Goal: Task Accomplishment & Management: Use online tool/utility

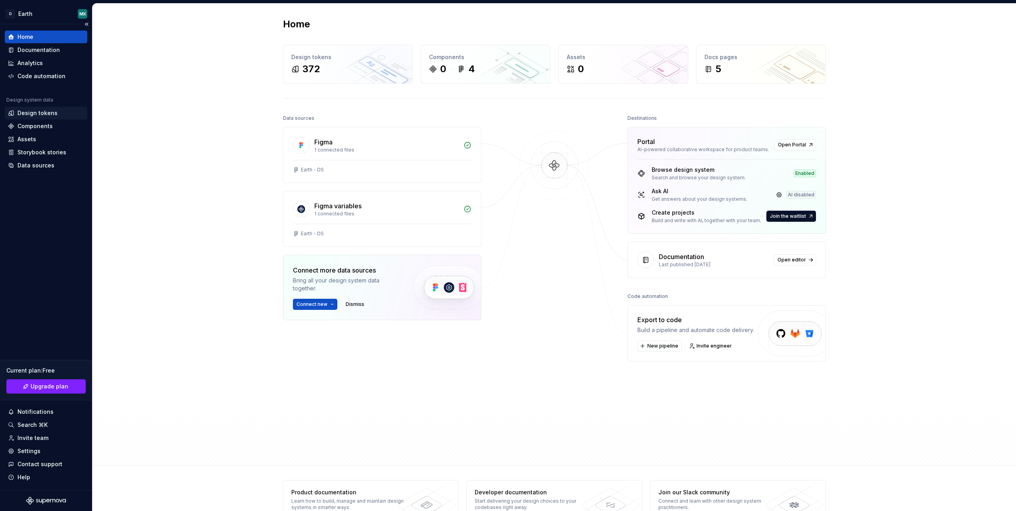
click at [48, 111] on div "Design tokens" at bounding box center [37, 113] width 40 height 8
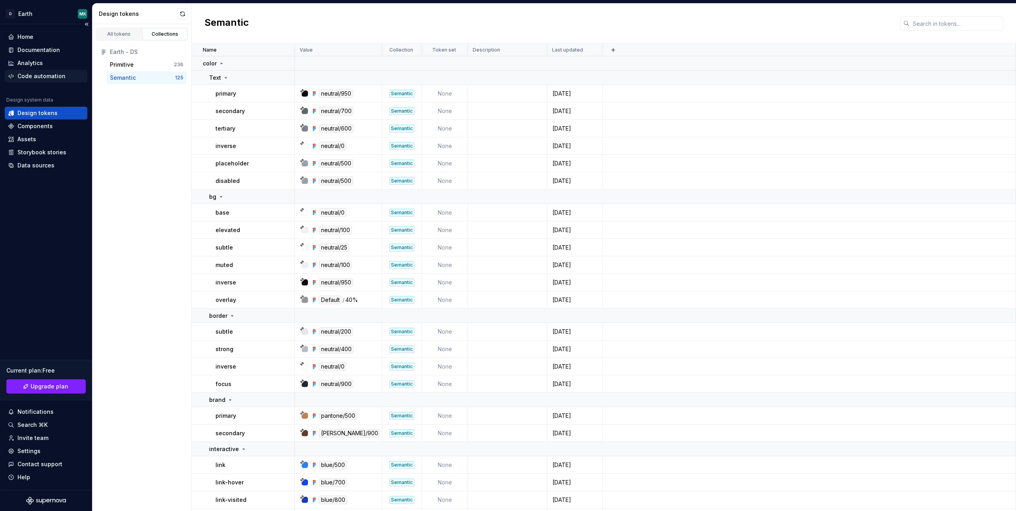
click at [44, 74] on div "Code automation" at bounding box center [41, 76] width 48 height 8
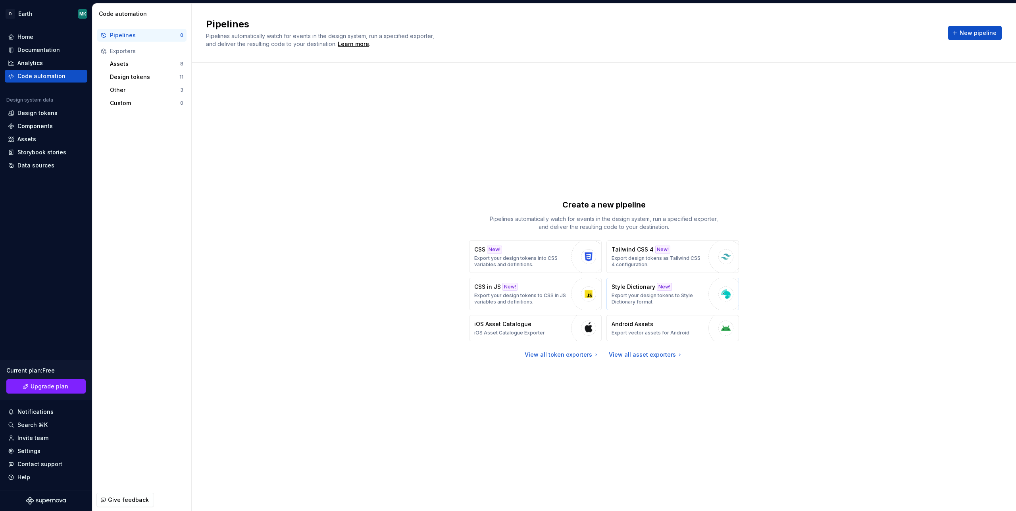
click at [646, 286] on p "Style Dictionary" at bounding box center [634, 287] width 44 height 8
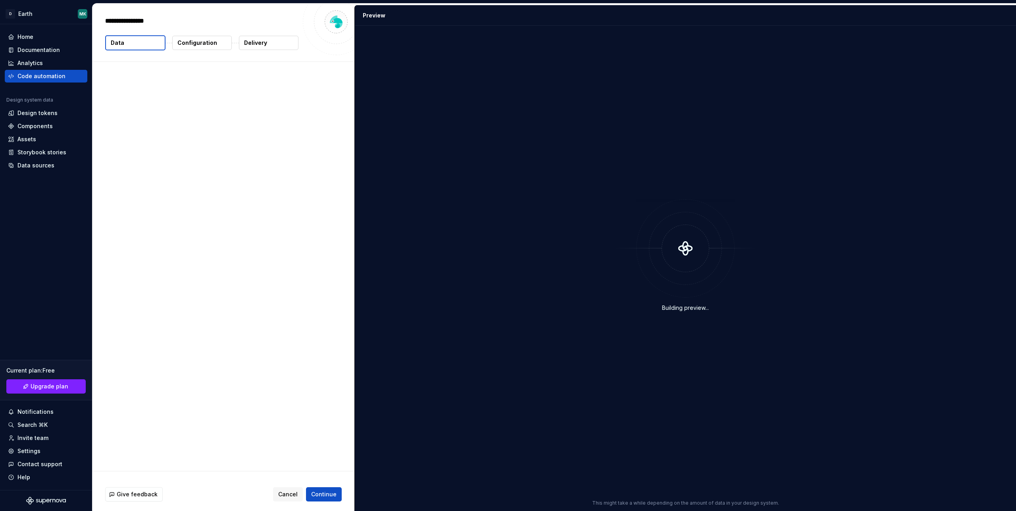
type textarea "*"
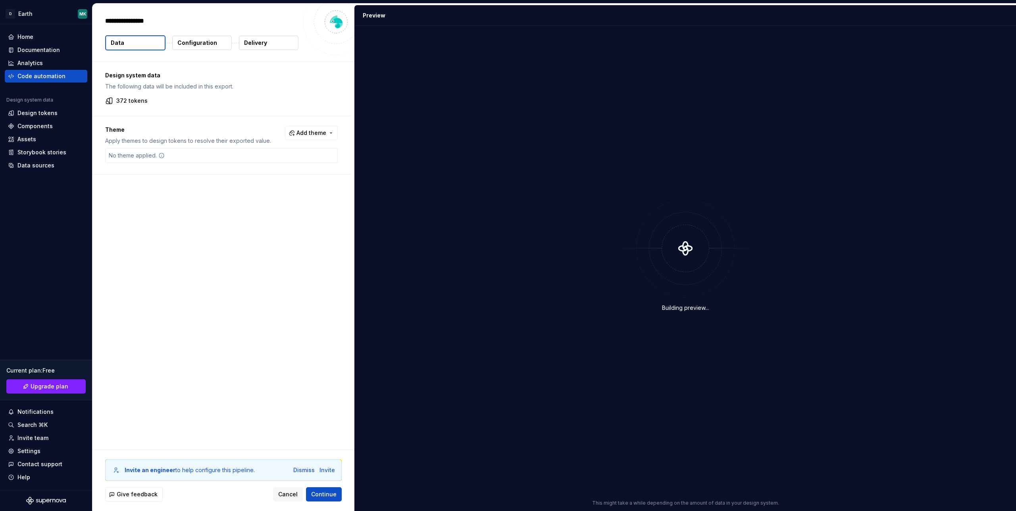
click at [131, 45] on button "Data" at bounding box center [135, 42] width 60 height 15
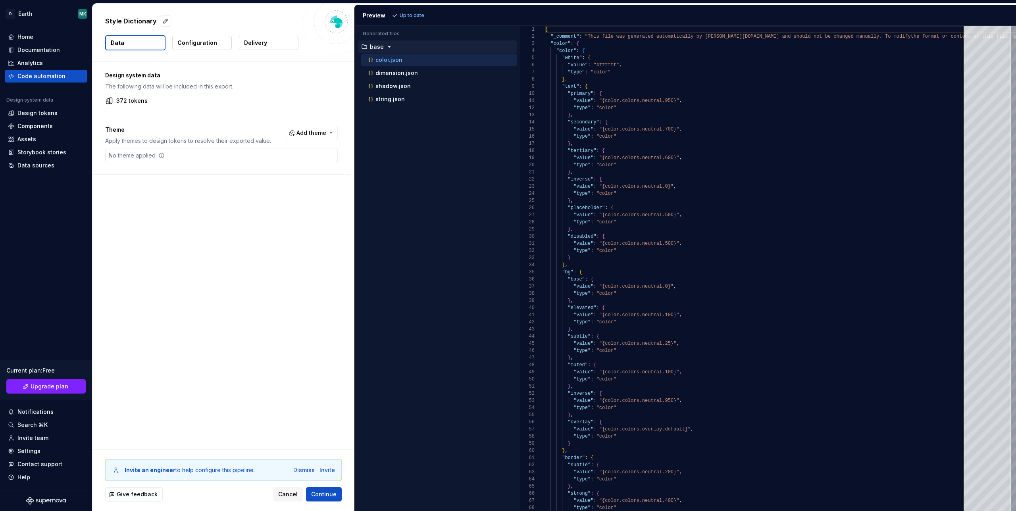
click at [200, 158] on div "No theme applied." at bounding box center [221, 155] width 233 height 15
click at [298, 134] on button "Add theme" at bounding box center [311, 133] width 53 height 14
click at [241, 120] on html "D Earth MK Home Documentation Analytics Code automation Design system data Desi…" at bounding box center [508, 255] width 1016 height 511
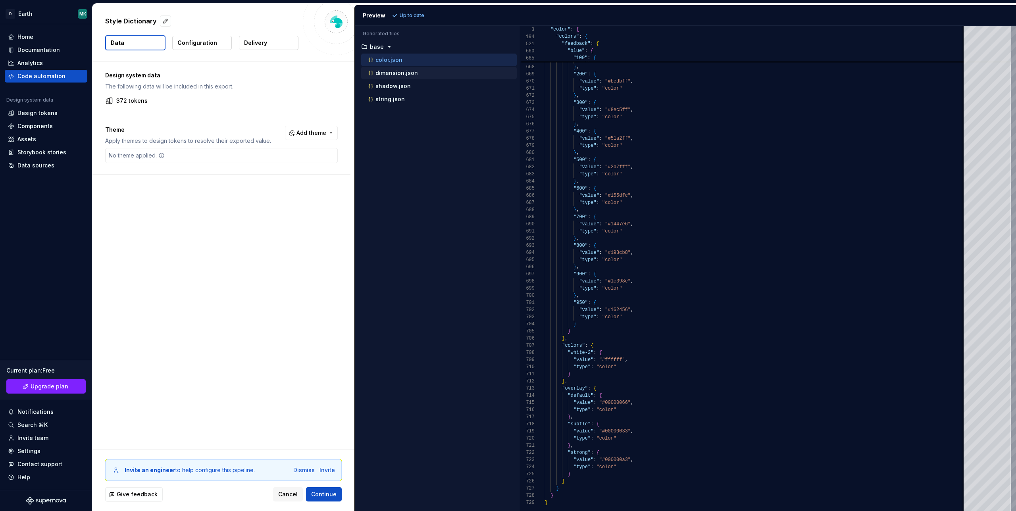
click at [391, 71] on p "dimension.json" at bounding box center [396, 73] width 42 height 6
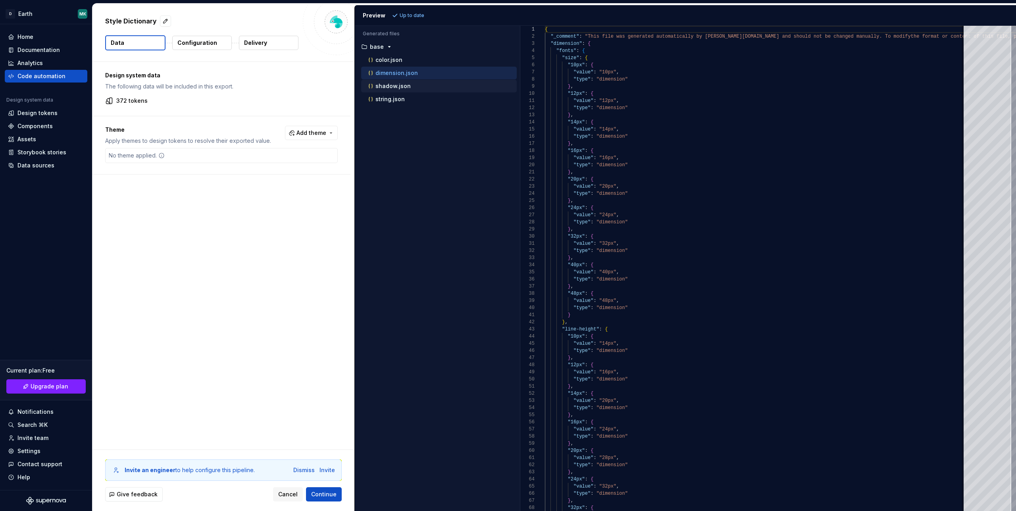
click at [394, 88] on p "shadow.json" at bounding box center [392, 86] width 35 height 6
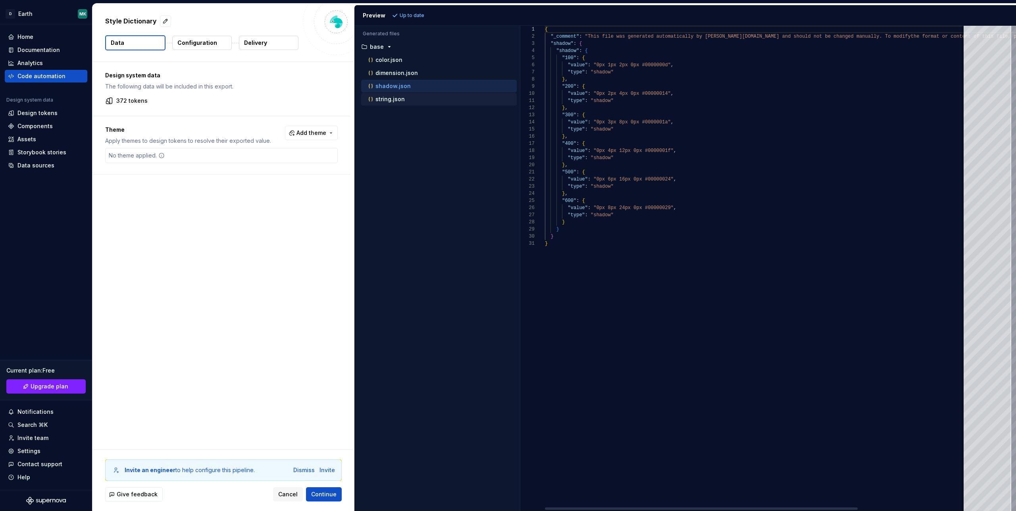
click at [392, 100] on p "string.json" at bounding box center [389, 99] width 29 height 6
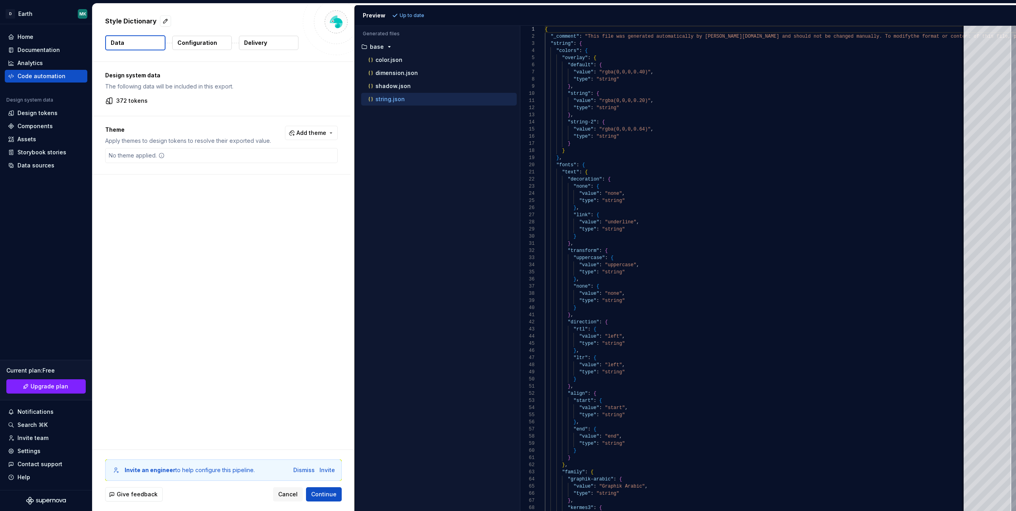
click at [127, 103] on p "372 tokens" at bounding box center [131, 101] width 31 height 8
click at [323, 133] on span "Add theme" at bounding box center [311, 133] width 30 height 8
click at [256, 174] on div "Suggestions" at bounding box center [255, 177] width 6 height 6
click at [429, 15] on html "D Earth MK Home Documentation Analytics Code automation Design system data Desi…" at bounding box center [508, 255] width 1016 height 511
click at [413, 17] on span "Refresh preview" at bounding box center [420, 15] width 40 height 6
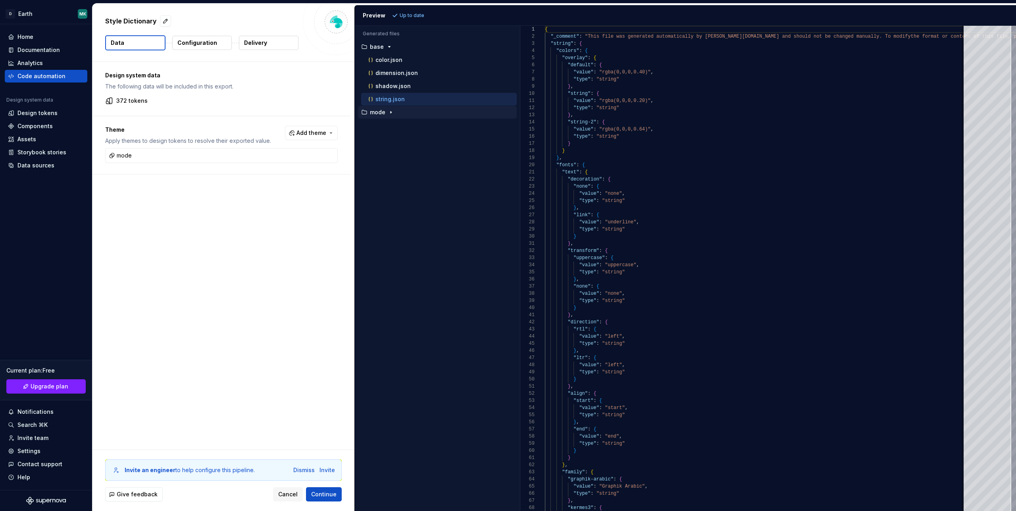
click at [390, 113] on icon "button" at bounding box center [391, 112] width 6 height 6
click at [399, 127] on p "color.json" at bounding box center [388, 125] width 27 height 6
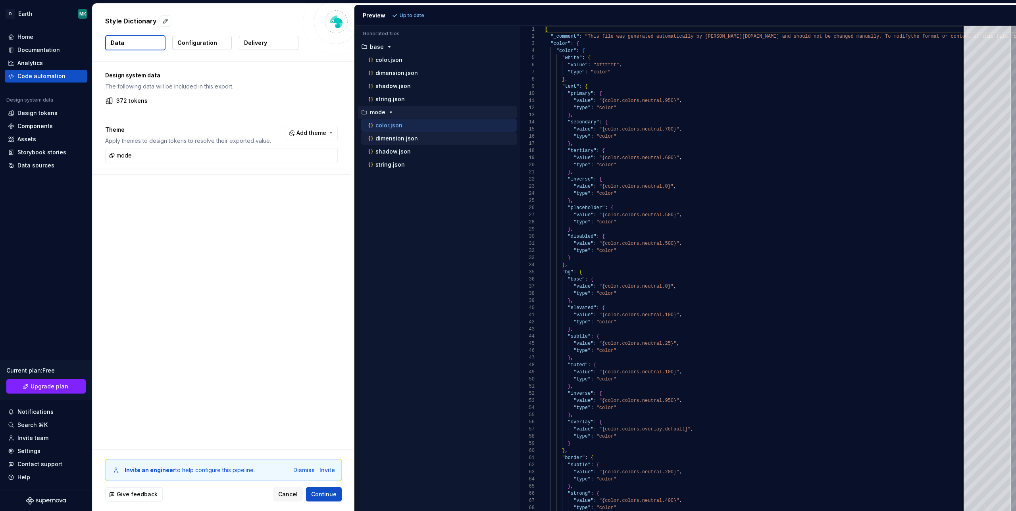
click at [405, 137] on p "dimension.json" at bounding box center [396, 138] width 42 height 6
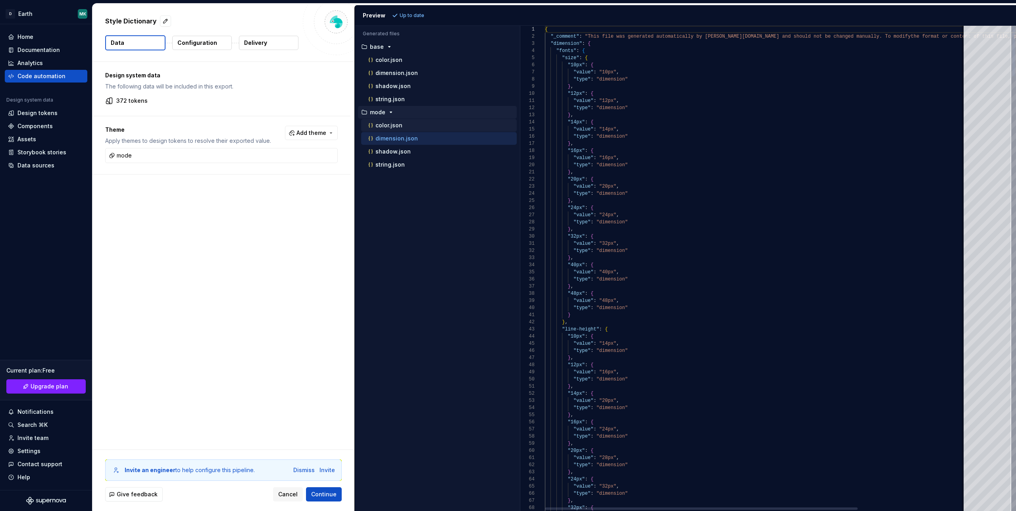
click at [399, 127] on p "color.json" at bounding box center [388, 125] width 27 height 6
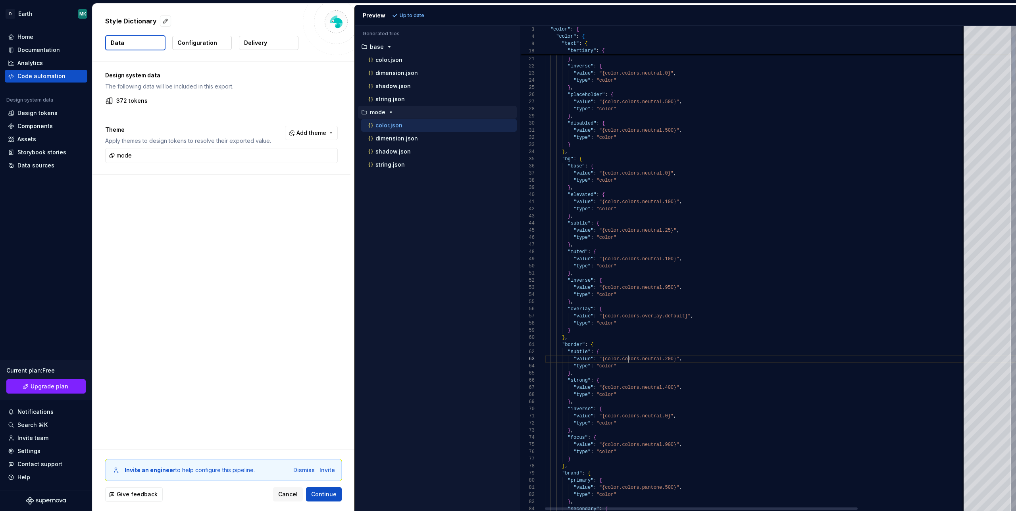
click at [318, 131] on span "Add theme" at bounding box center [311, 133] width 30 height 8
click at [443, 257] on html "D Earth MK Home Documentation Analytics Code automation Design system data Desi…" at bounding box center [508, 255] width 1016 height 511
click at [395, 61] on p "color.json" at bounding box center [388, 60] width 27 height 6
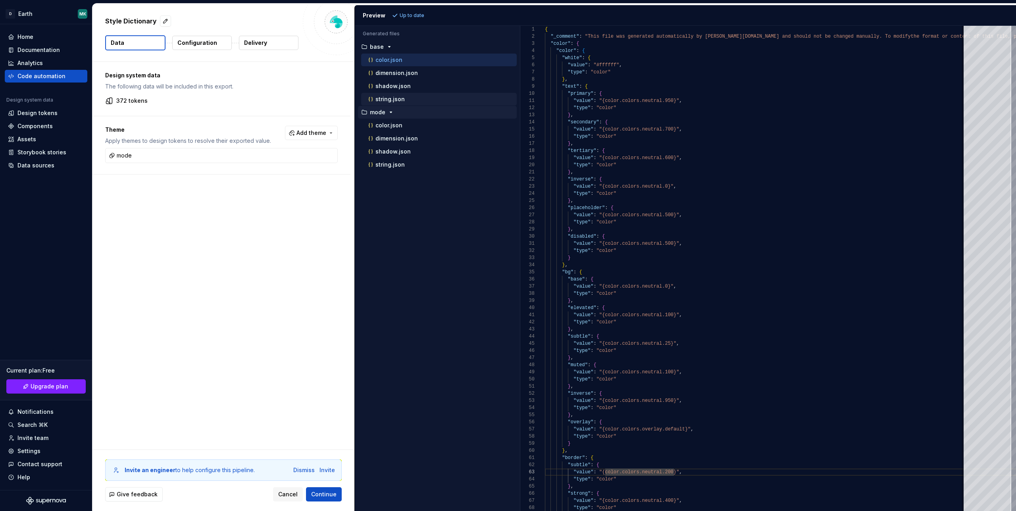
click at [394, 99] on p "string.json" at bounding box center [389, 99] width 29 height 6
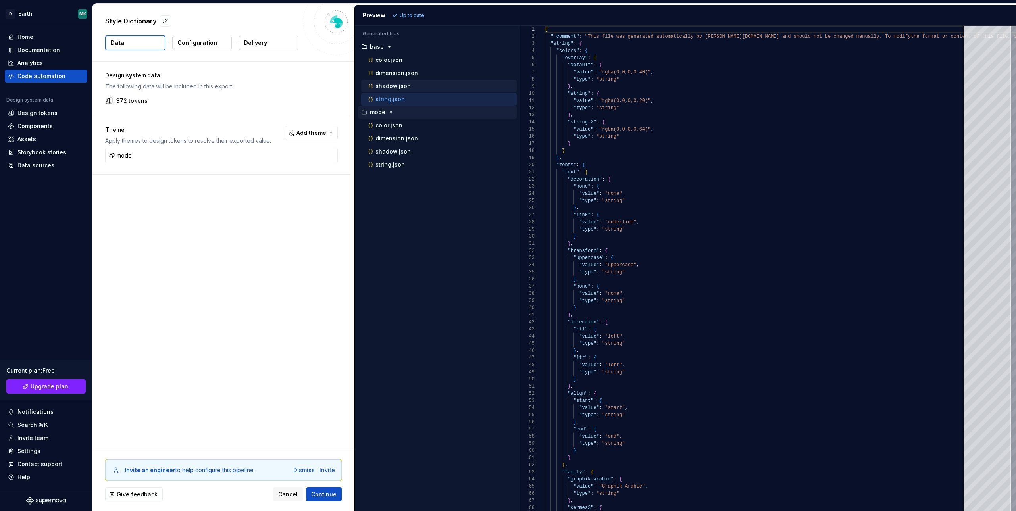
click at [395, 89] on p "shadow.json" at bounding box center [392, 86] width 35 height 6
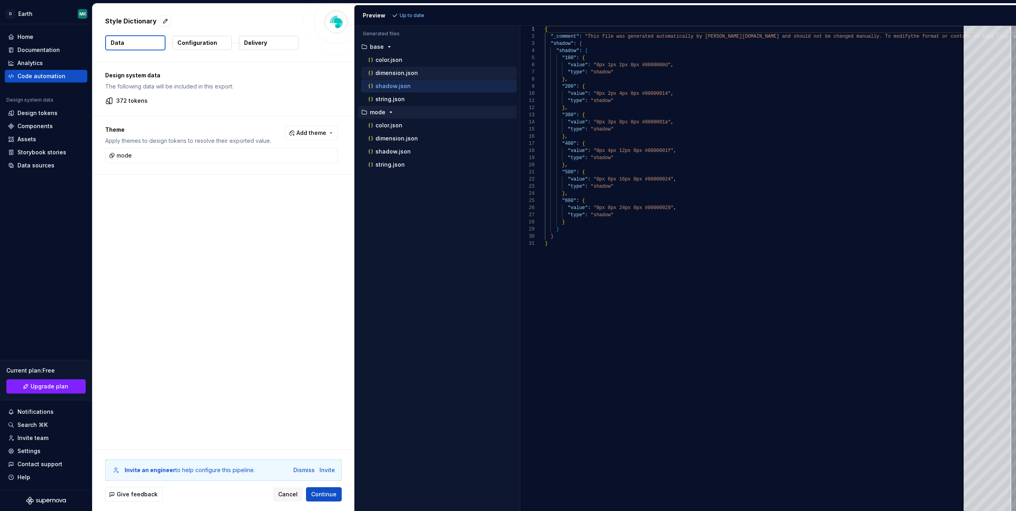
click at [396, 68] on div "dimension.json" at bounding box center [439, 73] width 156 height 13
click at [397, 64] on div "color.json" at bounding box center [439, 60] width 156 height 13
click at [395, 71] on p "dimension.json" at bounding box center [396, 73] width 42 height 6
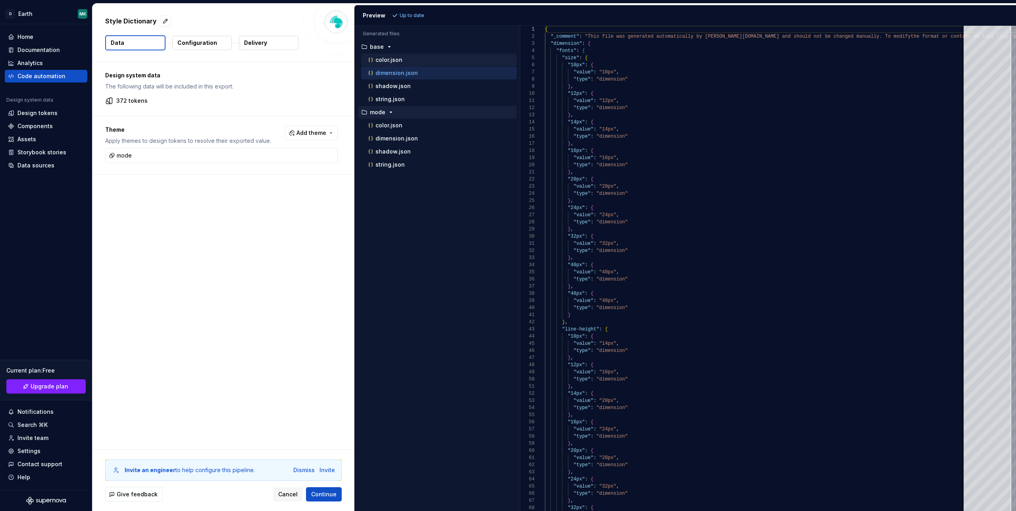
click at [384, 60] on p "color.json" at bounding box center [388, 60] width 27 height 6
type textarea "**********"
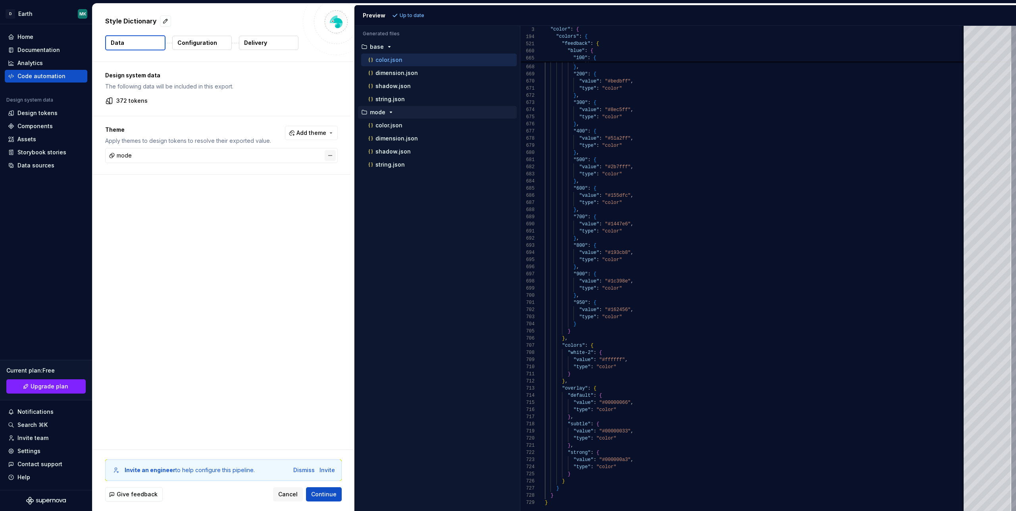
click at [336, 156] on button "button" at bounding box center [330, 155] width 11 height 11
click at [415, 15] on span "Refresh preview" at bounding box center [420, 15] width 40 height 6
click at [205, 44] on p "Configuration" at bounding box center [197, 43] width 40 height 8
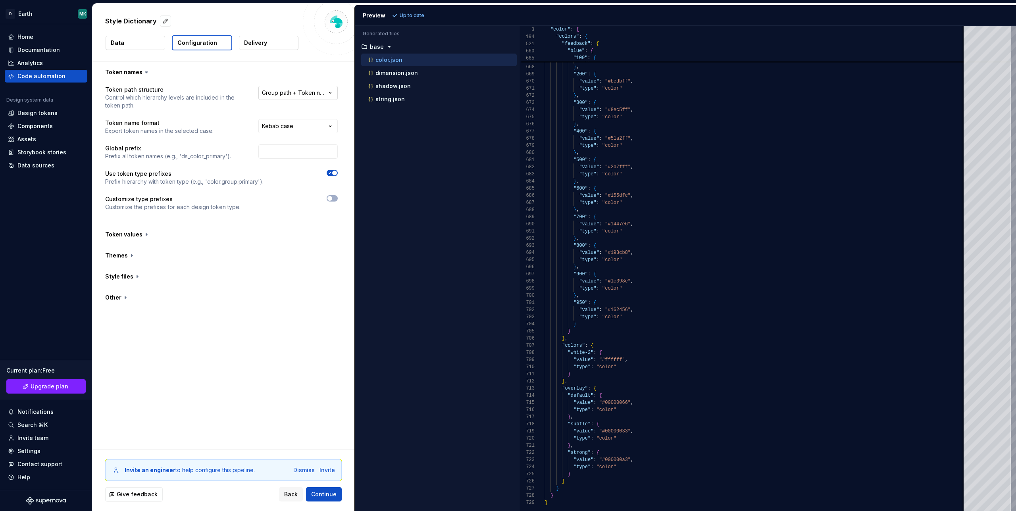
click at [312, 93] on html "**********" at bounding box center [508, 255] width 1016 height 511
select select "**********"
click at [293, 128] on html "**********" at bounding box center [508, 255] width 1016 height 511
click at [134, 236] on button "button" at bounding box center [221, 234] width 258 height 21
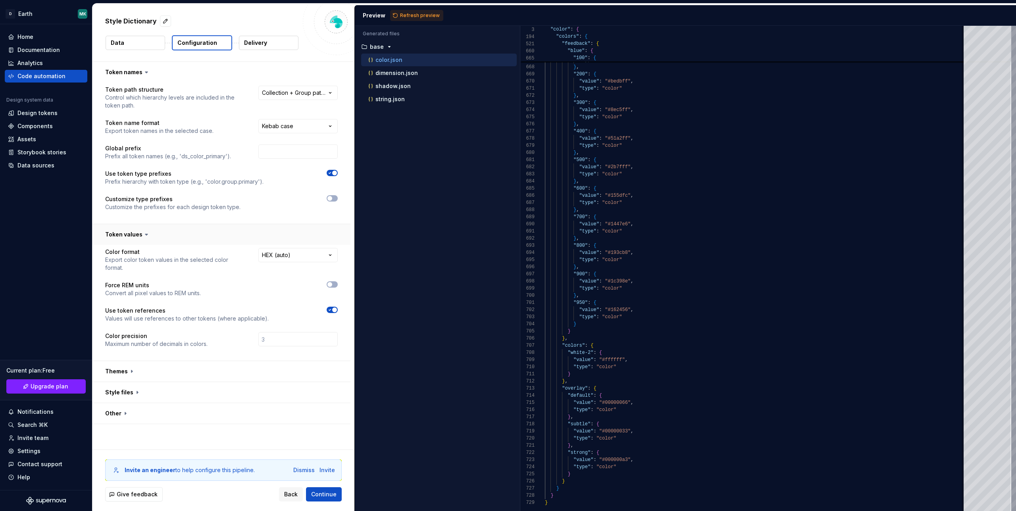
click at [134, 236] on button "button" at bounding box center [221, 234] width 258 height 21
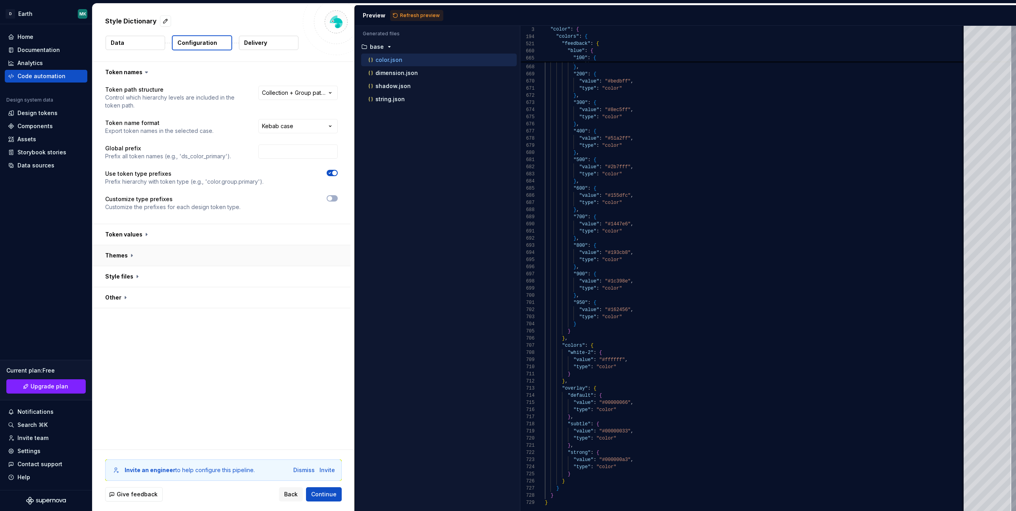
click at [122, 254] on button "button" at bounding box center [221, 255] width 258 height 21
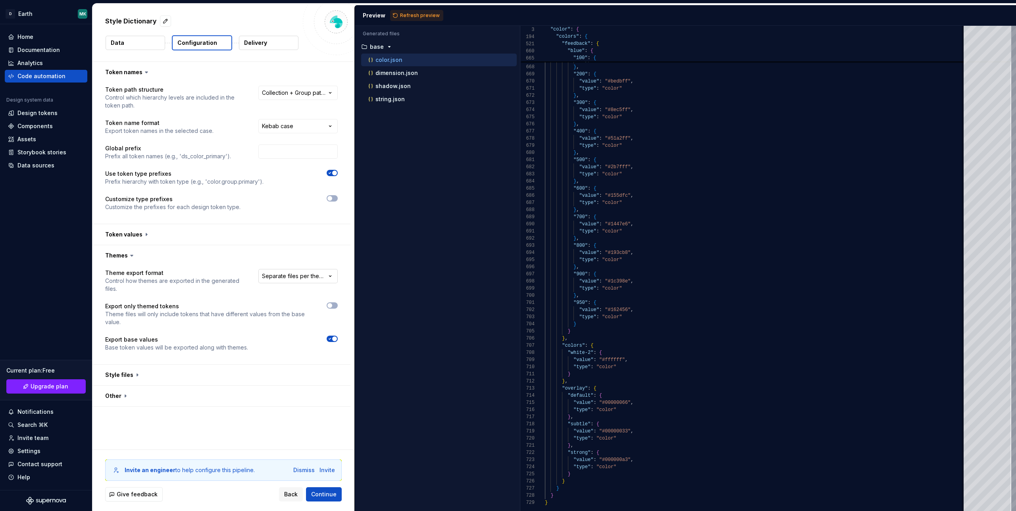
click at [296, 277] on html "**********" at bounding box center [508, 255] width 1016 height 511
click at [127, 365] on button "button" at bounding box center [221, 375] width 258 height 21
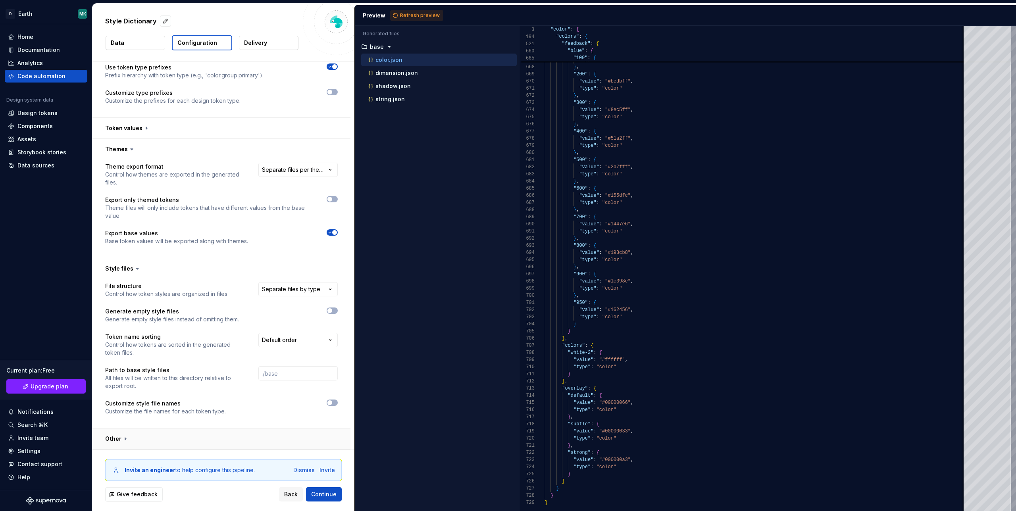
click at [120, 441] on button "button" at bounding box center [221, 439] width 258 height 21
click at [123, 271] on button "button" at bounding box center [221, 268] width 258 height 21
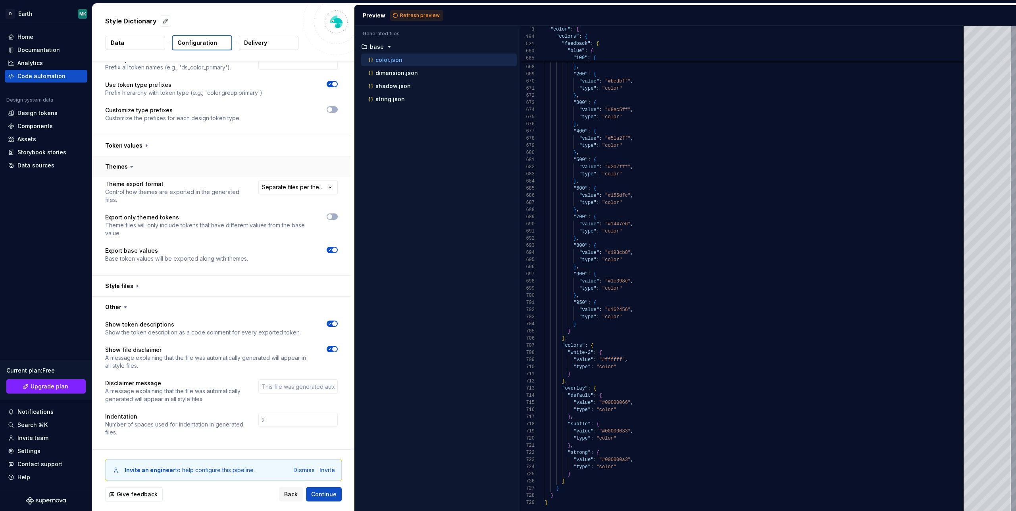
click at [121, 165] on button "button" at bounding box center [221, 166] width 258 height 21
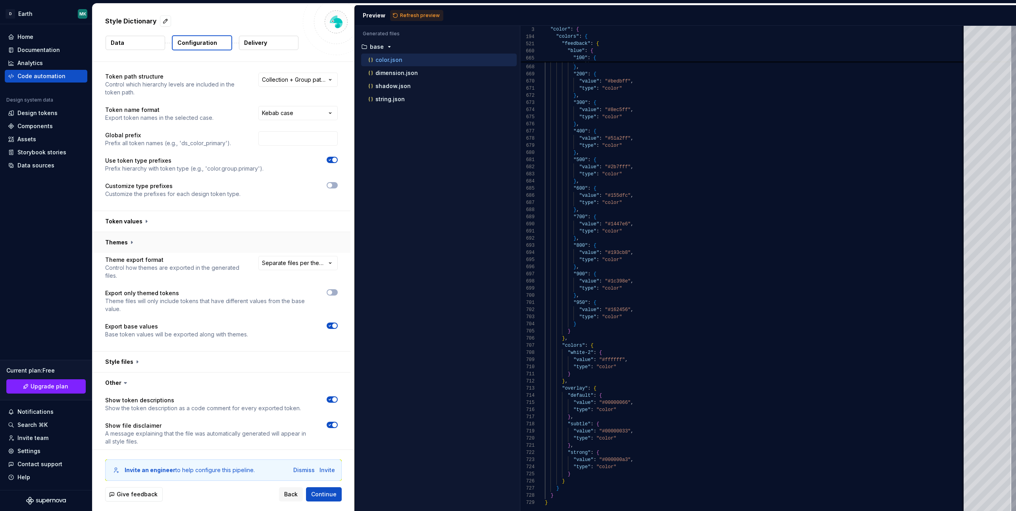
scroll to position [0, 0]
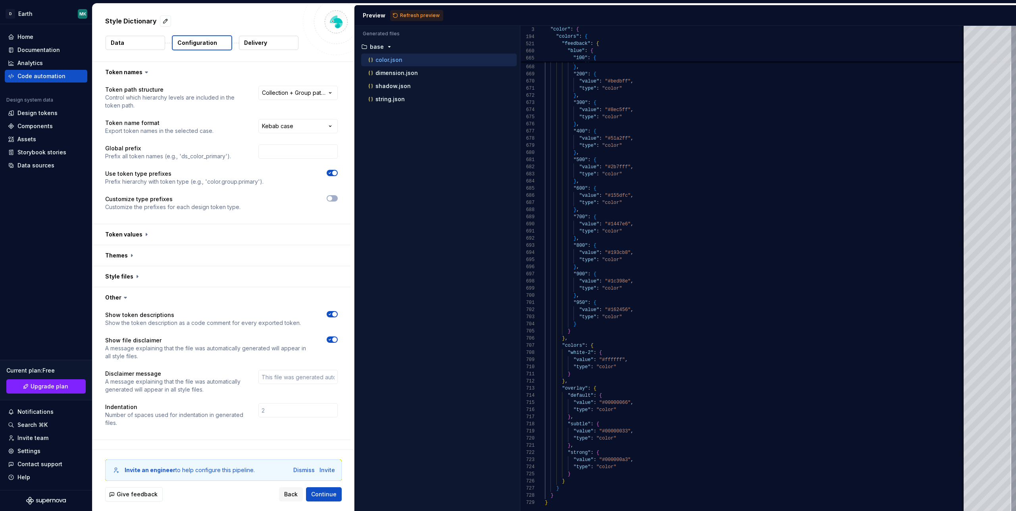
click at [263, 41] on p "Delivery" at bounding box center [255, 43] width 23 height 8
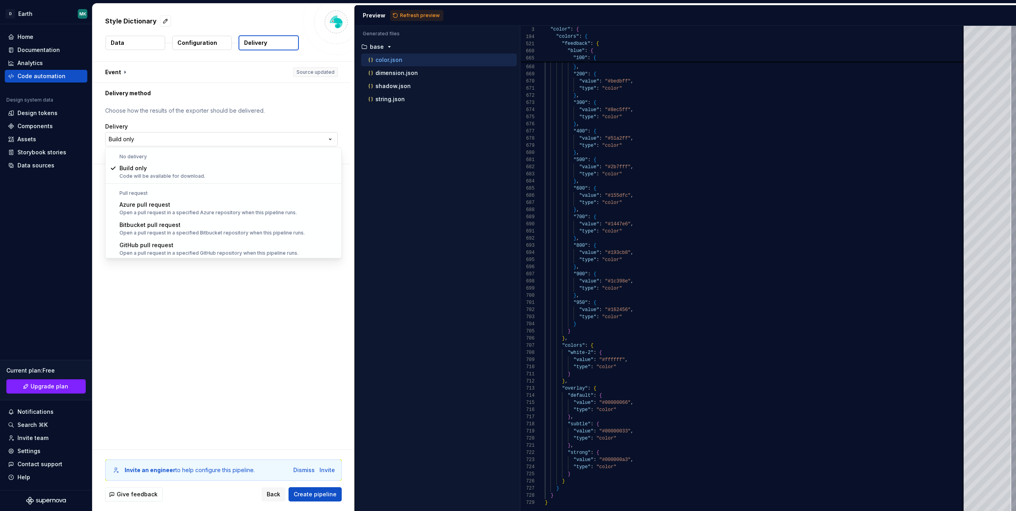
click at [147, 136] on html "**********" at bounding box center [508, 255] width 1016 height 511
select select "******"
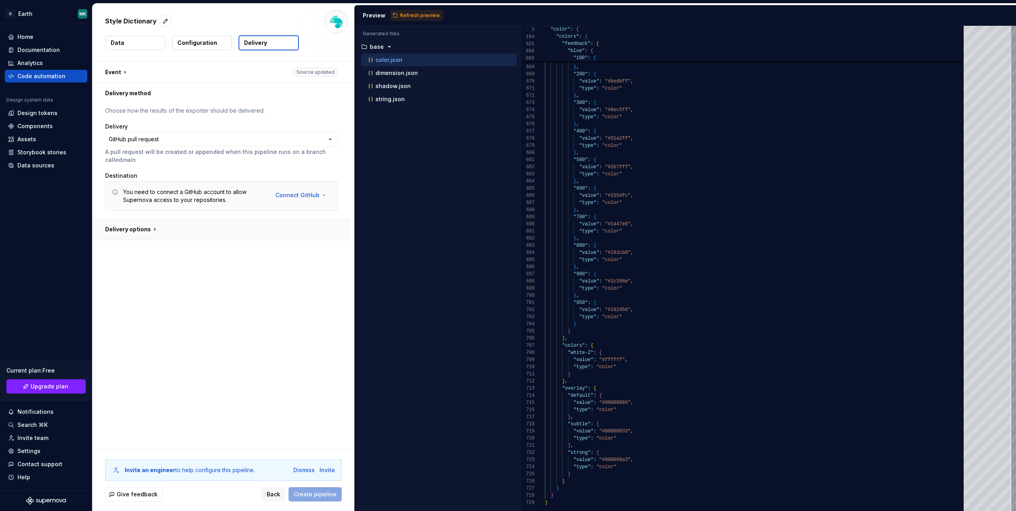
click at [126, 231] on button "button" at bounding box center [221, 229] width 258 height 21
type textarea "*"
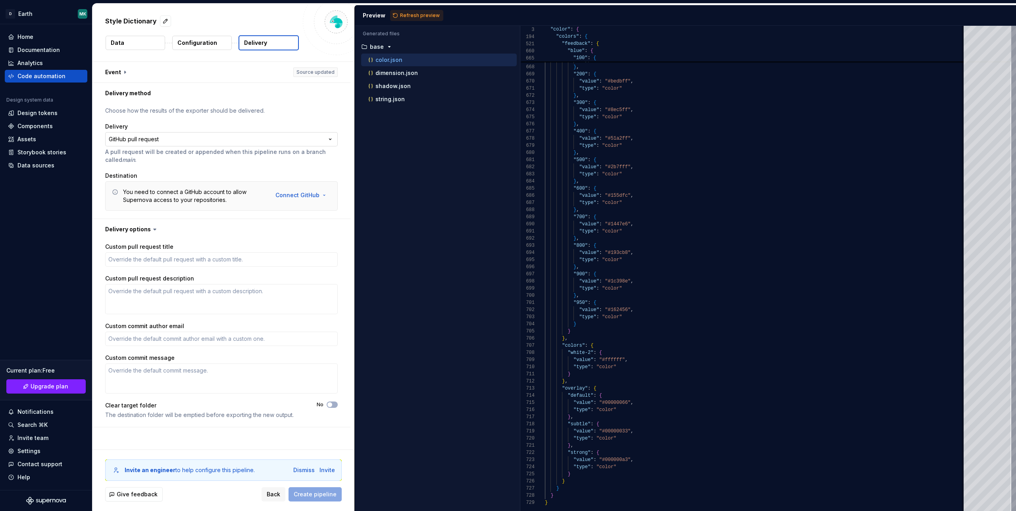
click at [135, 140] on html "**********" at bounding box center [508, 255] width 1016 height 511
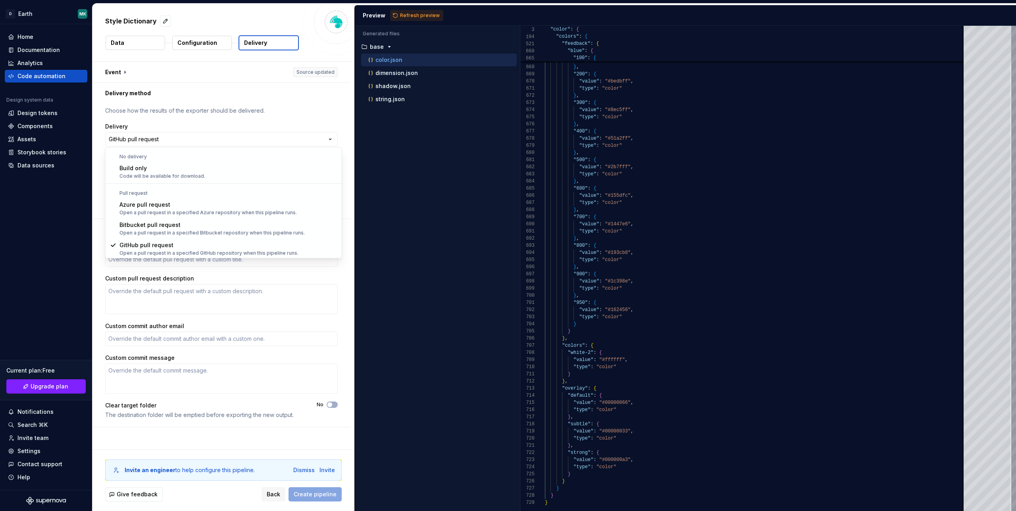
scroll to position [0, 0]
select select "*********"
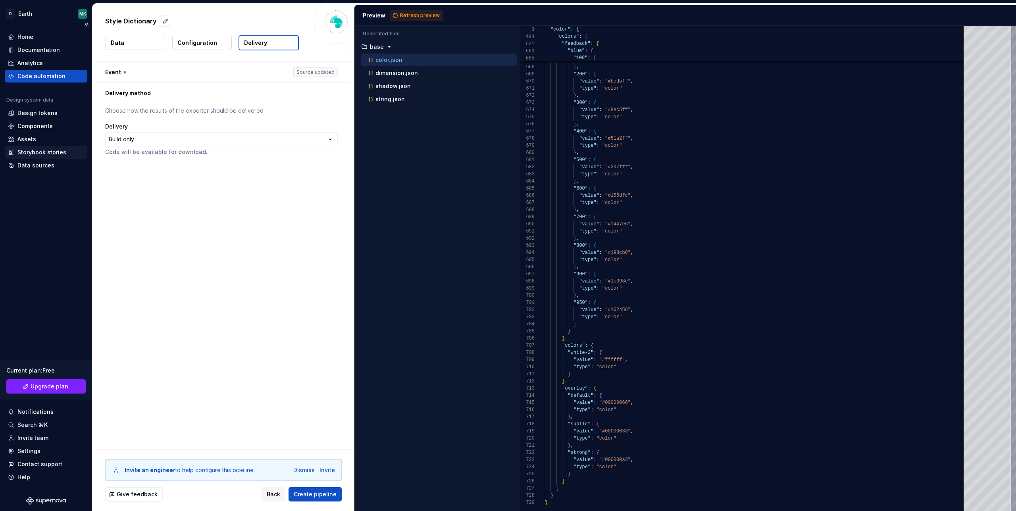
click at [40, 156] on div "Storybook stories" at bounding box center [41, 152] width 49 height 8
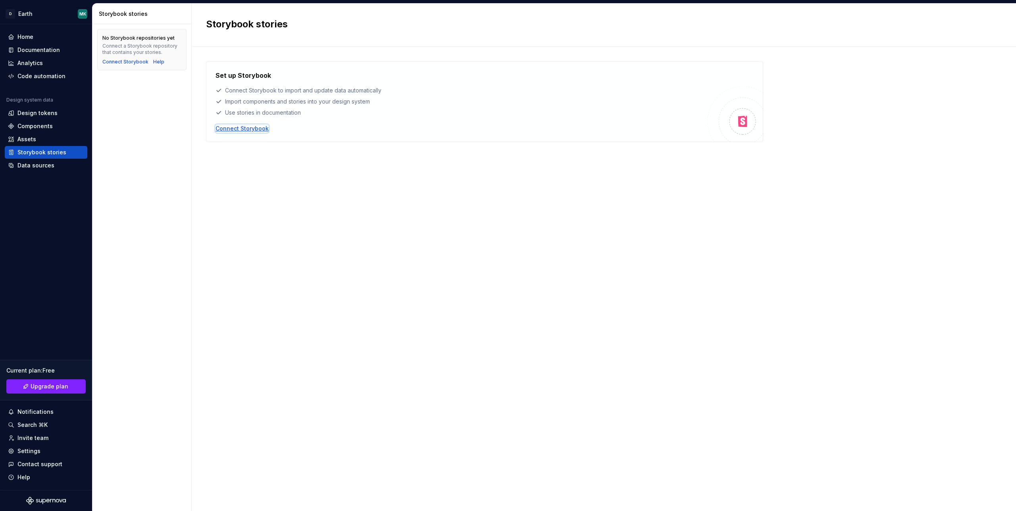
click at [229, 129] on div "Connect Storybook" at bounding box center [242, 129] width 53 height 8
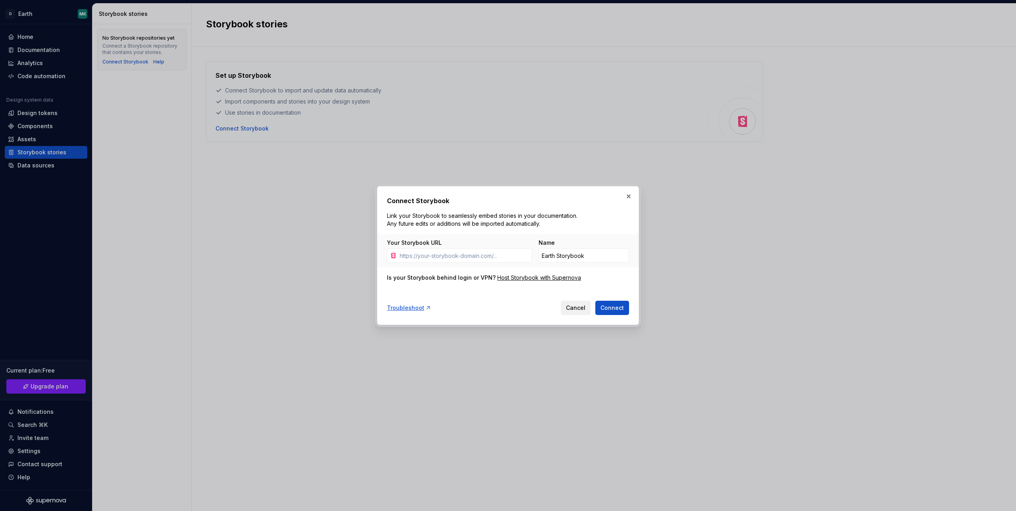
click at [577, 312] on button "Cancel" at bounding box center [576, 308] width 30 height 14
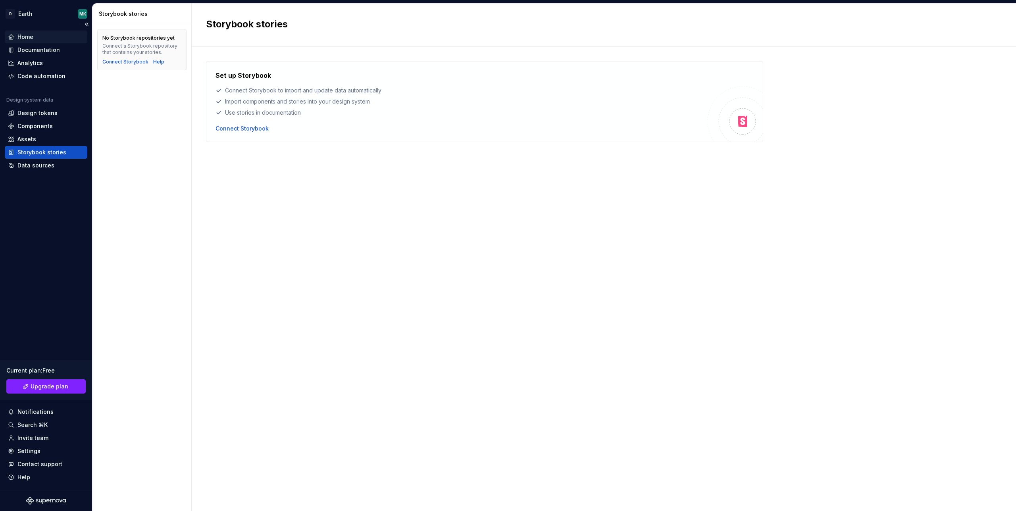
click at [23, 33] on div "Home" at bounding box center [25, 37] width 16 height 8
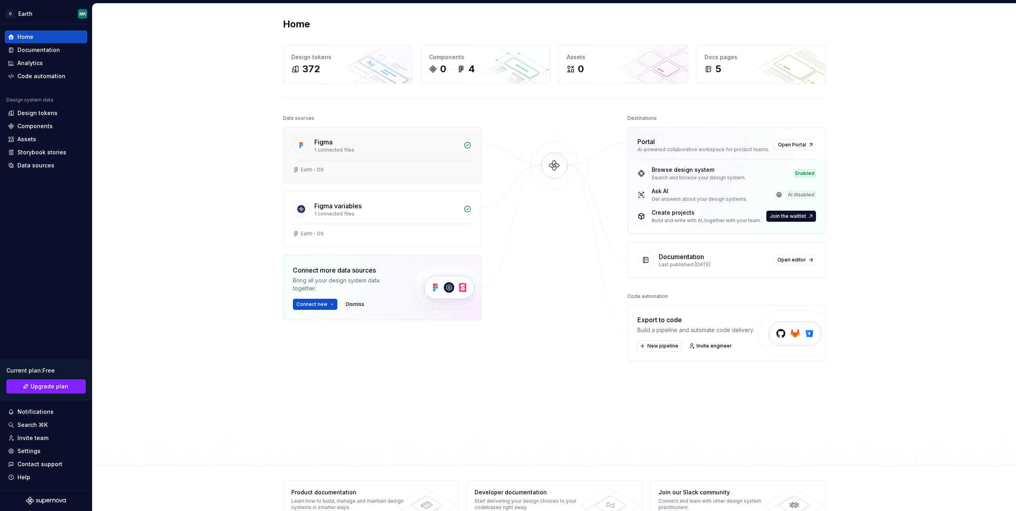
click at [355, 149] on div "1 connected files" at bounding box center [386, 150] width 144 height 6
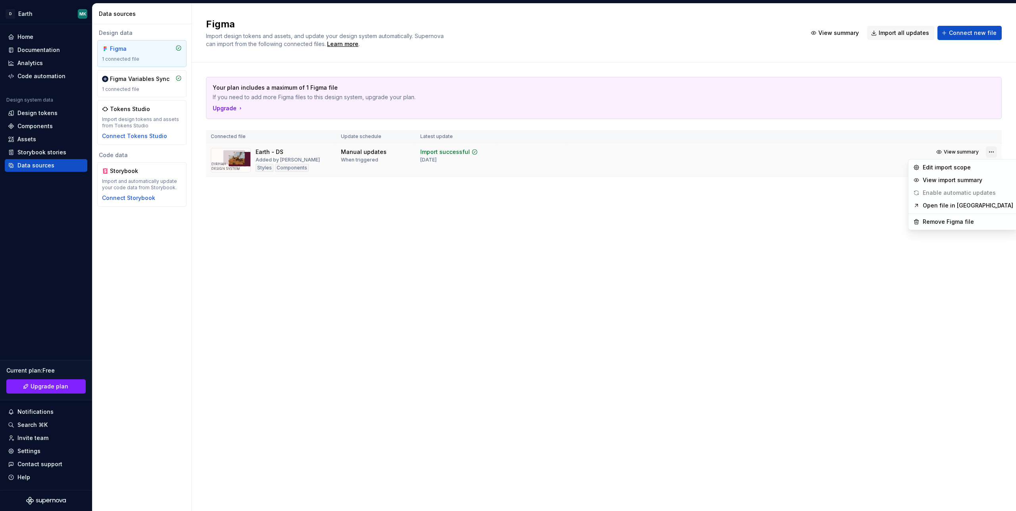
click at [992, 155] on html "D Earth MK Home Documentation Analytics Code automation Design system data Desi…" at bounding box center [508, 255] width 1016 height 511
click at [870, 212] on html "D Earth MK Home Documentation Analytics Code automation Design system data Desi…" at bounding box center [508, 255] width 1016 height 511
click at [963, 164] on div "Import updates" at bounding box center [961, 165] width 36 height 6
click at [131, 114] on div "Tokens Studio Import design tokens and assets from Tokens Studio Connect Tokens…" at bounding box center [142, 122] width 80 height 35
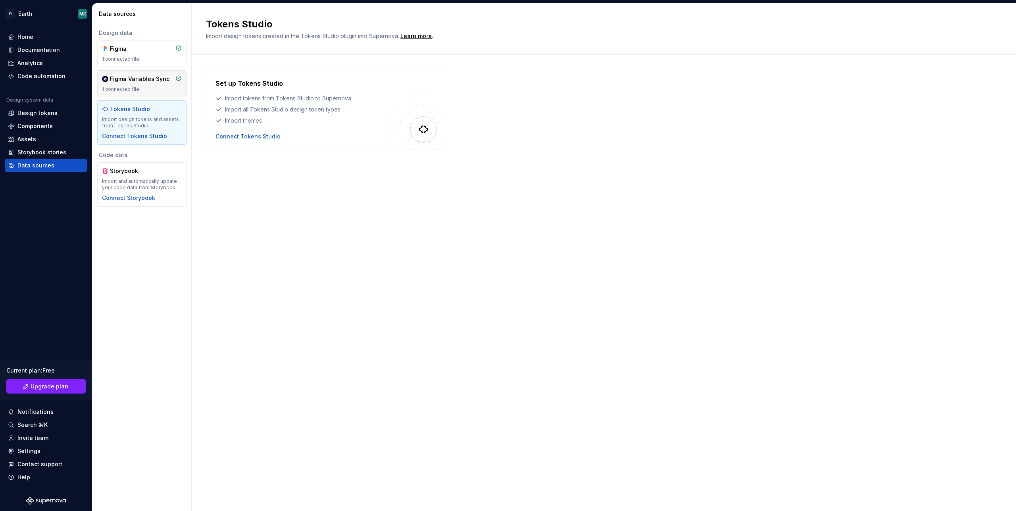
click at [130, 79] on div "Figma Variables Sync" at bounding box center [140, 79] width 60 height 8
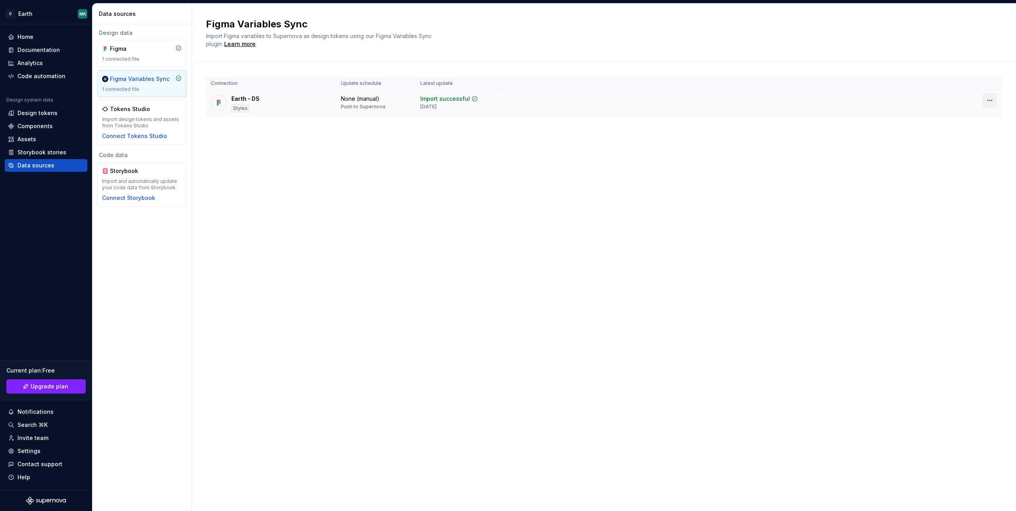
click at [987, 100] on html "D Earth MK Home Documentation Analytics Code automation Design system data Desi…" at bounding box center [508, 255] width 1016 height 511
click at [736, 84] on html "D Earth MK Home Documentation Analytics Code automation Design system data Desi…" at bounding box center [508, 255] width 1016 height 511
click at [426, 102] on div "Import successful" at bounding box center [445, 99] width 50 height 8
click at [21, 41] on div "Home" at bounding box center [46, 37] width 83 height 13
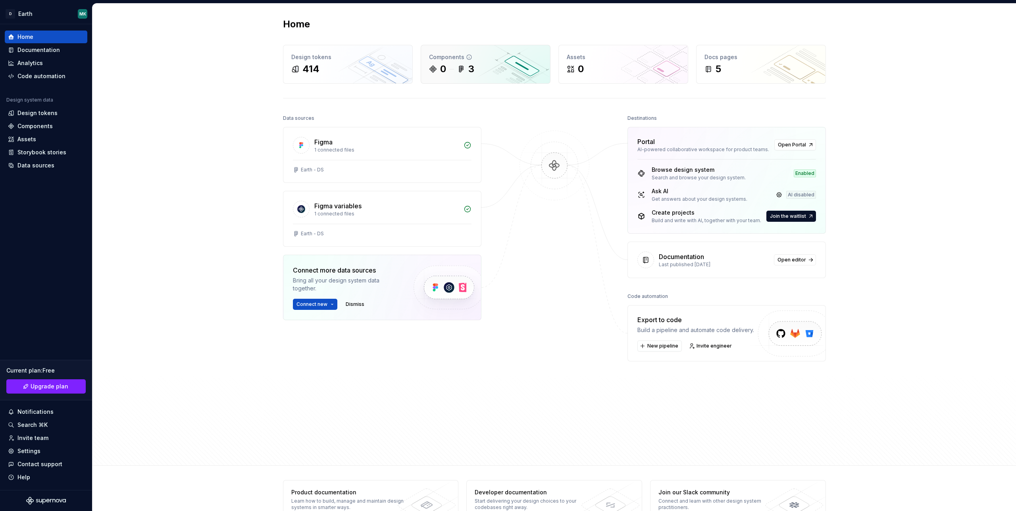
click at [523, 61] on div "Components 0 3" at bounding box center [485, 64] width 129 height 38
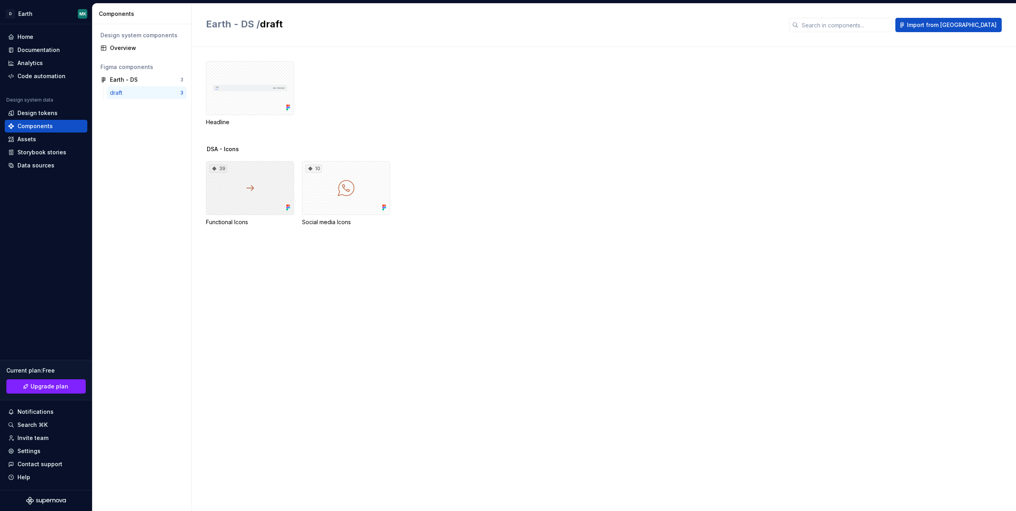
click at [234, 209] on div "39" at bounding box center [250, 188] width 88 height 54
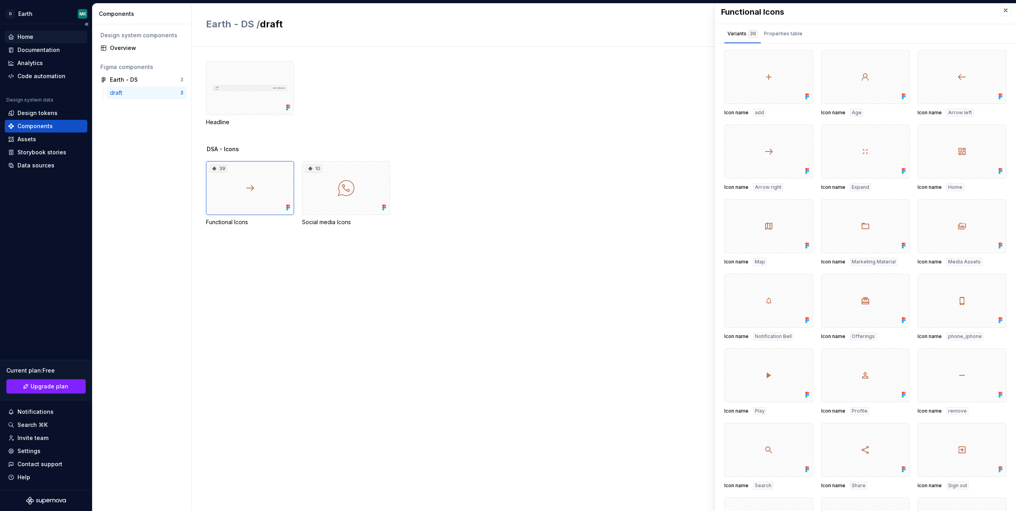
click at [25, 37] on div "Home" at bounding box center [25, 37] width 16 height 8
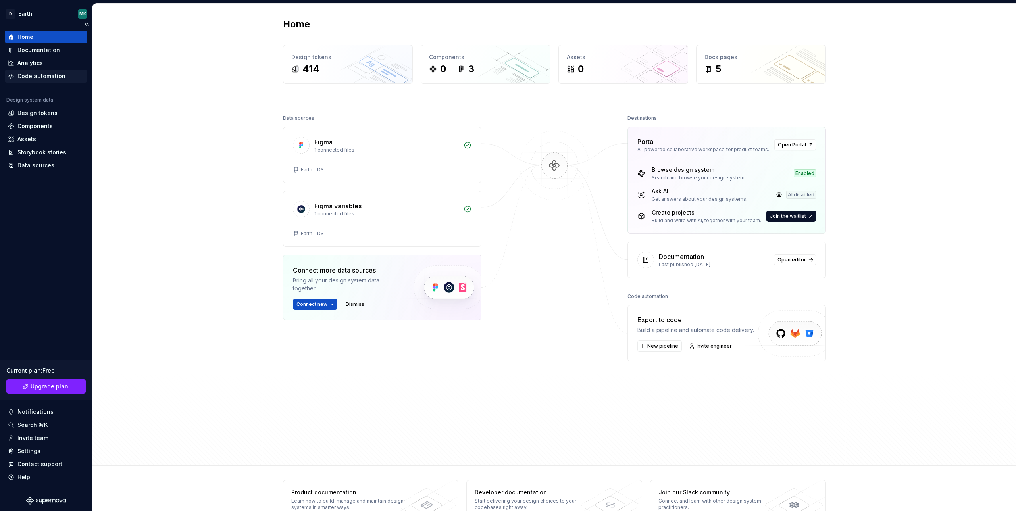
click at [31, 75] on div "Code automation" at bounding box center [41, 76] width 48 height 8
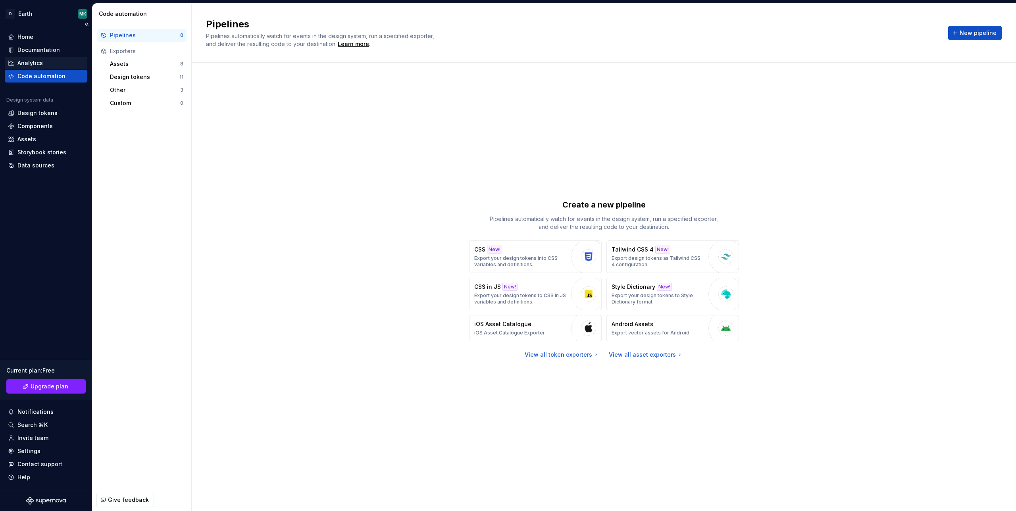
click at [30, 63] on div "Analytics" at bounding box center [29, 63] width 25 height 8
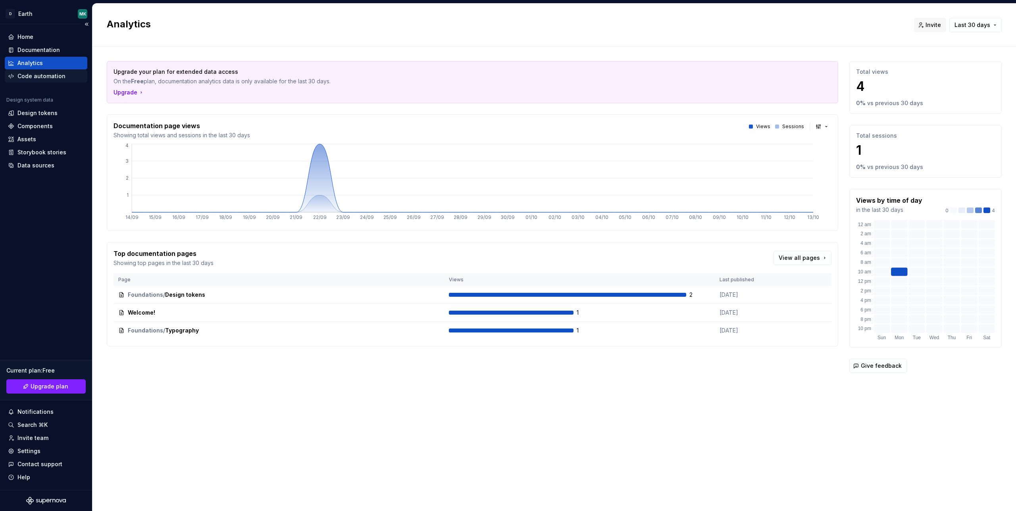
click at [25, 80] on div "Code automation" at bounding box center [46, 76] width 83 height 13
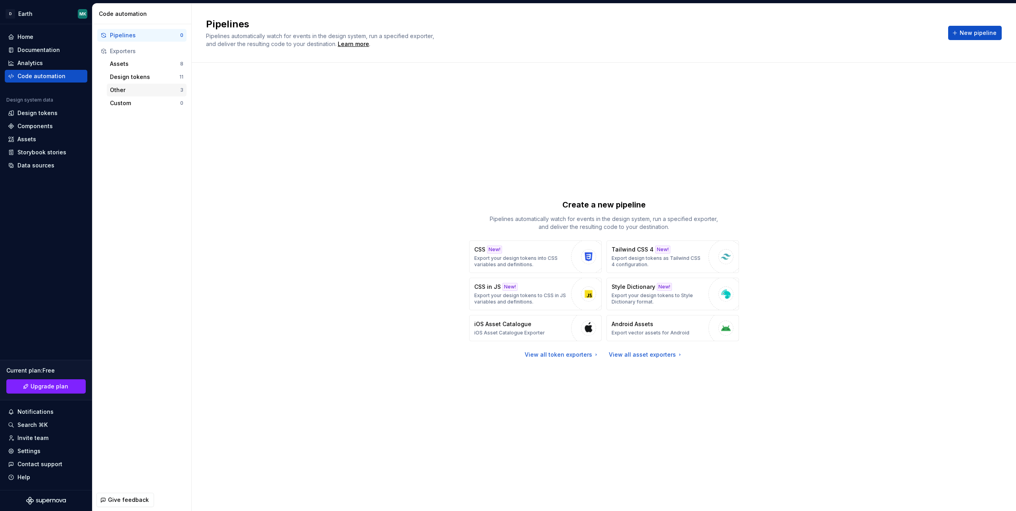
click at [141, 90] on div "Other" at bounding box center [145, 90] width 70 height 8
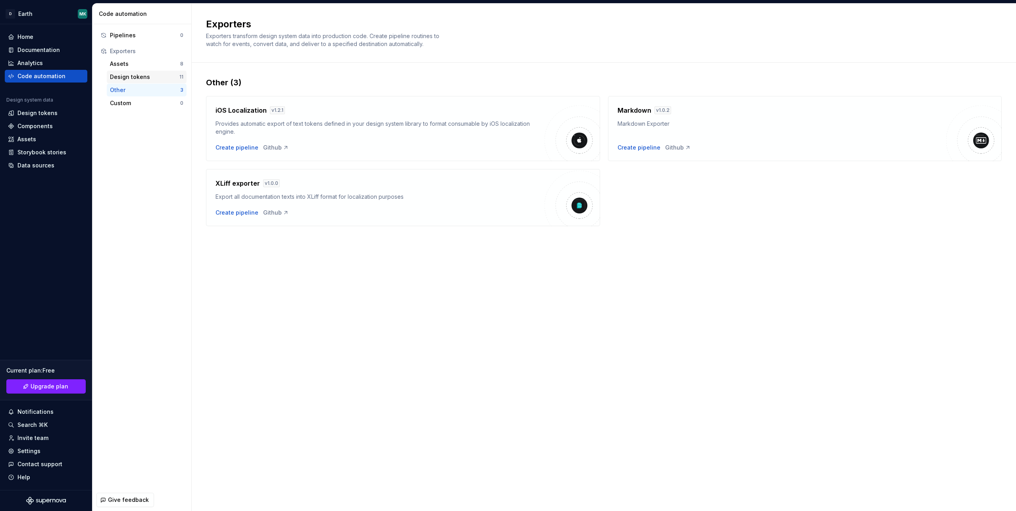
click at [135, 78] on div "Design tokens" at bounding box center [144, 77] width 69 height 8
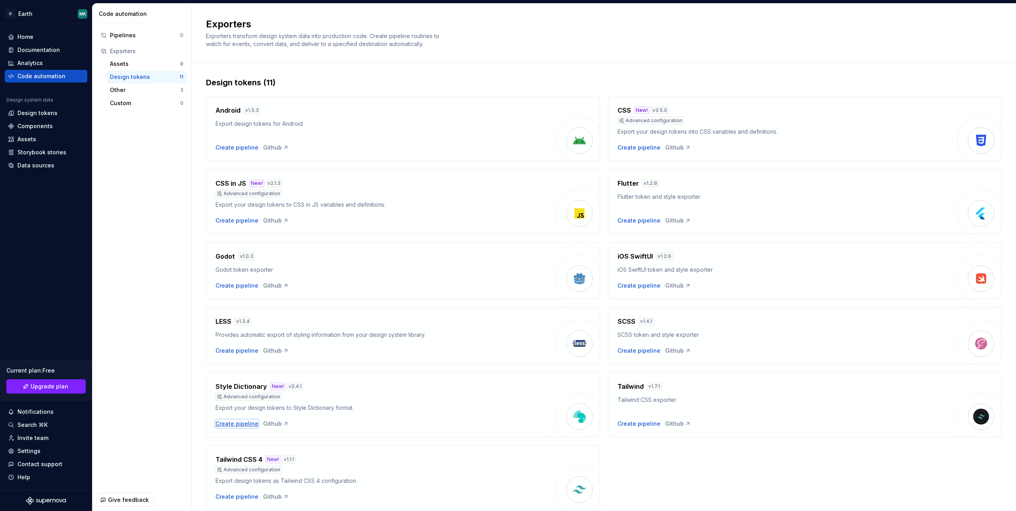
click at [239, 424] on div "Create pipeline" at bounding box center [237, 424] width 43 height 8
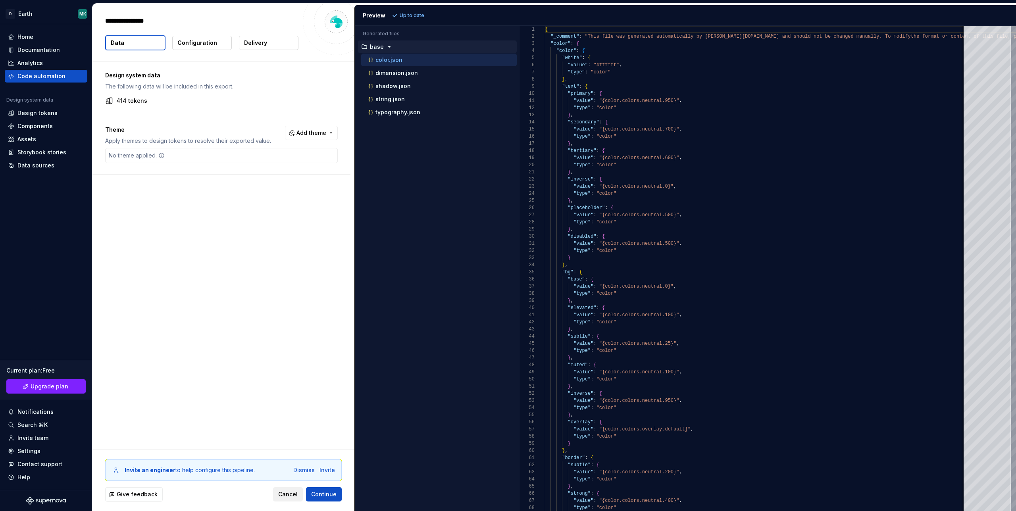
click at [291, 500] on button "Cancel" at bounding box center [288, 494] width 30 height 14
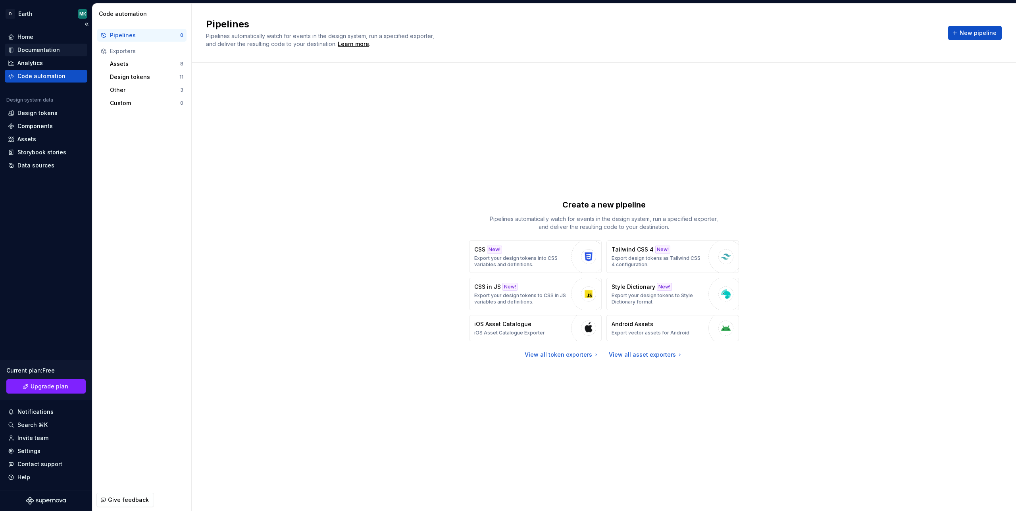
click at [51, 44] on div "Documentation" at bounding box center [46, 50] width 83 height 13
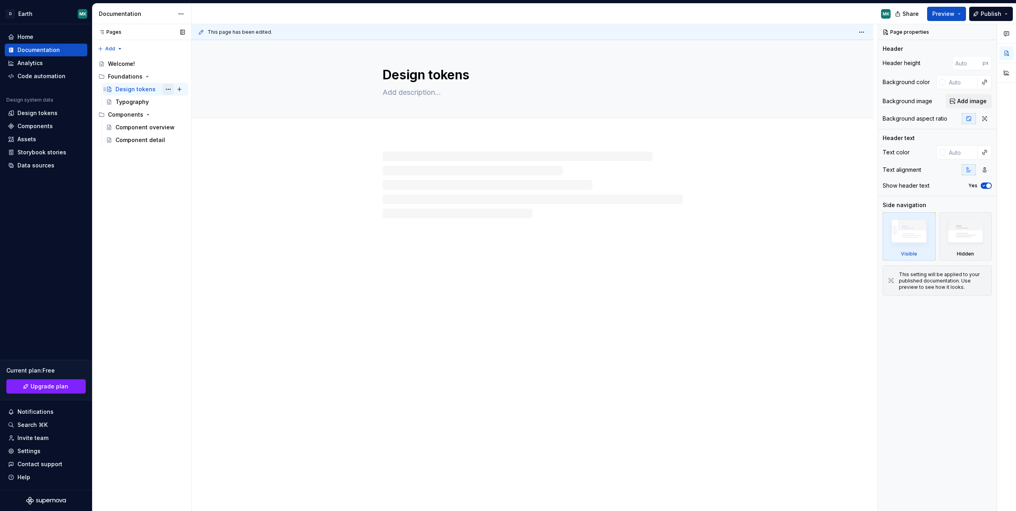
click at [170, 89] on button "Page tree" at bounding box center [168, 89] width 11 height 11
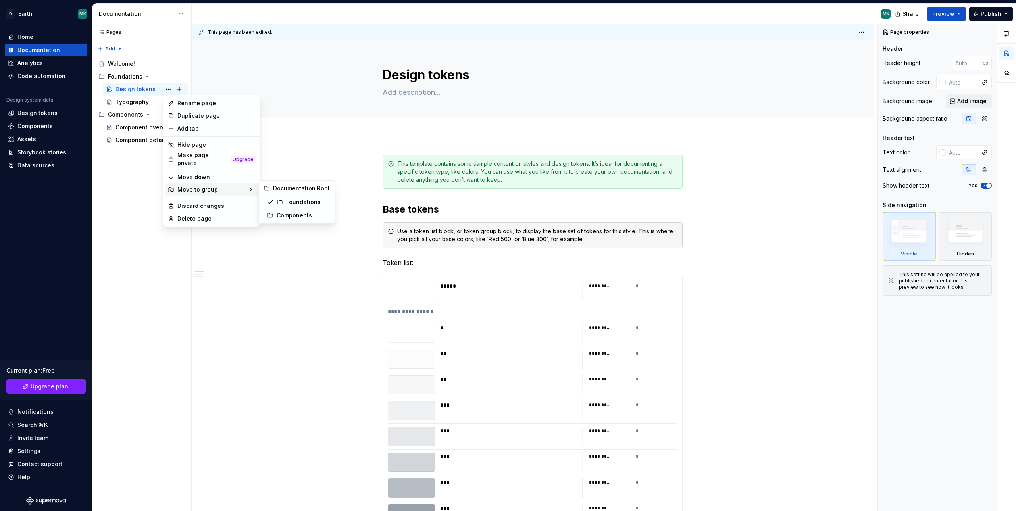
click at [326, 168] on html "D Earth MK Home Documentation Analytics Code automation Design system data Desi…" at bounding box center [508, 255] width 1016 height 511
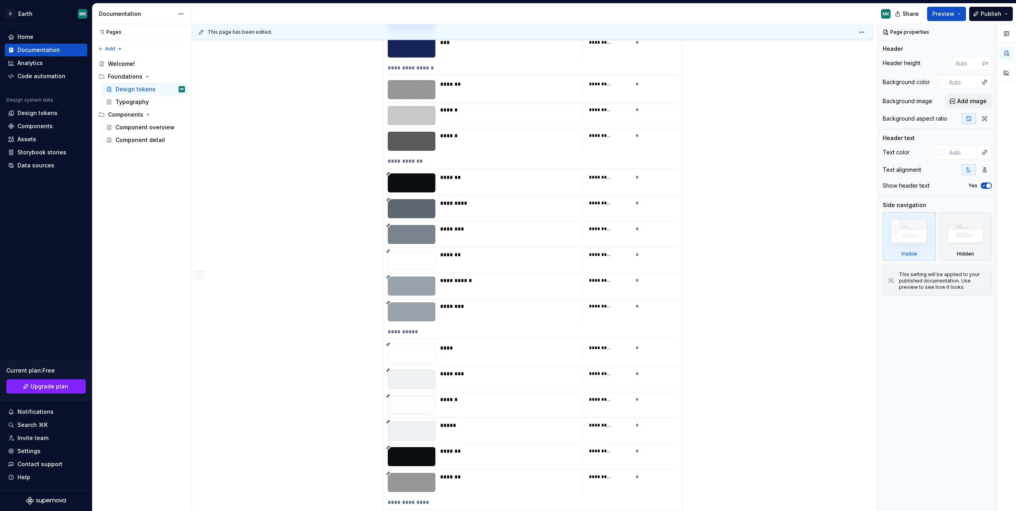
scroll to position [3981, 0]
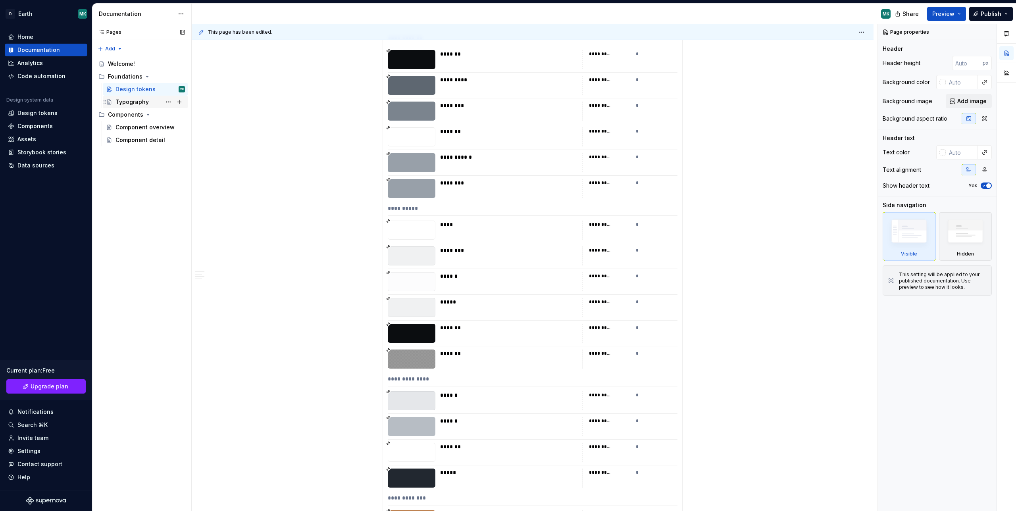
click at [133, 100] on div "Typography" at bounding box center [131, 102] width 33 height 8
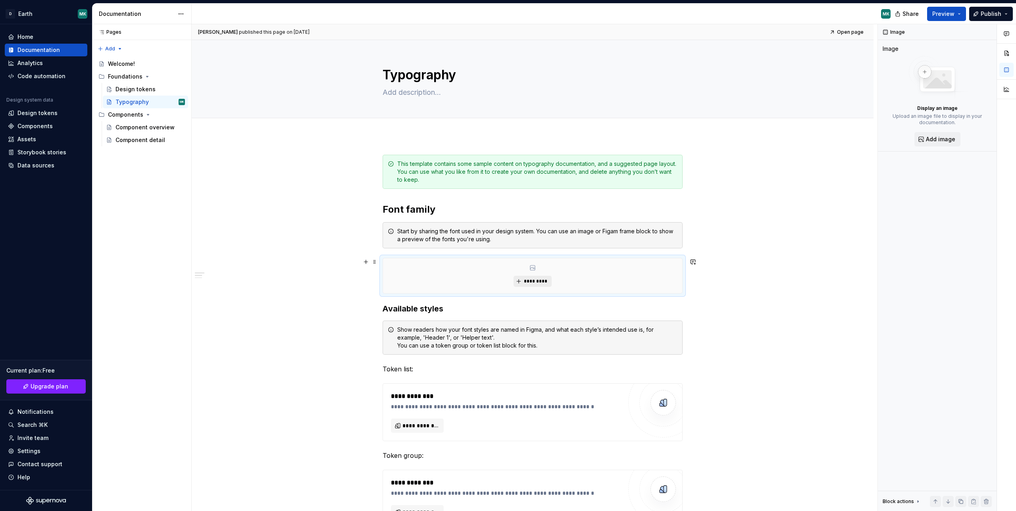
click at [537, 280] on span "*********" at bounding box center [536, 281] width 24 height 6
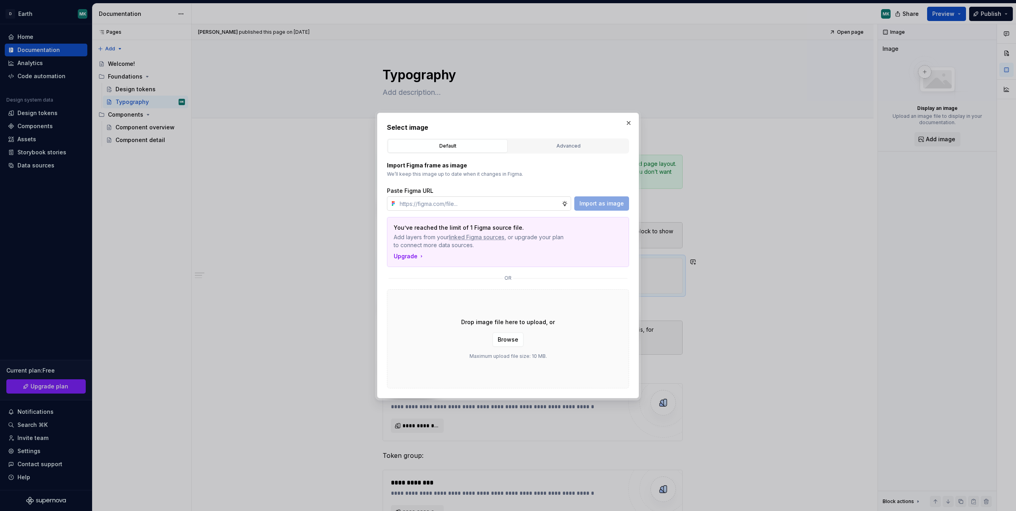
click at [417, 206] on input "text" at bounding box center [478, 203] width 165 height 14
click at [562, 145] on div "Advanced" at bounding box center [568, 146] width 114 height 8
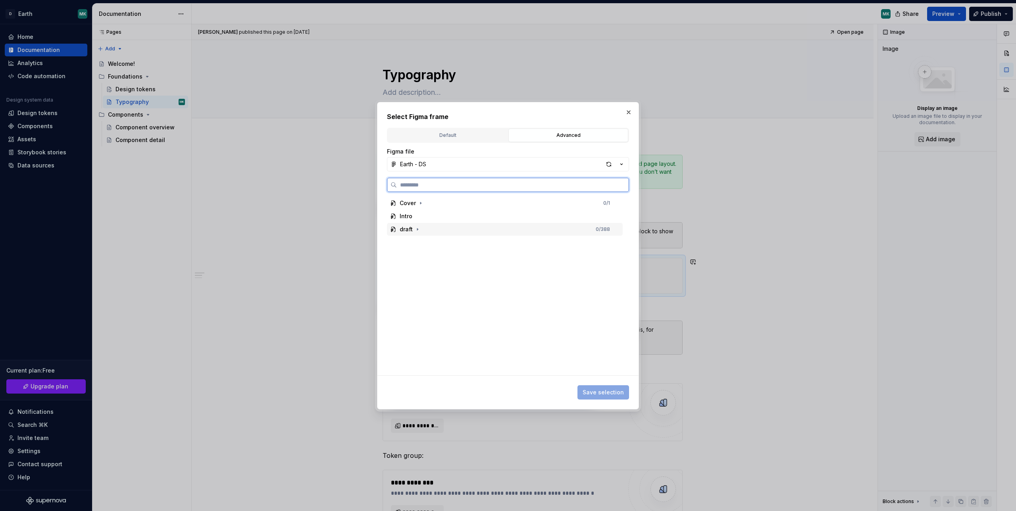
click at [412, 228] on div "draft" at bounding box center [406, 229] width 13 height 8
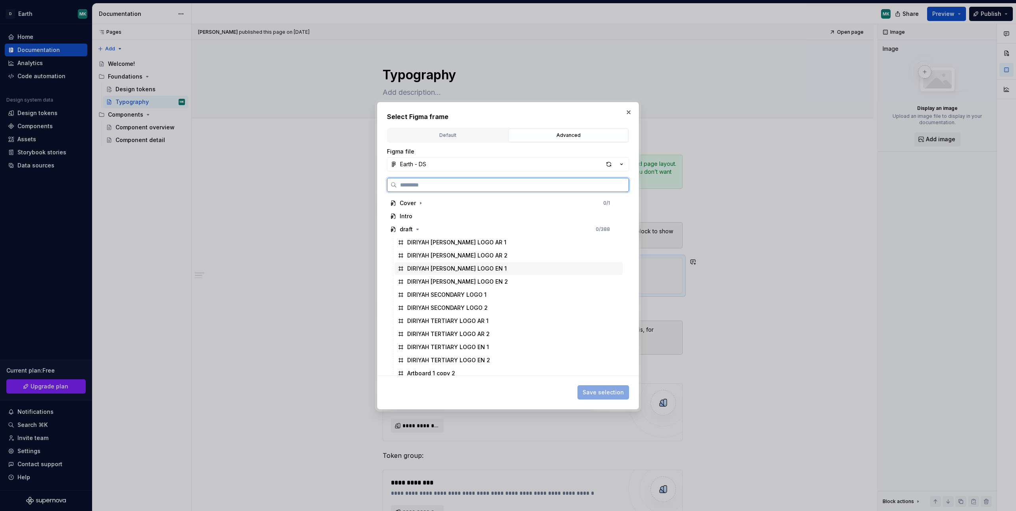
click at [443, 256] on div "DIRIYAH [PERSON_NAME] LOGO AR 2" at bounding box center [457, 256] width 100 height 8
click at [475, 236] on div "DIRIYAH [PERSON_NAME] LOGO AR 1" at bounding box center [509, 242] width 228 height 13
click at [620, 240] on icon at bounding box center [616, 242] width 6 height 6
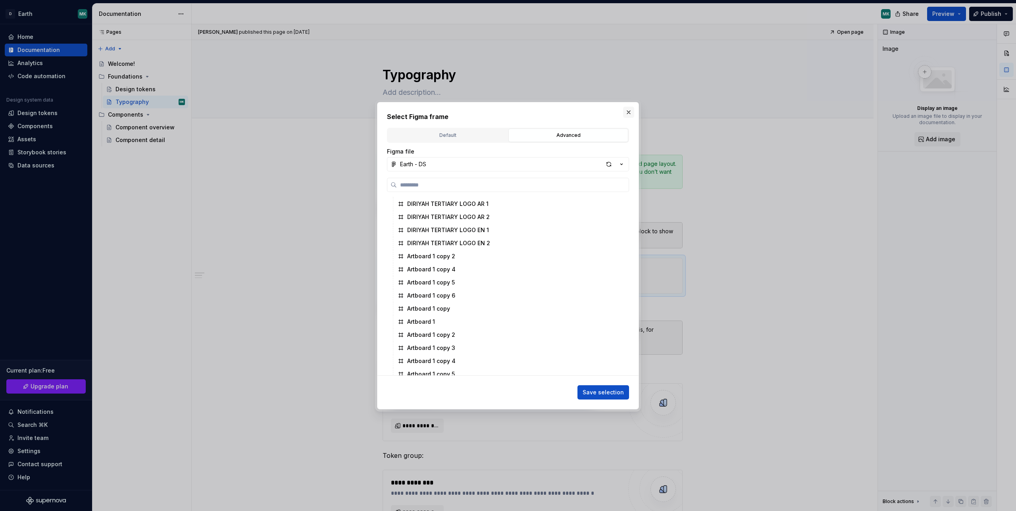
click at [627, 112] on button "button" at bounding box center [628, 112] width 11 height 11
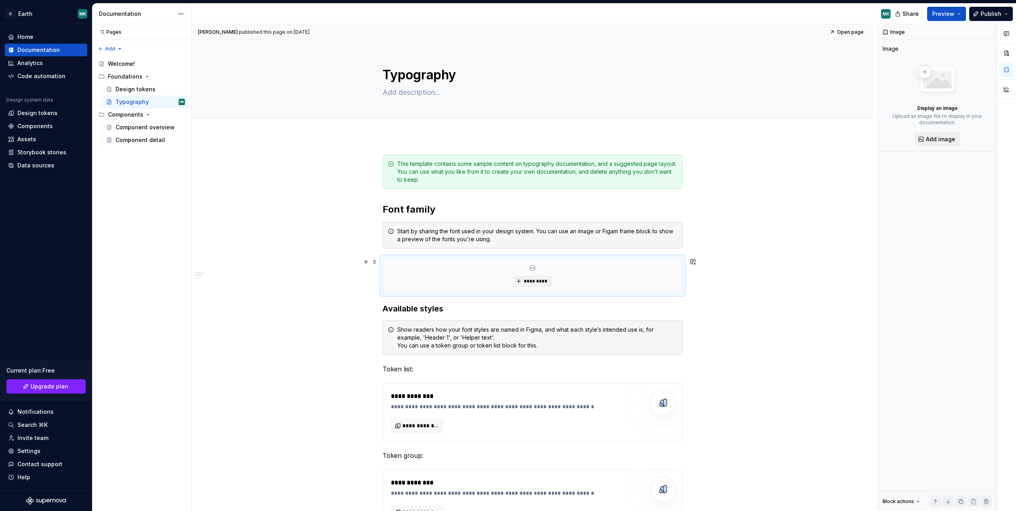
click at [538, 271] on div "*********" at bounding box center [532, 275] width 299 height 35
click at [533, 280] on span "*********" at bounding box center [536, 281] width 24 height 6
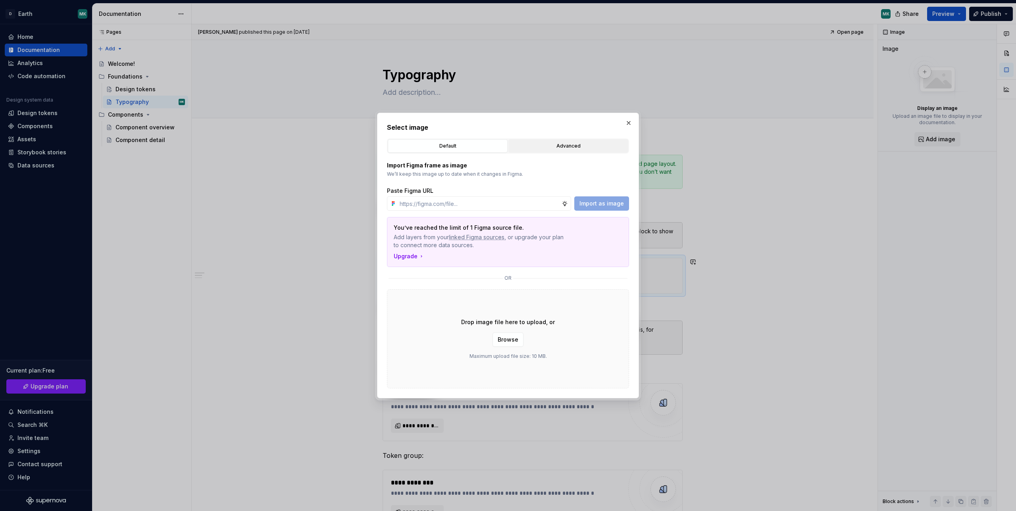
click at [571, 149] on div "Advanced" at bounding box center [568, 146] width 114 height 8
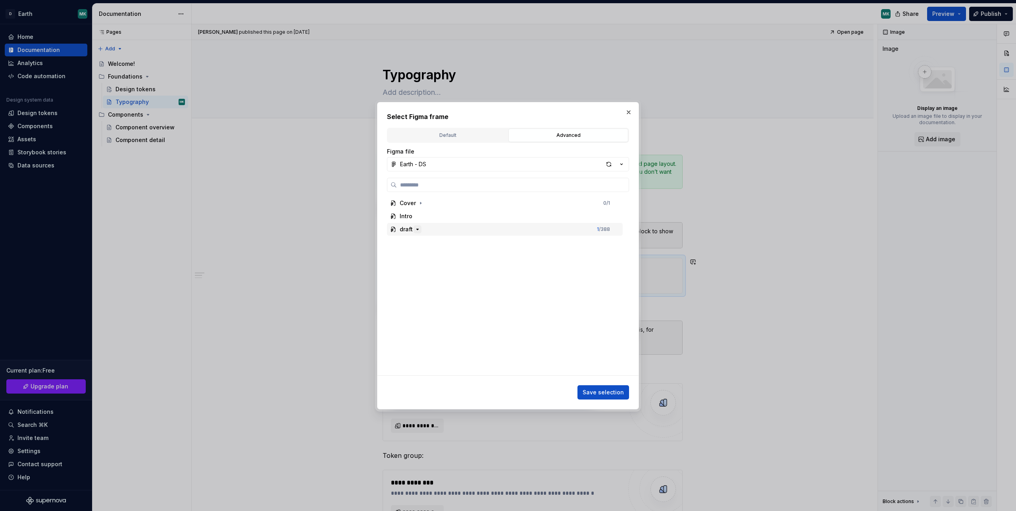
click at [414, 229] on icon "button" at bounding box center [417, 229] width 6 height 6
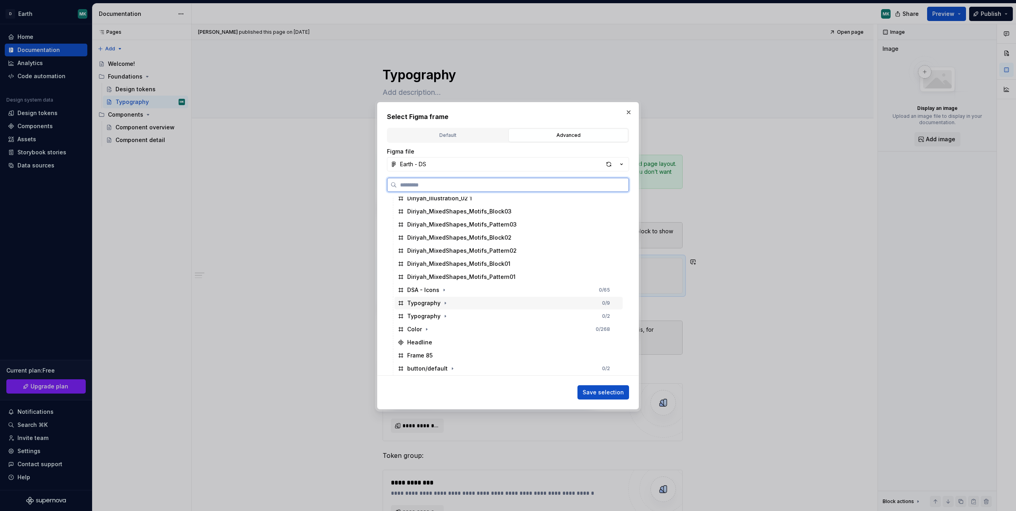
click at [411, 305] on div "Typography" at bounding box center [423, 303] width 33 height 8
click at [607, 393] on span "Save selection" at bounding box center [603, 393] width 41 height 8
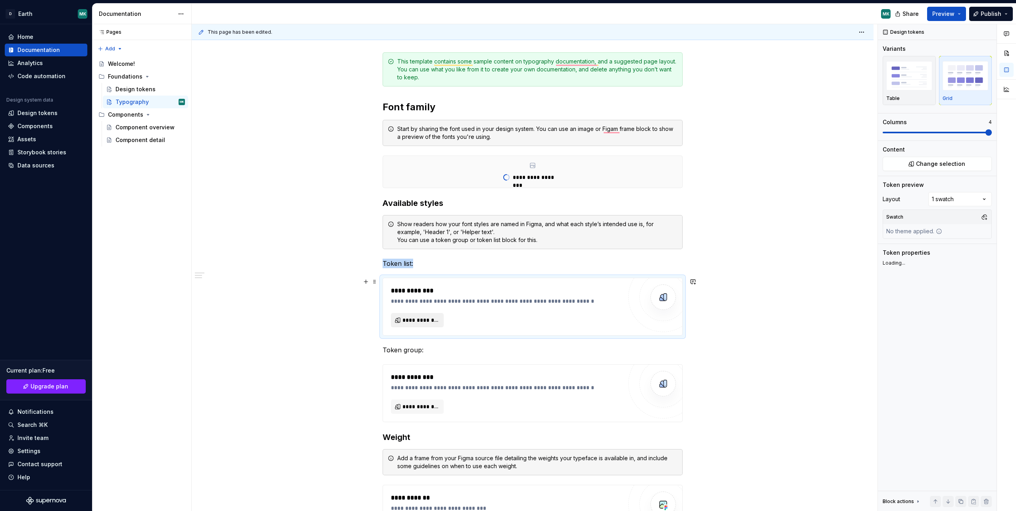
click at [424, 319] on span "**********" at bounding box center [420, 320] width 36 height 8
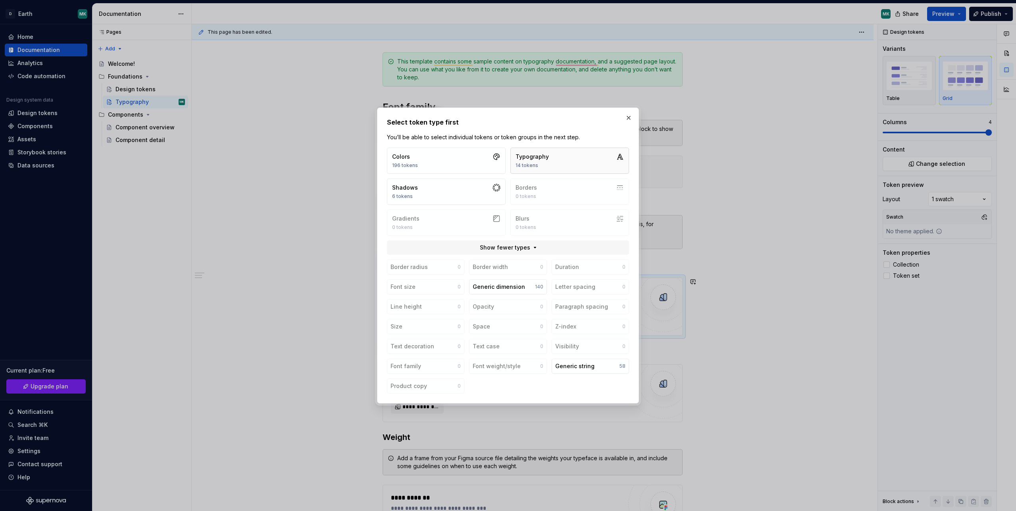
click at [545, 162] on div "14 tokens" at bounding box center [532, 165] width 33 height 6
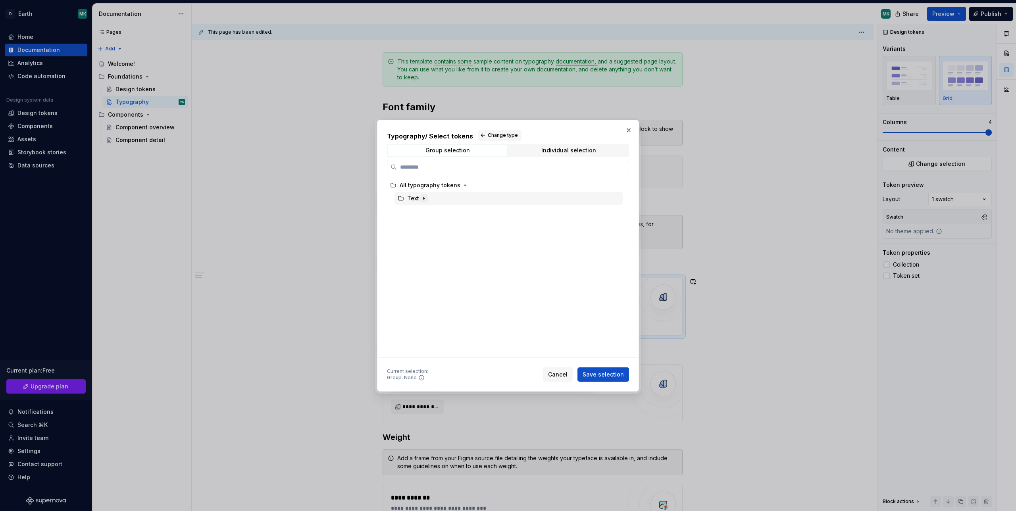
click at [421, 198] on icon "button" at bounding box center [424, 198] width 6 height 6
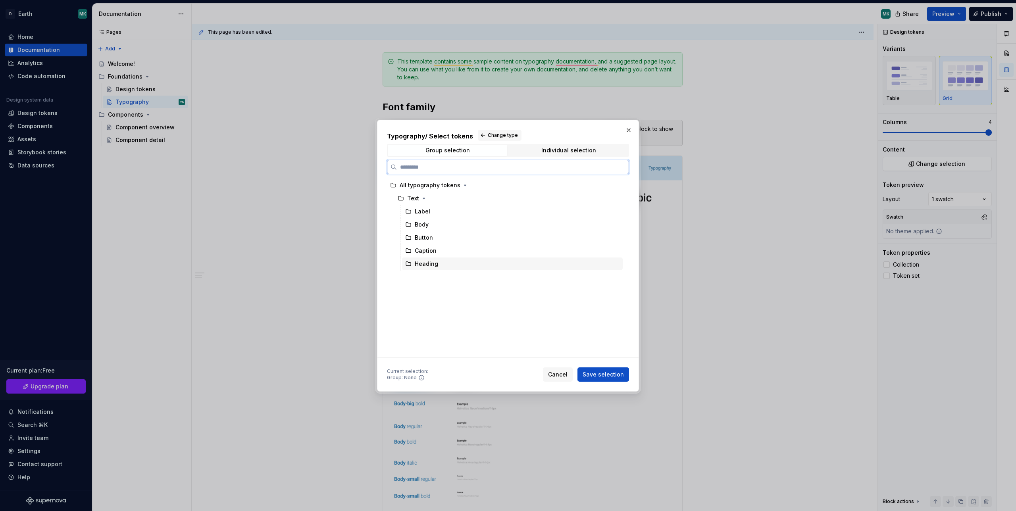
click at [434, 262] on div "Heading" at bounding box center [426, 264] width 23 height 8
click at [463, 241] on div "Button" at bounding box center [512, 237] width 221 height 13
click at [468, 261] on div "Heading" at bounding box center [512, 264] width 221 height 13
click at [598, 377] on span "Save selection" at bounding box center [603, 375] width 41 height 8
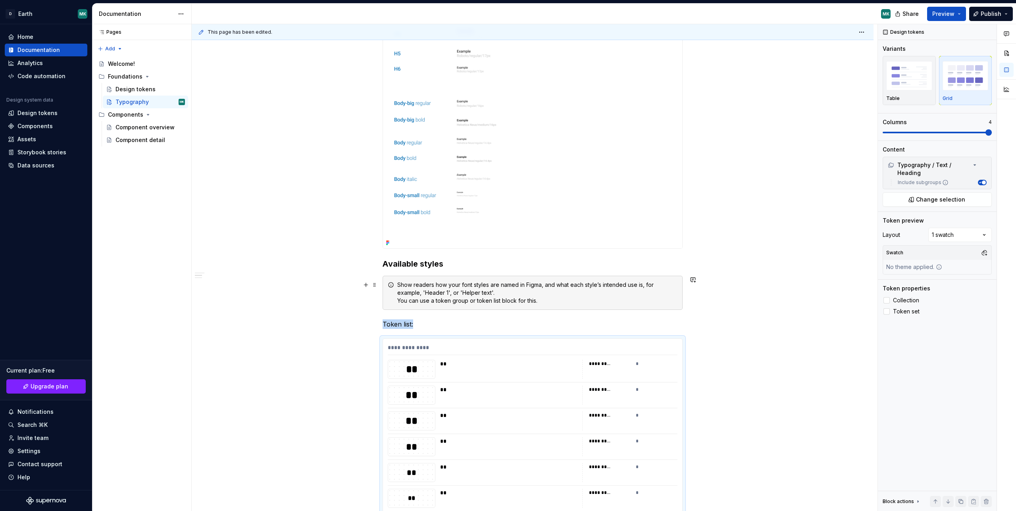
scroll to position [393, 0]
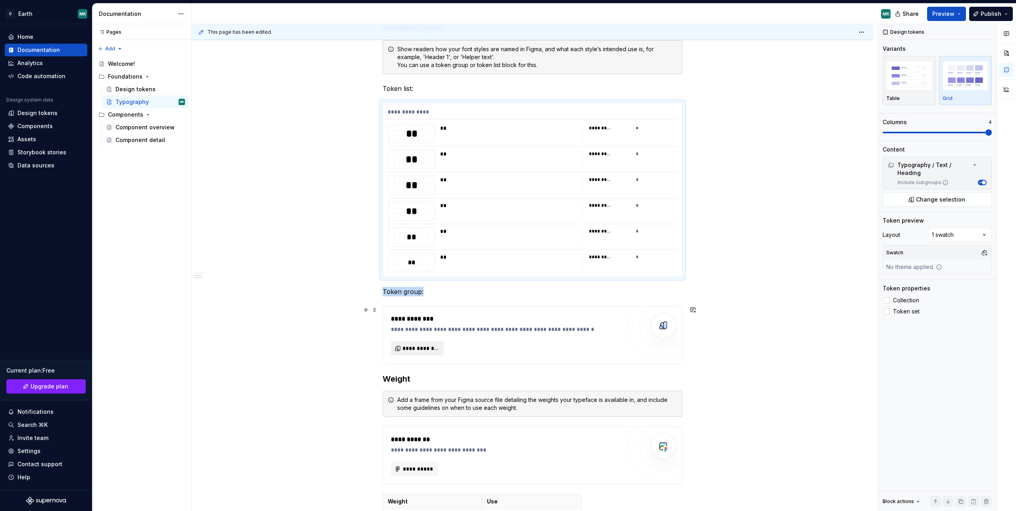
click at [428, 343] on button "**********" at bounding box center [417, 348] width 53 height 14
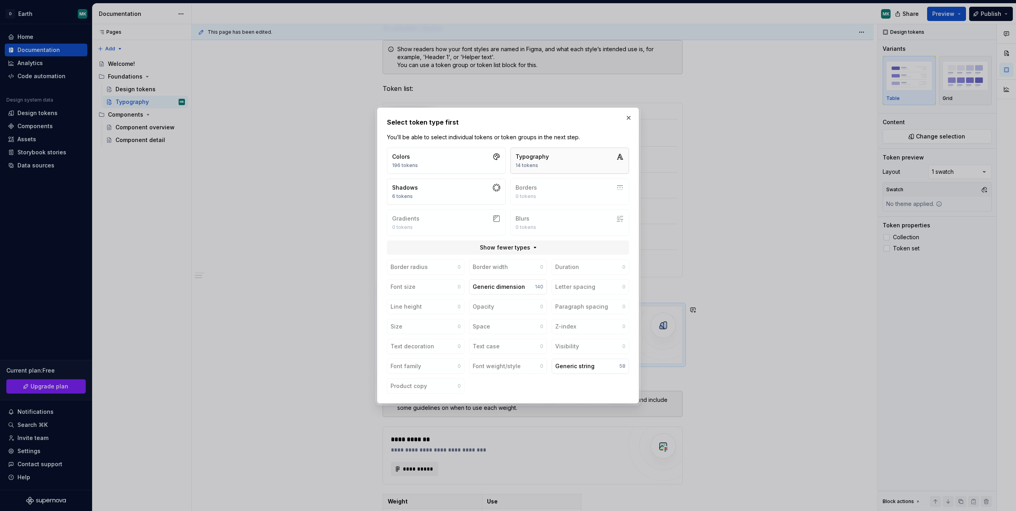
click at [547, 162] on div "Typography 14 tokens" at bounding box center [532, 161] width 33 height 16
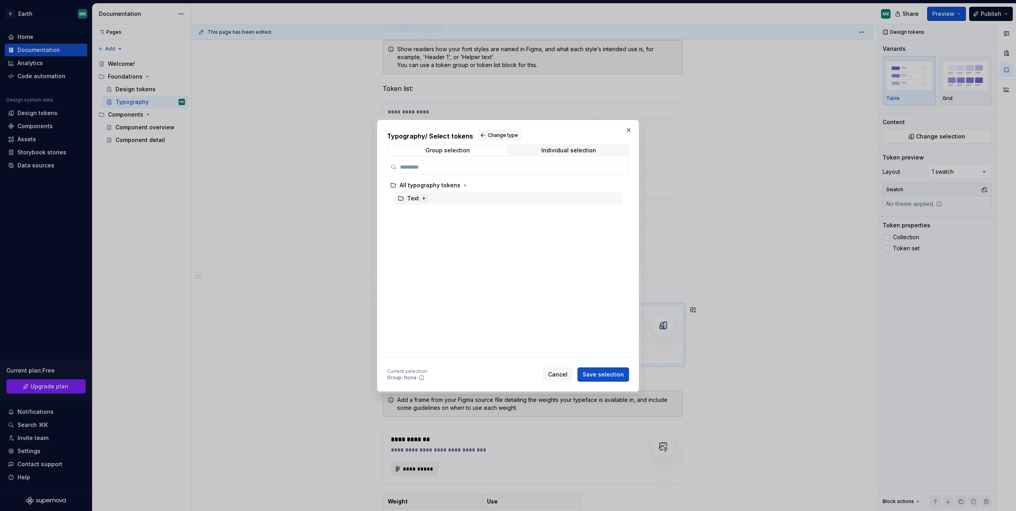
click at [421, 200] on icon "button" at bounding box center [424, 198] width 6 height 6
click at [426, 225] on div "Body" at bounding box center [422, 225] width 14 height 8
click at [613, 375] on span "Save selection" at bounding box center [603, 375] width 41 height 8
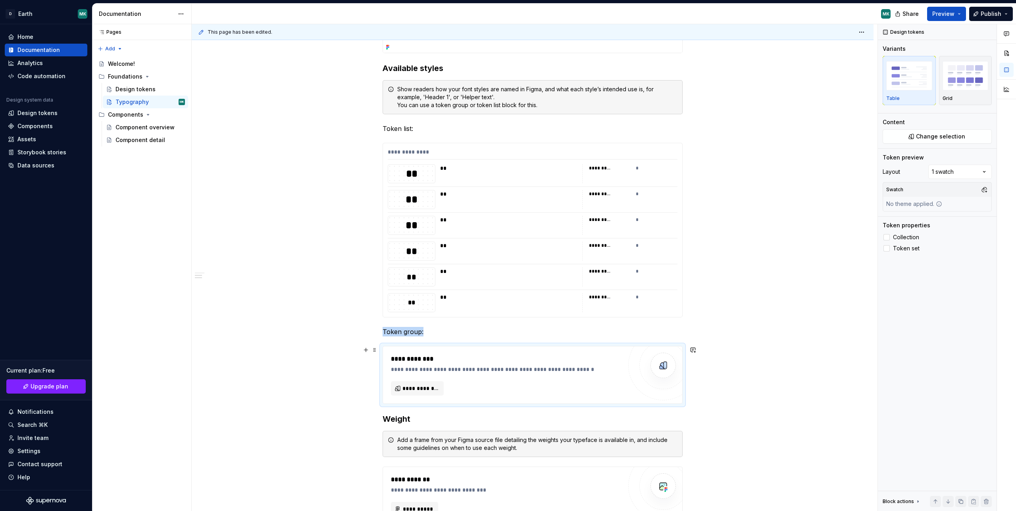
click at [662, 364] on img "To enrich screen reader interactions, please activate Accessibility in Grammarl…" at bounding box center [663, 366] width 16 height 16
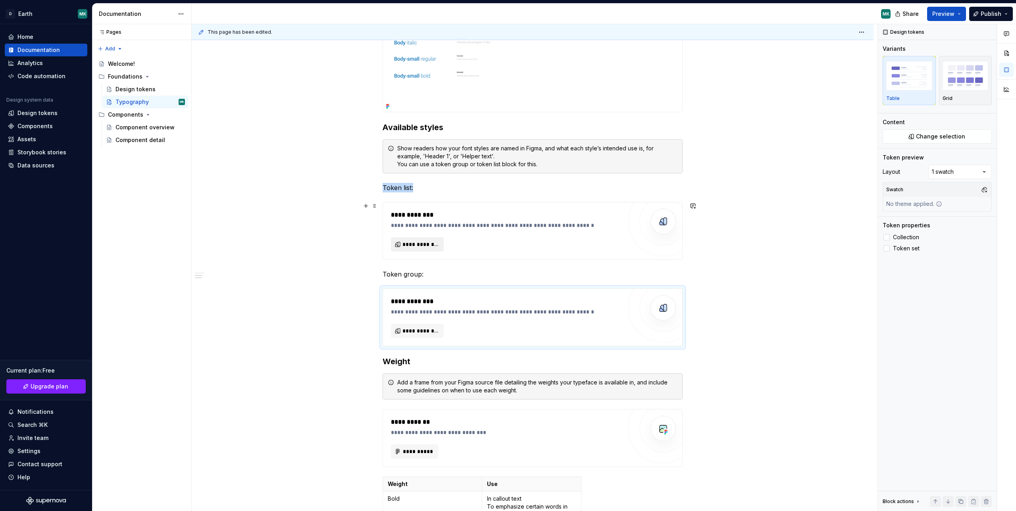
click at [417, 247] on span "**********" at bounding box center [420, 245] width 36 height 8
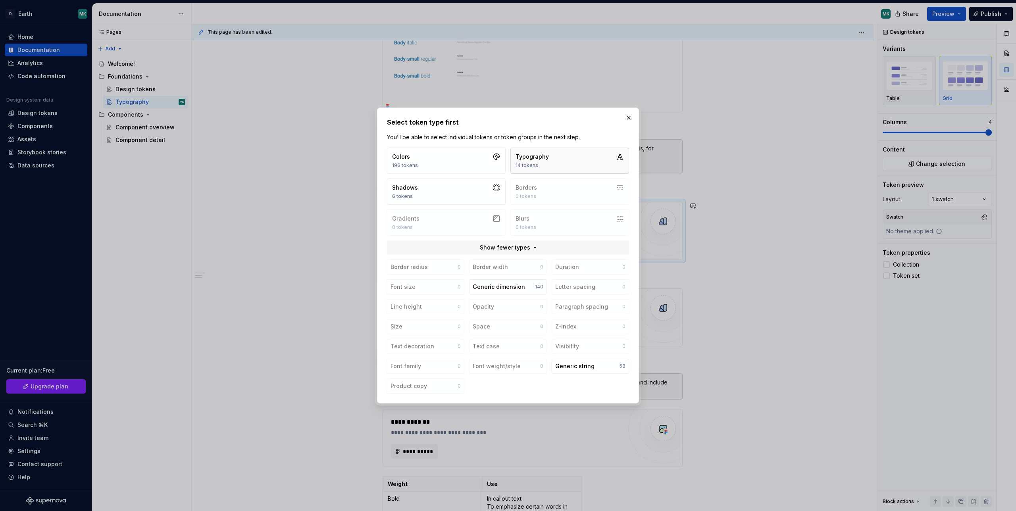
click at [550, 172] on button "Typography 14 tokens" at bounding box center [569, 161] width 119 height 26
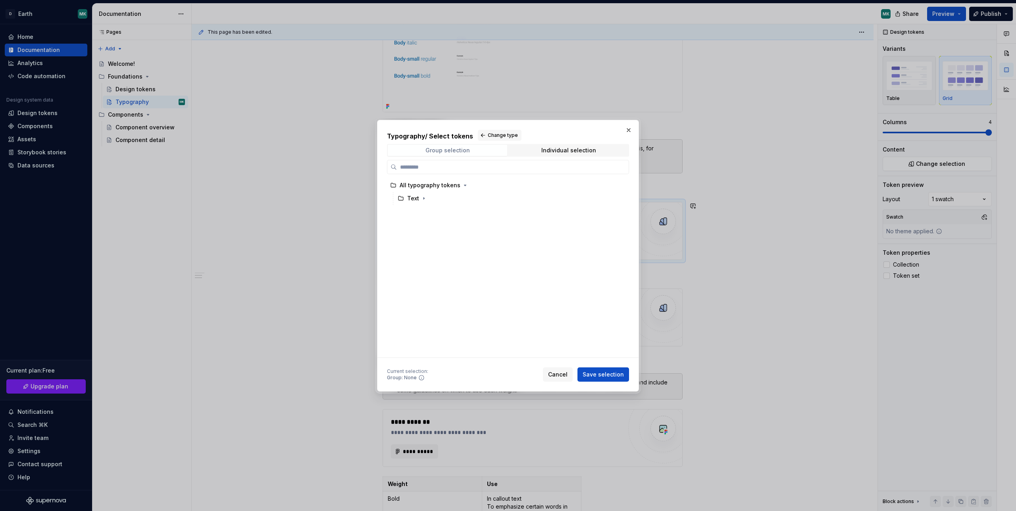
click at [473, 152] on span "Group selection" at bounding box center [447, 150] width 119 height 11
click at [454, 193] on div "Text" at bounding box center [509, 198] width 228 height 13
click at [604, 374] on span "Save selection" at bounding box center [603, 375] width 41 height 8
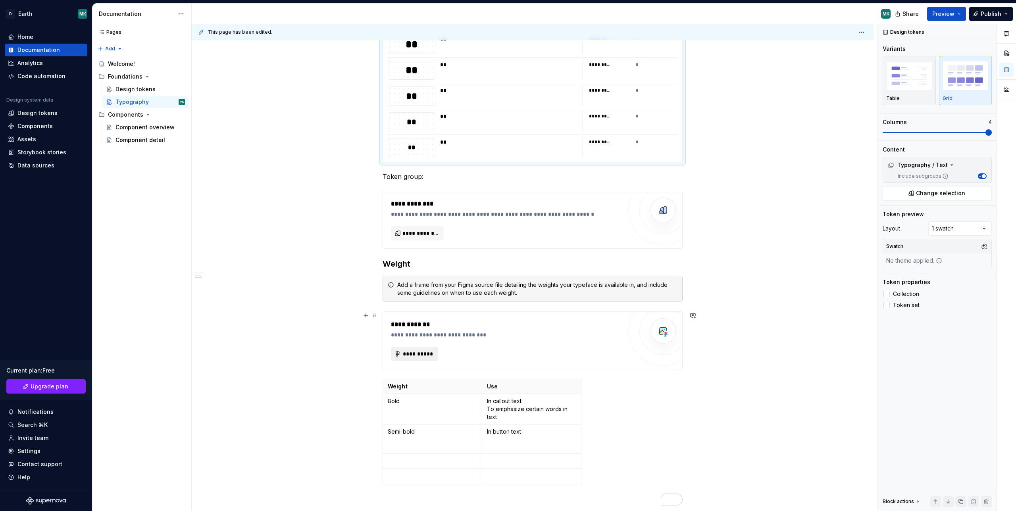
click at [424, 356] on span "**********" at bounding box center [417, 354] width 31 height 8
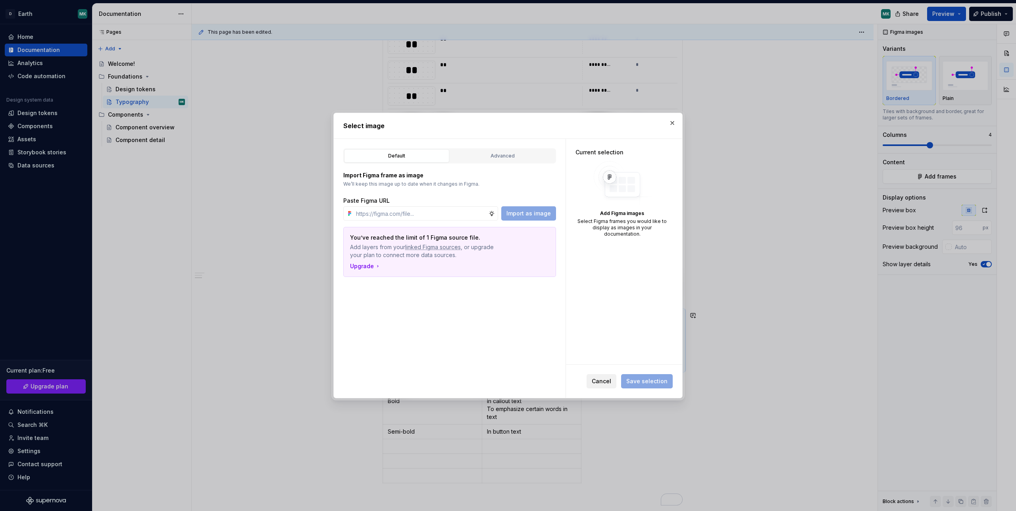
click at [600, 381] on span "Cancel" at bounding box center [601, 381] width 19 height 8
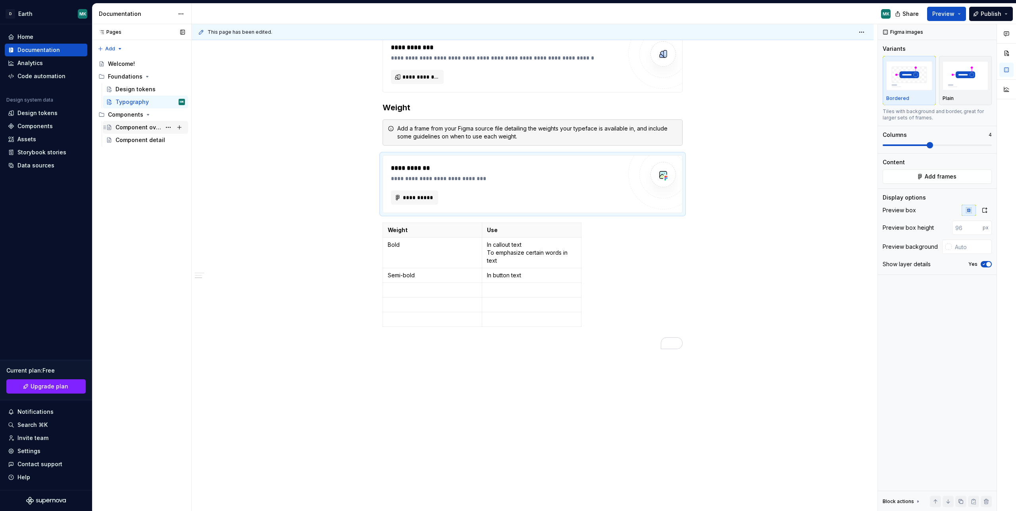
click at [139, 130] on div "Component overview" at bounding box center [138, 127] width 46 height 8
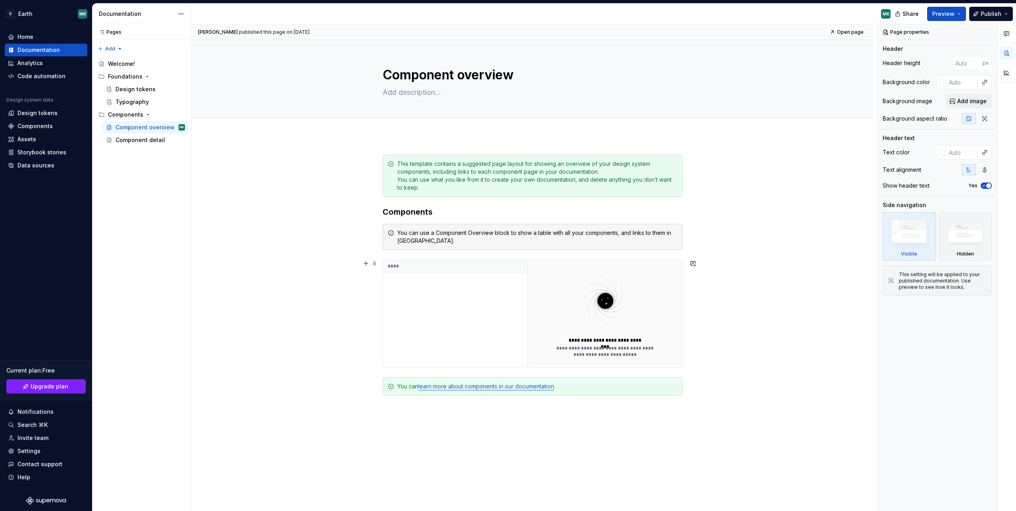
click at [570, 310] on img at bounding box center [605, 300] width 103 height 63
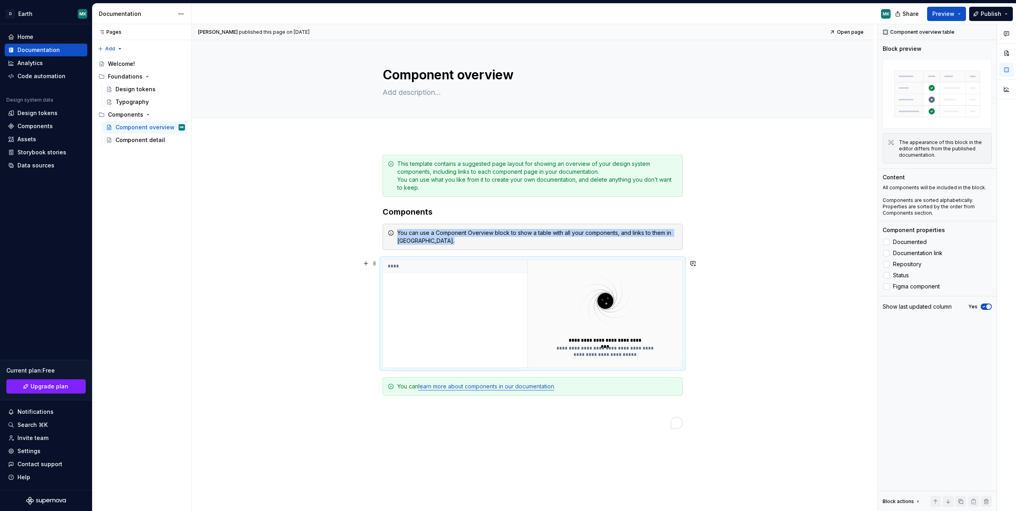
click at [426, 293] on div "****" at bounding box center [455, 314] width 144 height 108
click at [571, 290] on img "To enrich screen reader interactions, please activate Accessibility in Grammarl…" at bounding box center [605, 300] width 103 height 63
click at [146, 140] on div "Component detail" at bounding box center [138, 140] width 46 height 8
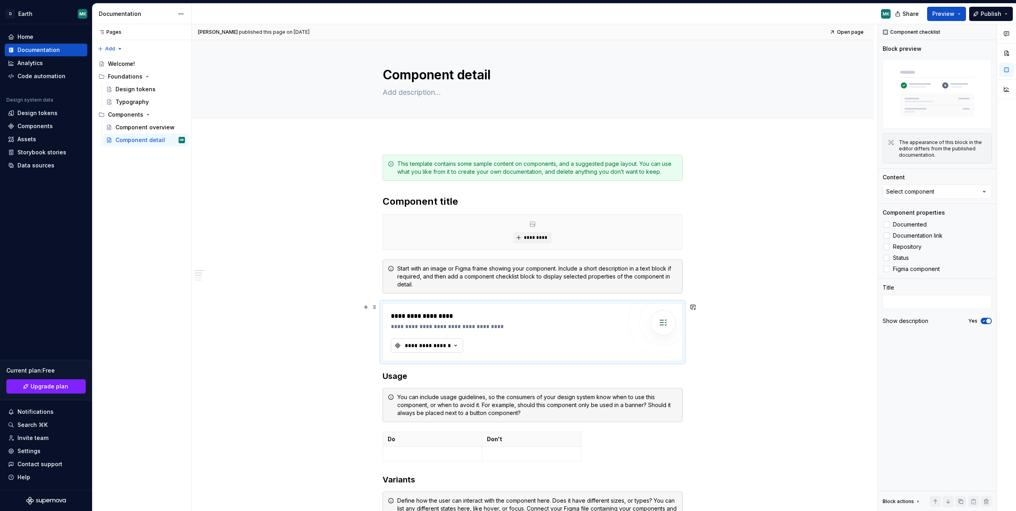
click at [439, 340] on button "**********" at bounding box center [427, 346] width 72 height 14
click at [331, 331] on div "**********" at bounding box center [535, 267] width 686 height 487
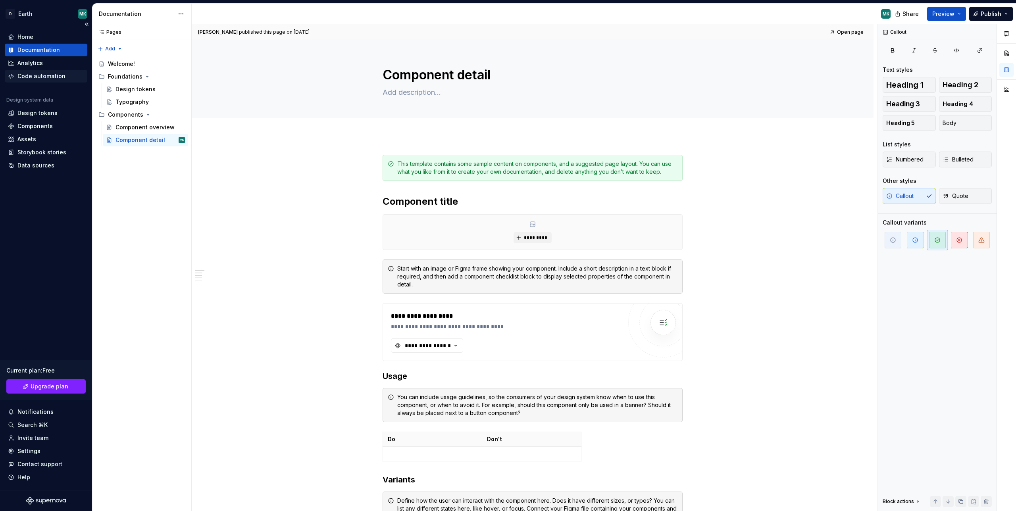
click at [31, 76] on div "Code automation" at bounding box center [41, 76] width 48 height 8
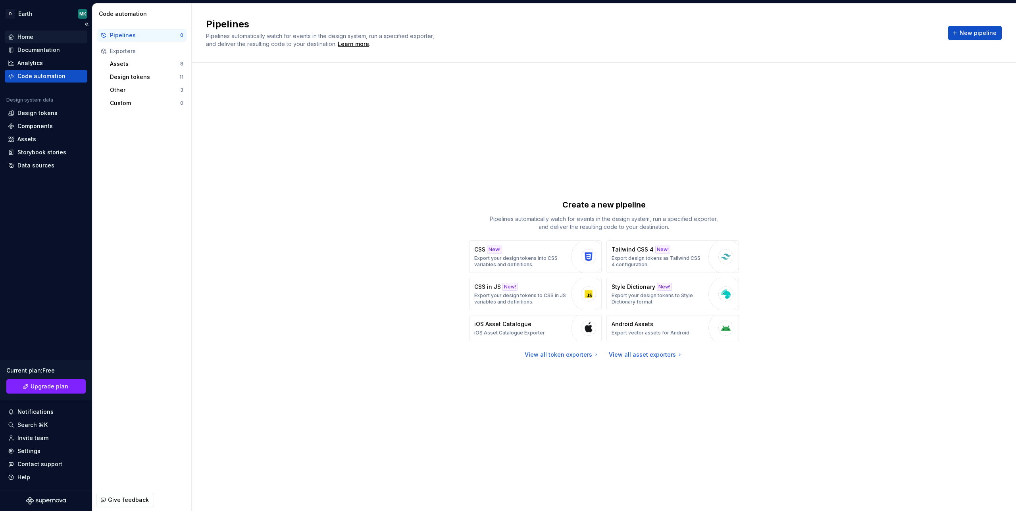
click at [23, 36] on div "Home" at bounding box center [25, 37] width 16 height 8
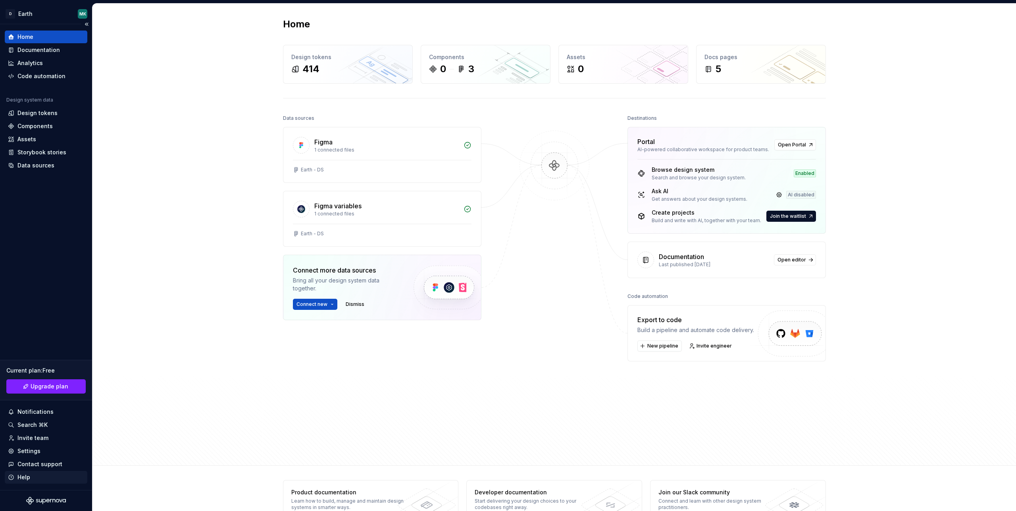
click at [26, 478] on div "Help" at bounding box center [23, 477] width 13 height 8
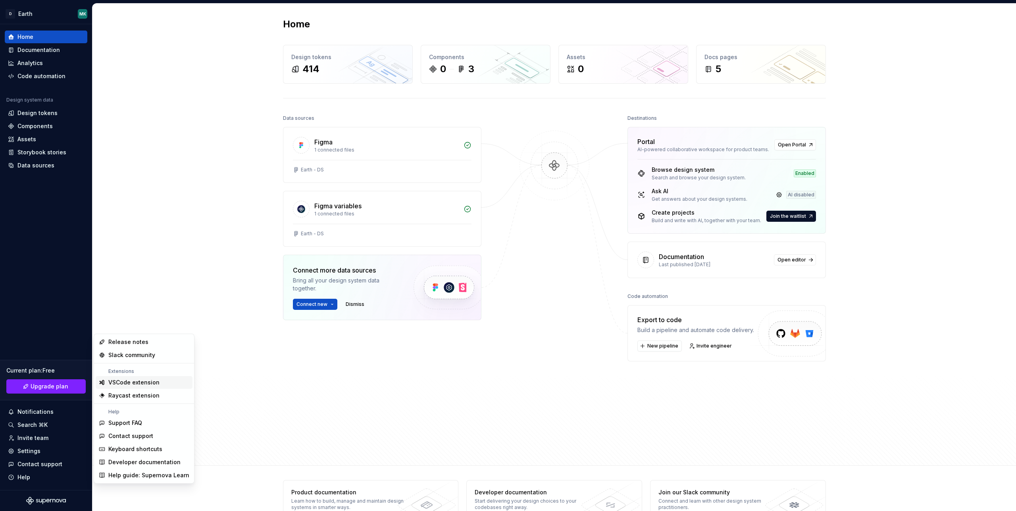
click at [142, 383] on div "VSCode extension" at bounding box center [133, 383] width 51 height 8
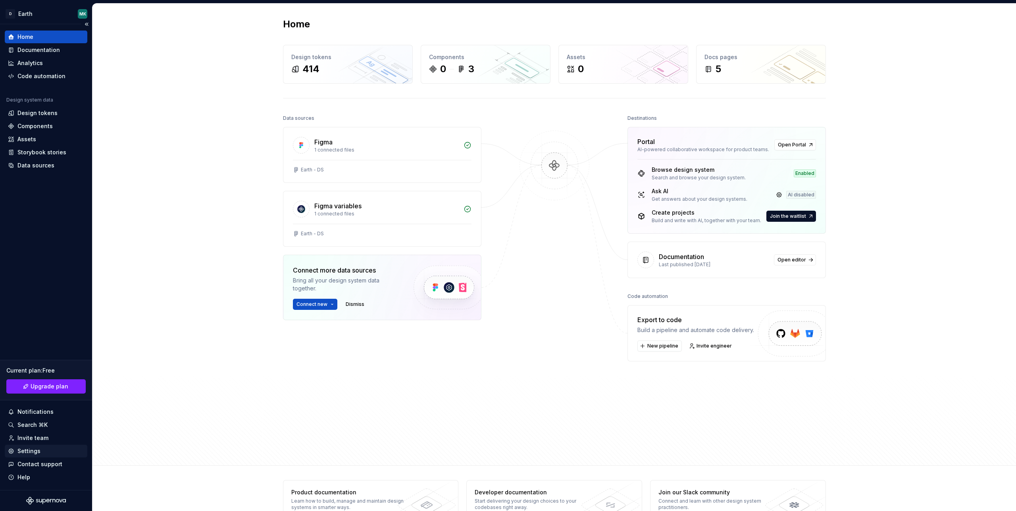
click at [28, 449] on div "Settings" at bounding box center [28, 451] width 23 height 8
click at [20, 480] on div "Help" at bounding box center [23, 477] width 13 height 8
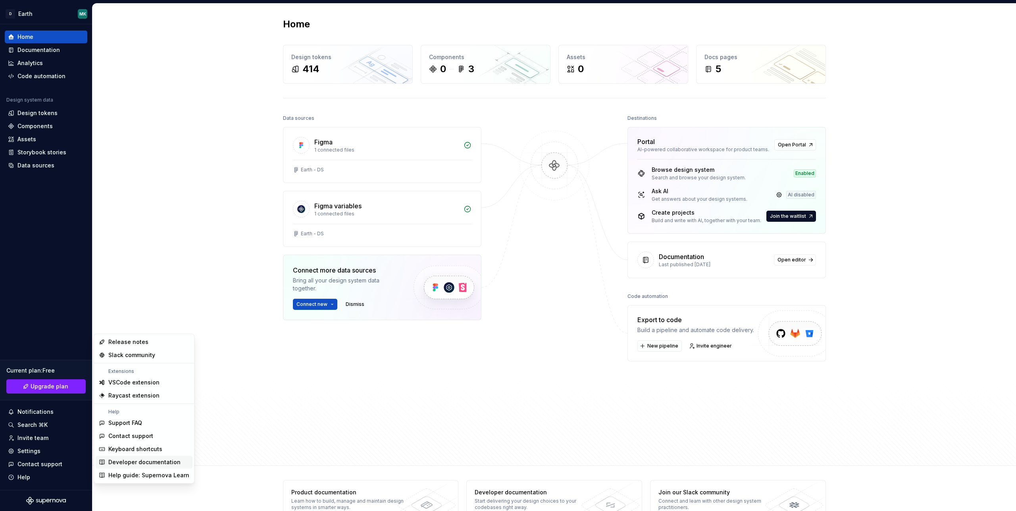
click at [150, 463] on div "Developer documentation" at bounding box center [144, 462] width 72 height 8
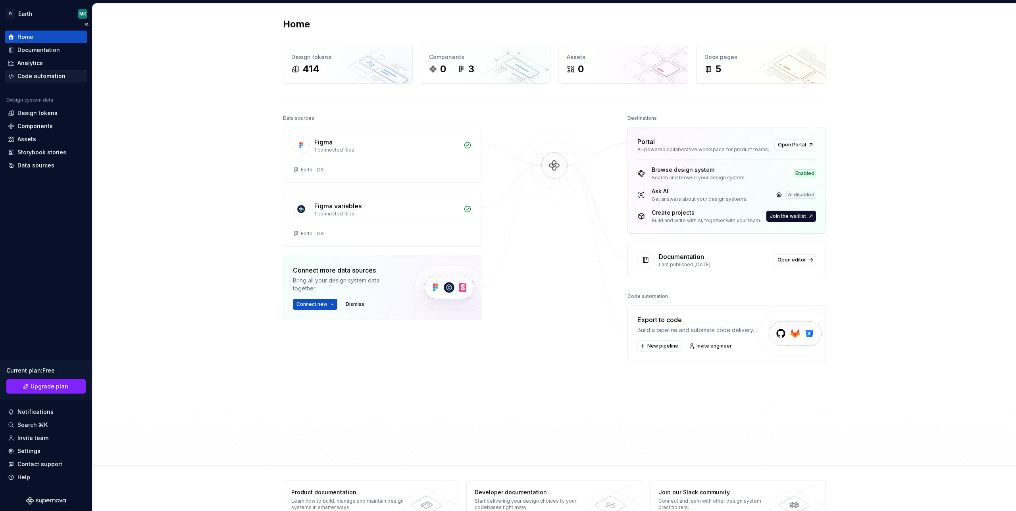
click at [39, 76] on div "Code automation" at bounding box center [41, 76] width 48 height 8
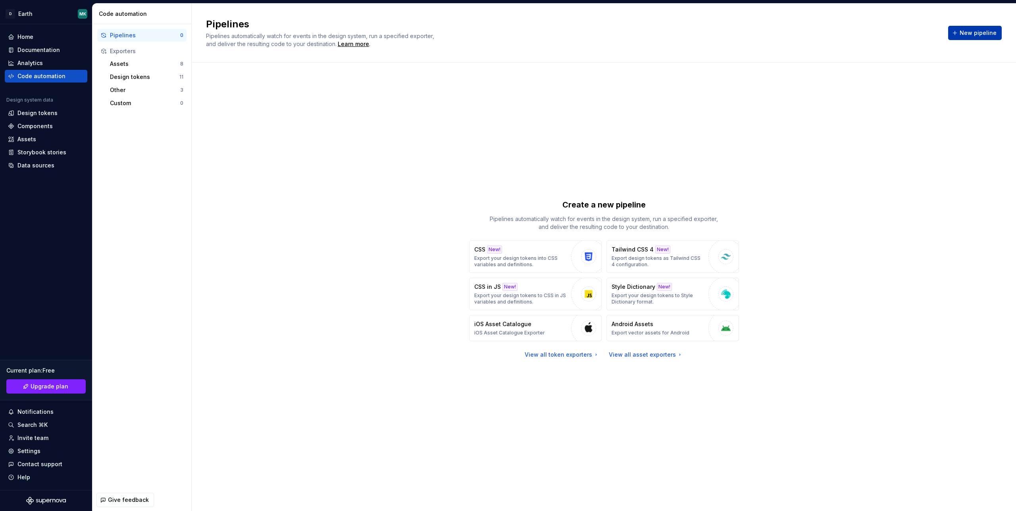
click at [961, 31] on button "New pipeline" at bounding box center [975, 33] width 54 height 14
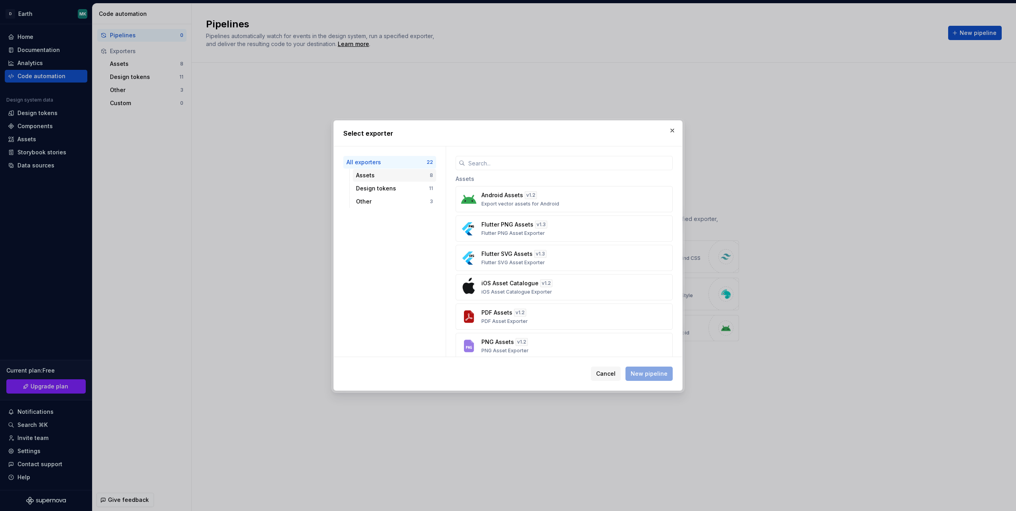
click at [377, 179] on div "Assets" at bounding box center [393, 175] width 74 height 8
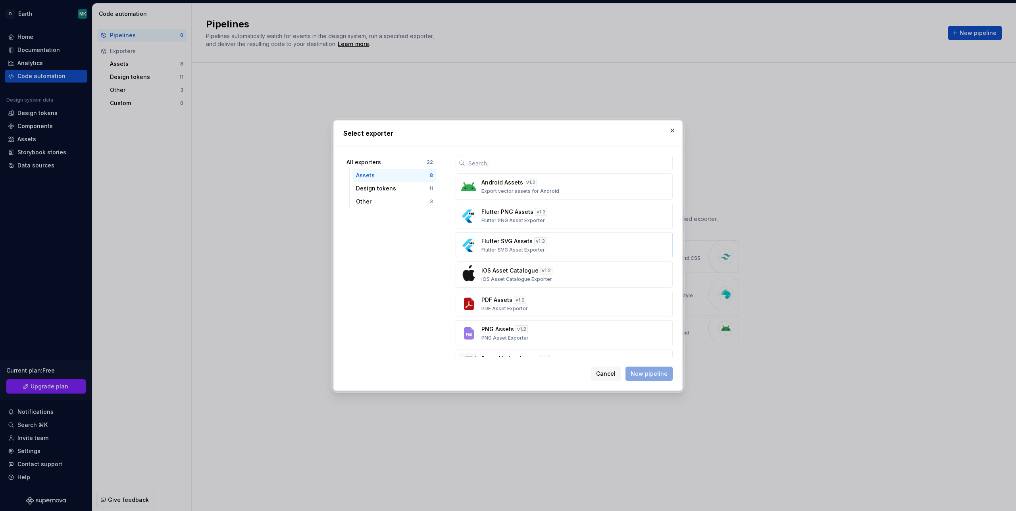
scroll to position [58, 0]
click at [374, 198] on div "Other" at bounding box center [393, 202] width 74 height 8
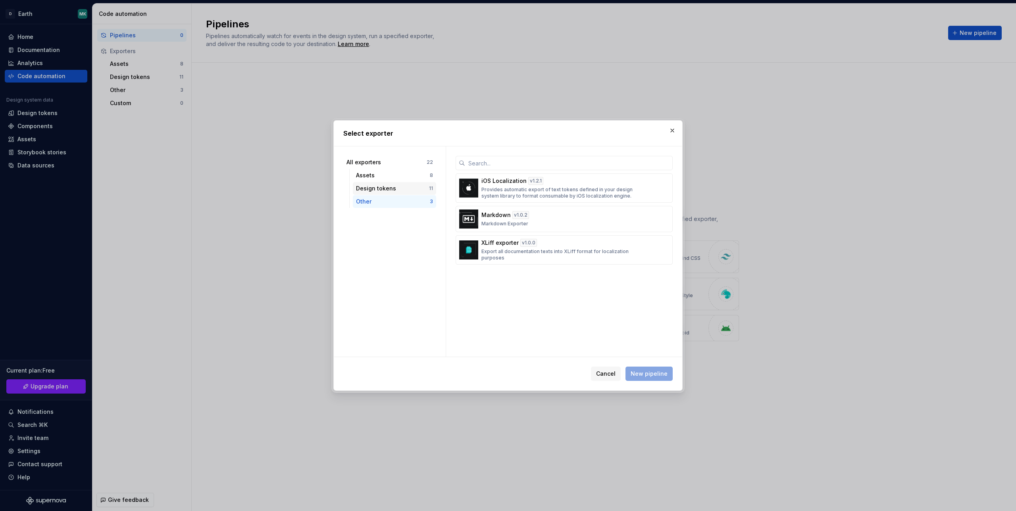
click at [392, 189] on div "Design tokens" at bounding box center [392, 189] width 73 height 8
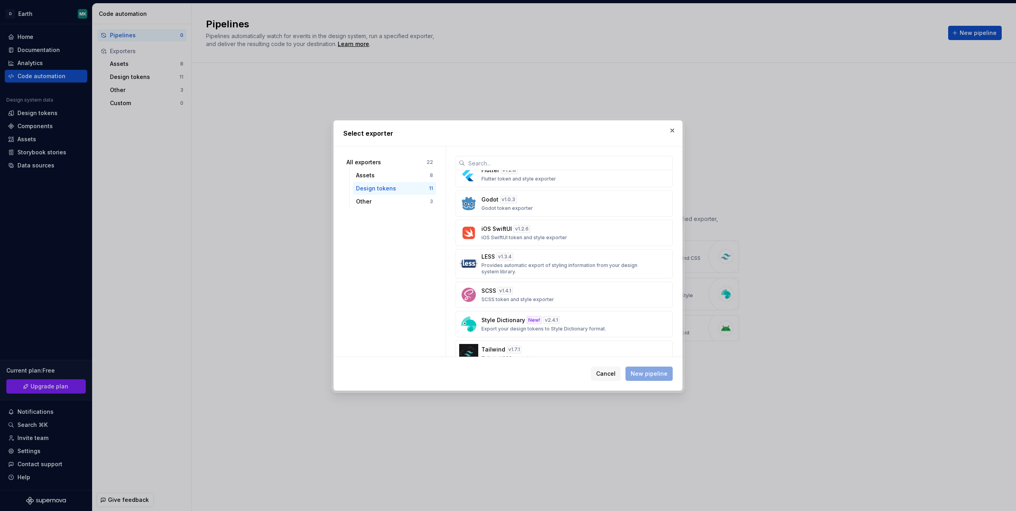
scroll to position [149, 0]
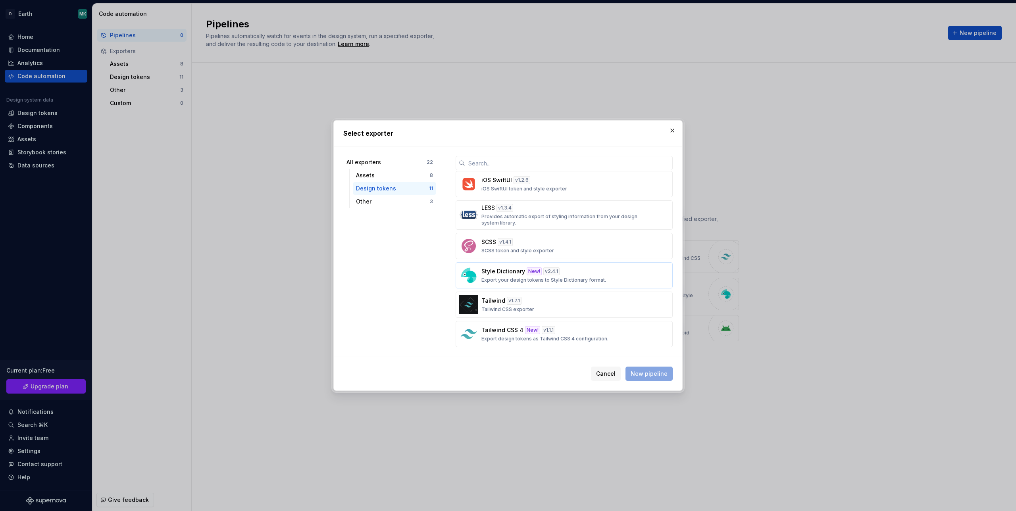
click at [502, 279] on p "Export your design tokens to Style Dictionary format." at bounding box center [543, 280] width 125 height 6
click at [648, 371] on span "New pipeline" at bounding box center [649, 374] width 37 height 8
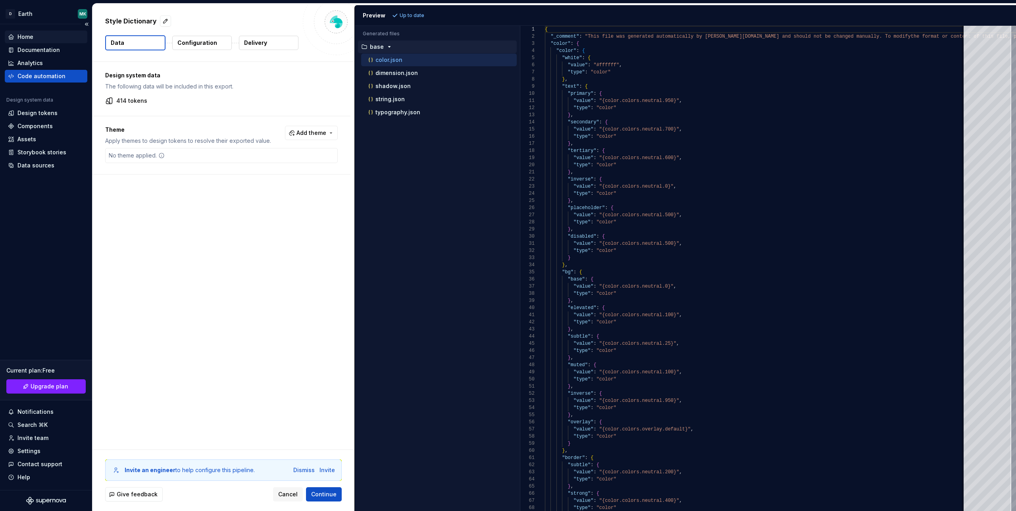
click at [25, 37] on div "Home" at bounding box center [25, 37] width 16 height 8
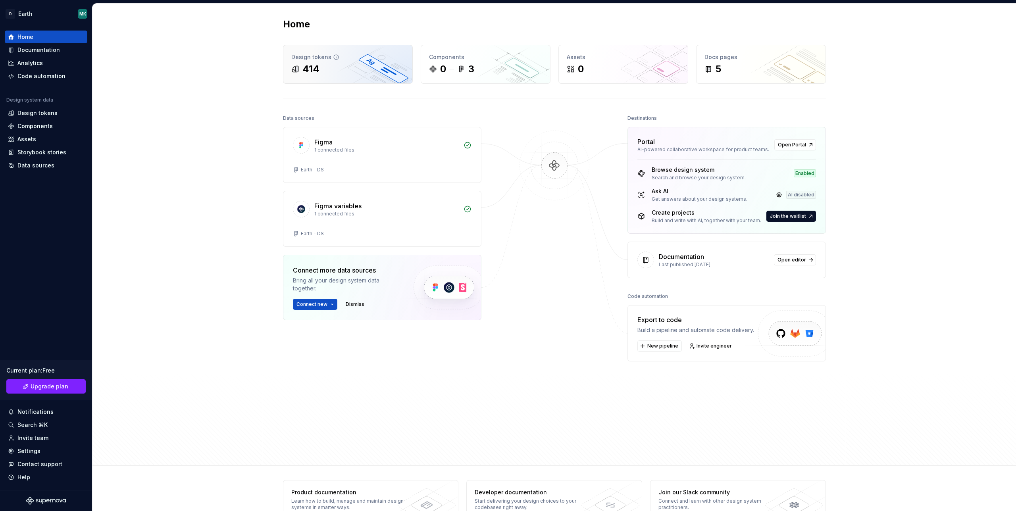
click at [348, 64] on div "414" at bounding box center [347, 69] width 113 height 13
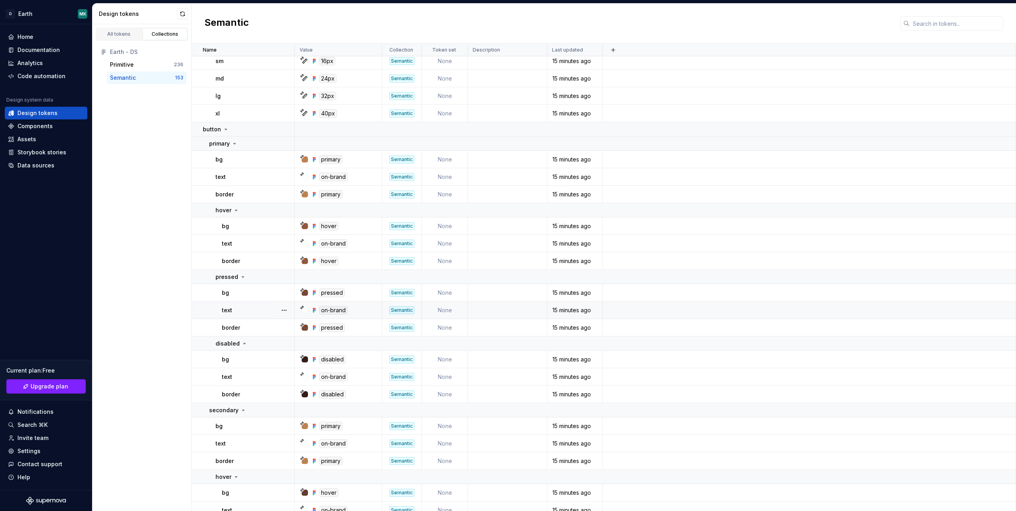
scroll to position [2726, 0]
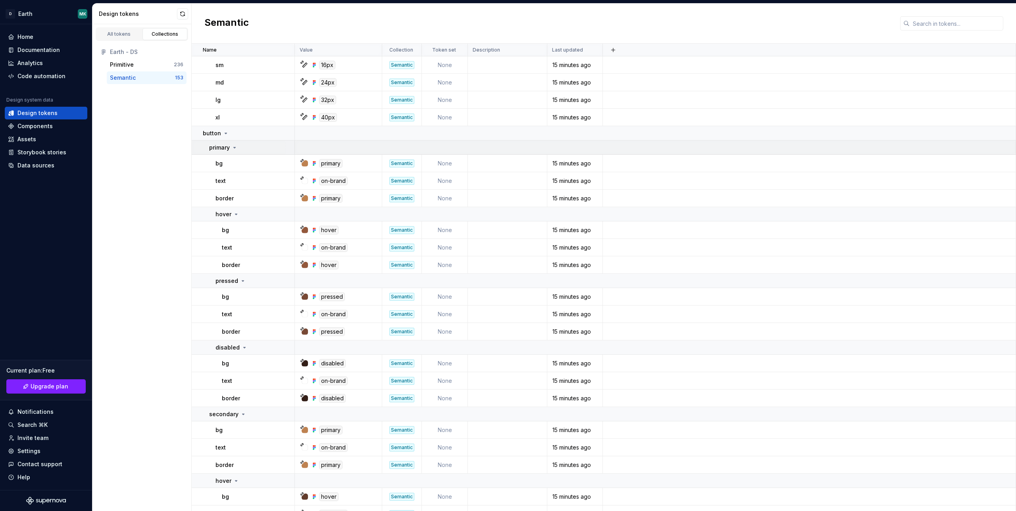
click at [232, 146] on icon at bounding box center [234, 147] width 6 height 6
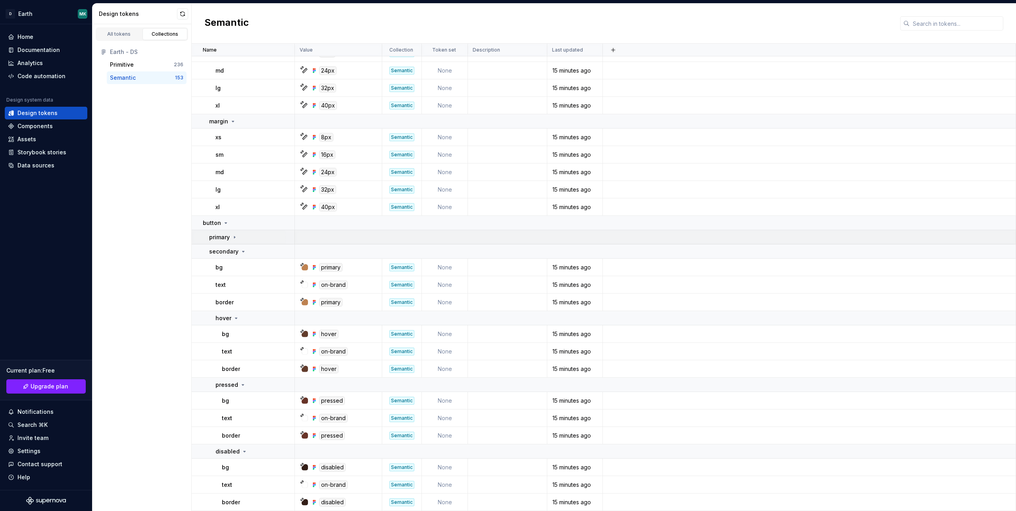
scroll to position [2636, 0]
click at [239, 255] on div "secondary" at bounding box center [227, 252] width 37 height 8
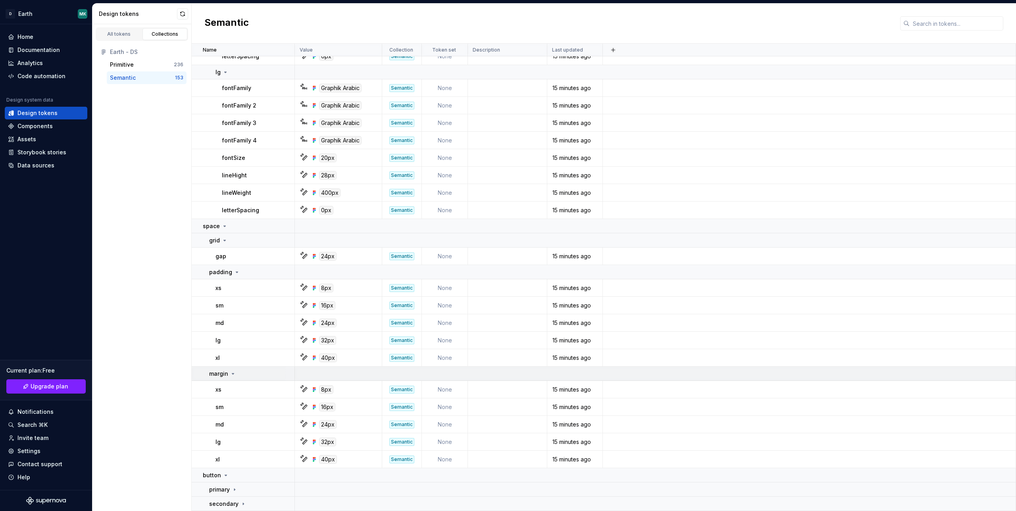
click at [230, 376] on icon at bounding box center [233, 374] width 6 height 6
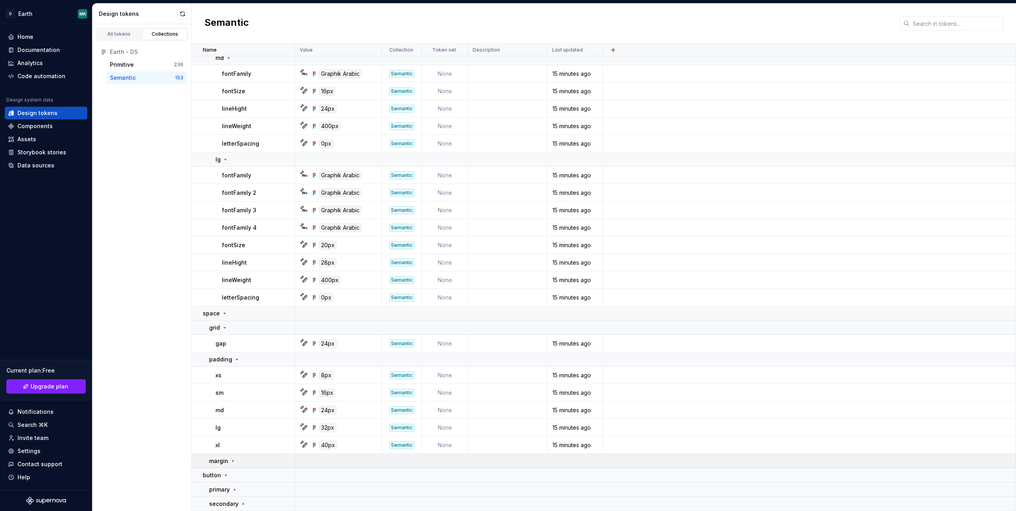
scroll to position [2296, 0]
click at [235, 356] on div "padding" at bounding box center [224, 360] width 31 height 8
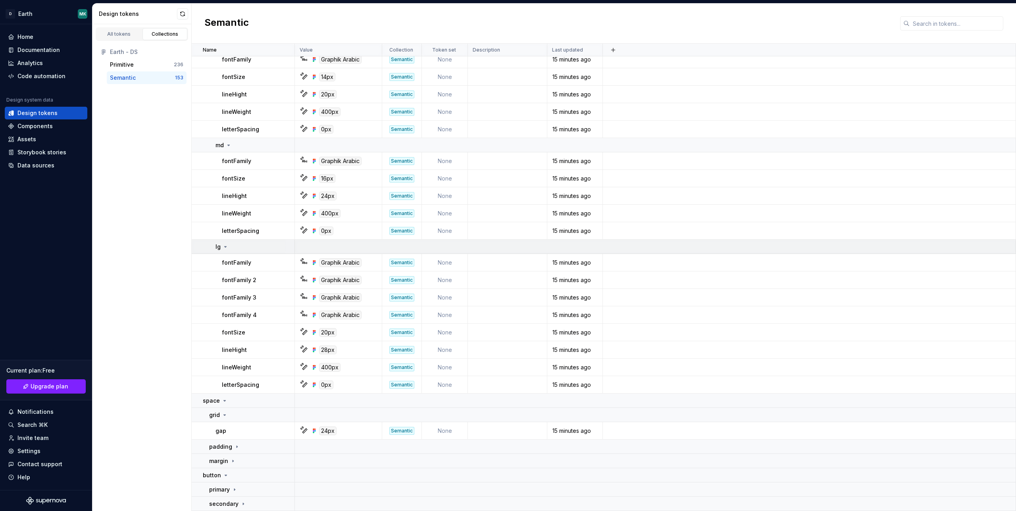
click at [225, 248] on icon at bounding box center [225, 247] width 6 height 6
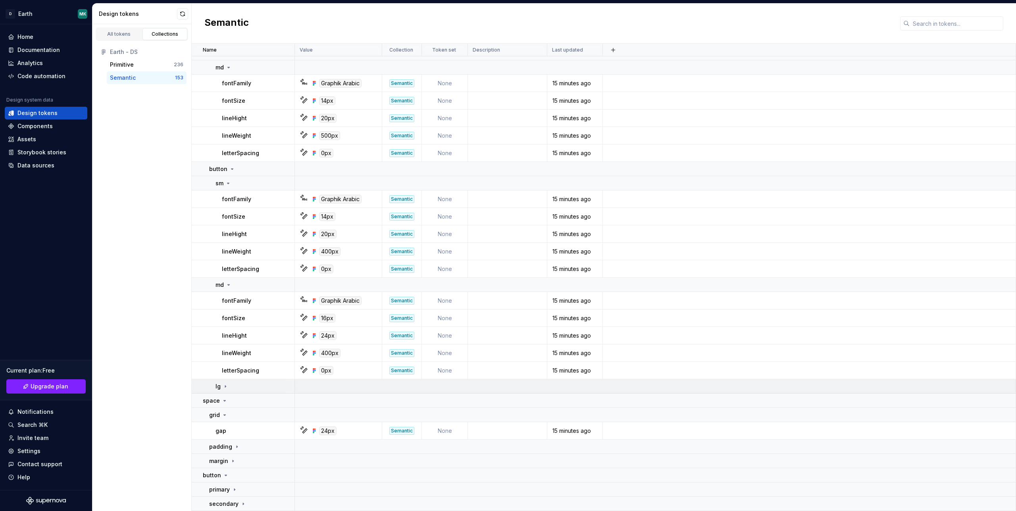
scroll to position [2069, 0]
click at [229, 184] on icon at bounding box center [228, 183] width 6 height 6
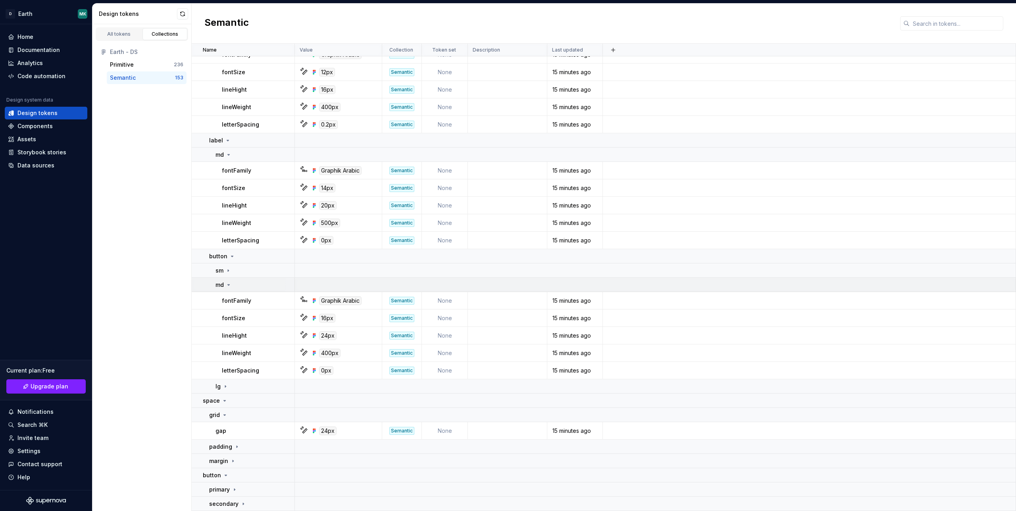
click at [229, 285] on icon at bounding box center [229, 285] width 2 height 1
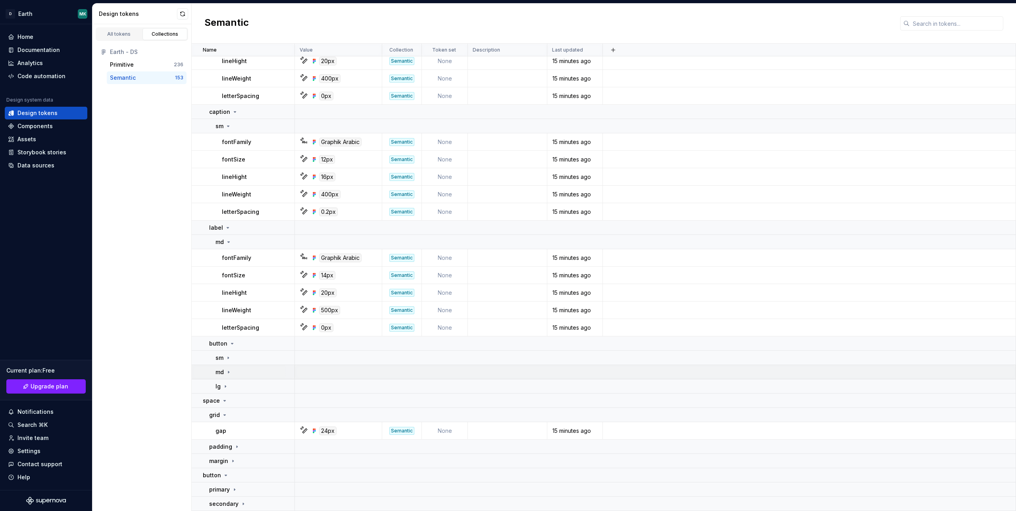
scroll to position [1895, 0]
click at [22, 454] on div "Settings" at bounding box center [28, 451] width 23 height 8
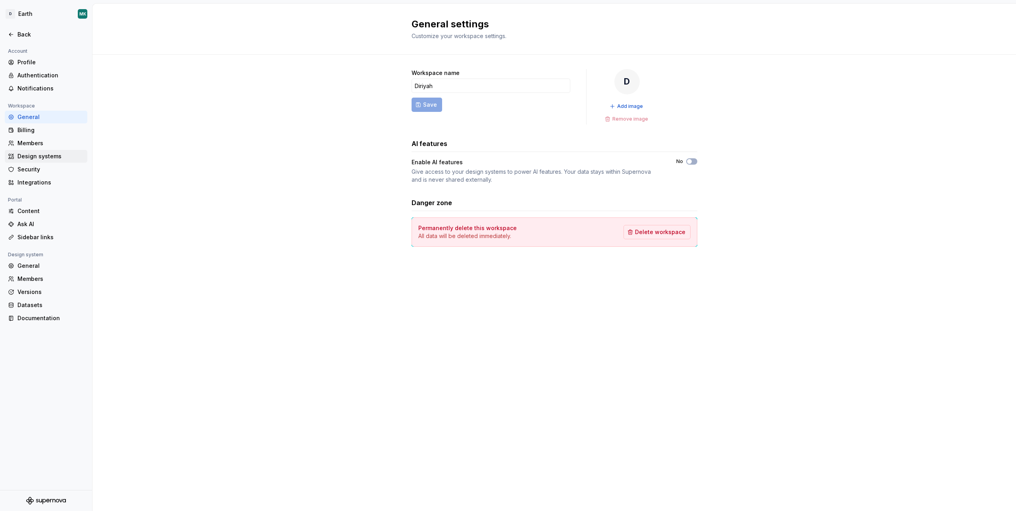
click at [44, 159] on div "Design systems" at bounding box center [50, 156] width 67 height 8
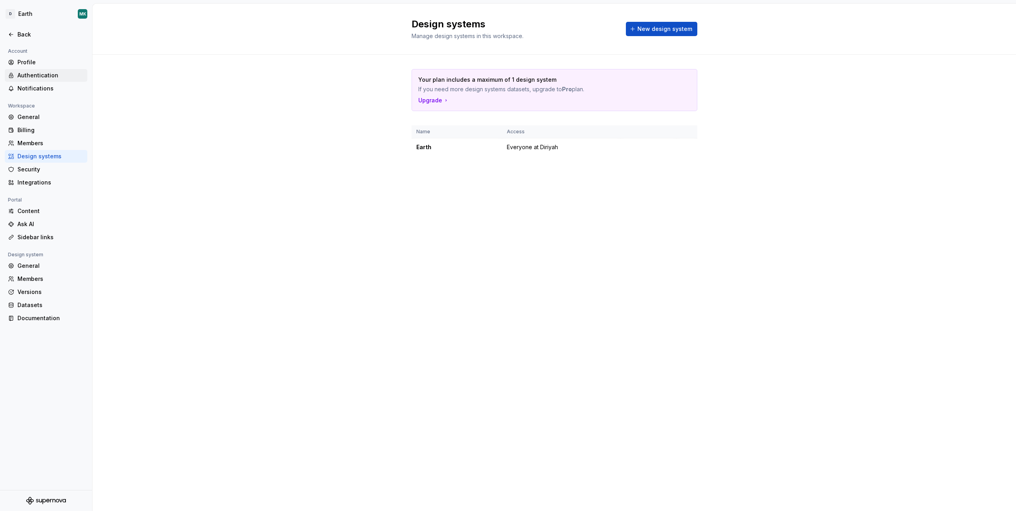
click at [37, 74] on div "Authentication" at bounding box center [50, 75] width 67 height 8
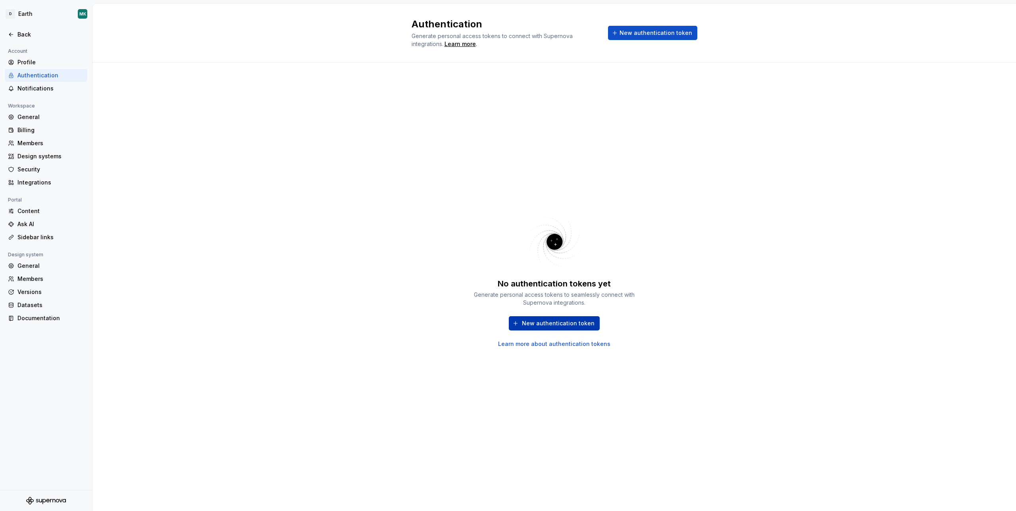
click at [549, 323] on span "New authentication token" at bounding box center [558, 323] width 73 height 8
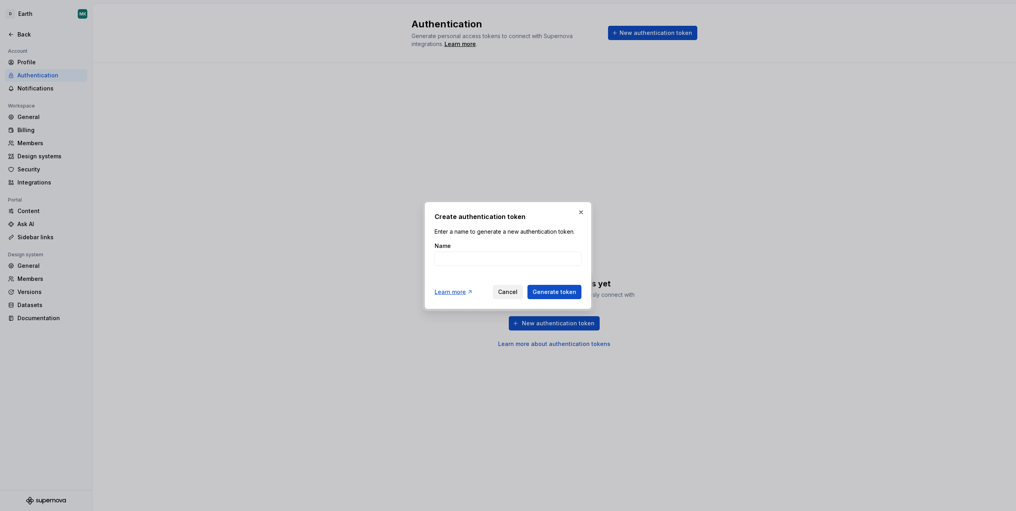
click at [509, 291] on span "Cancel" at bounding box center [507, 292] width 19 height 8
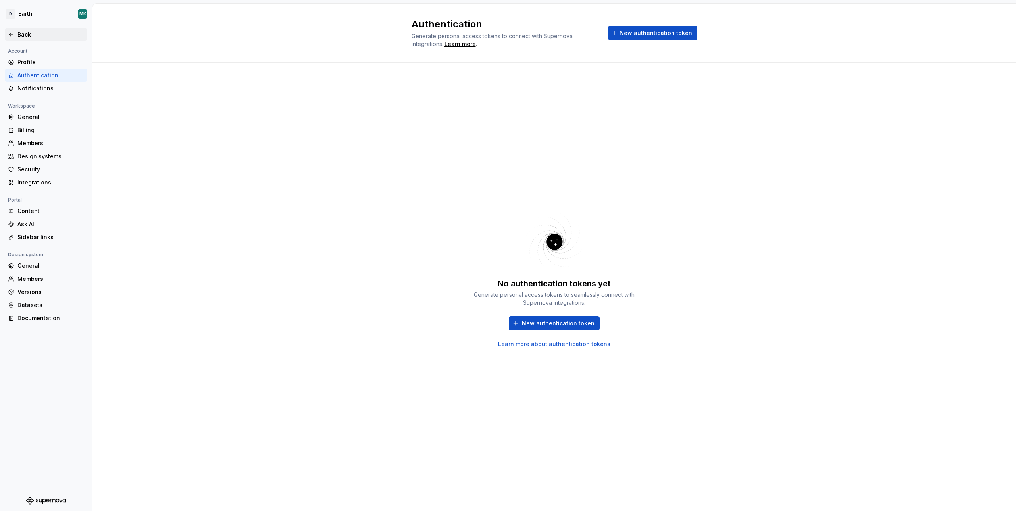
click at [14, 31] on div "Back" at bounding box center [46, 35] width 76 height 8
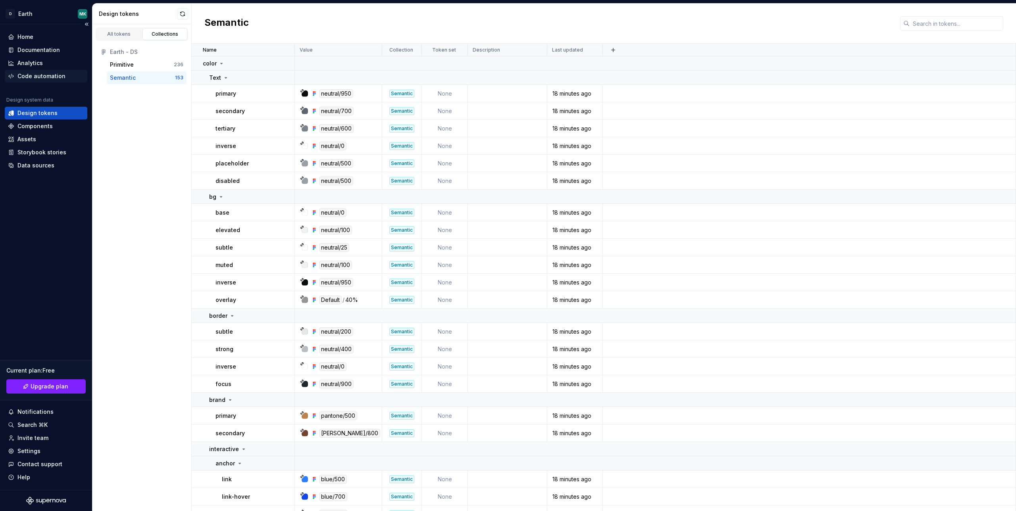
click at [29, 70] on div "Code automation" at bounding box center [46, 76] width 83 height 13
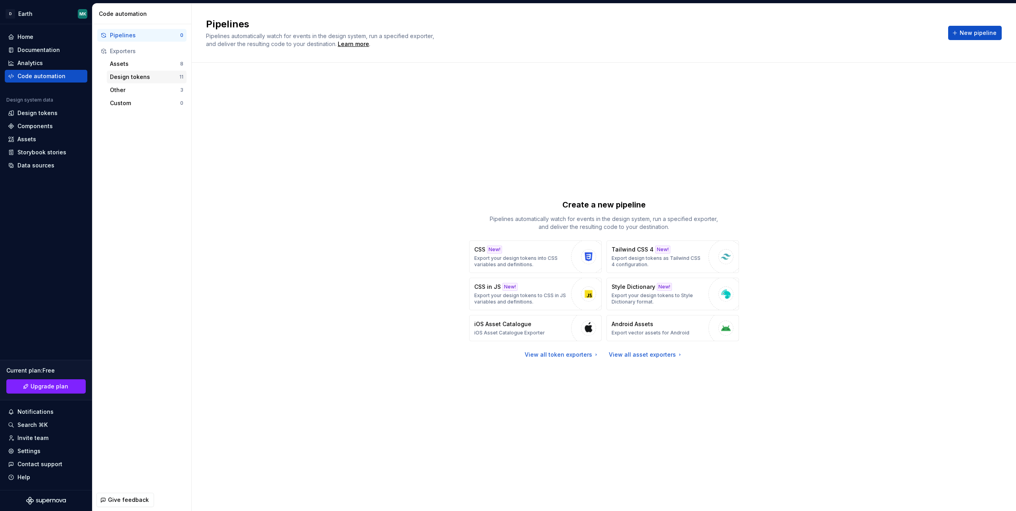
click at [136, 75] on div "Design tokens" at bounding box center [144, 77] width 69 height 8
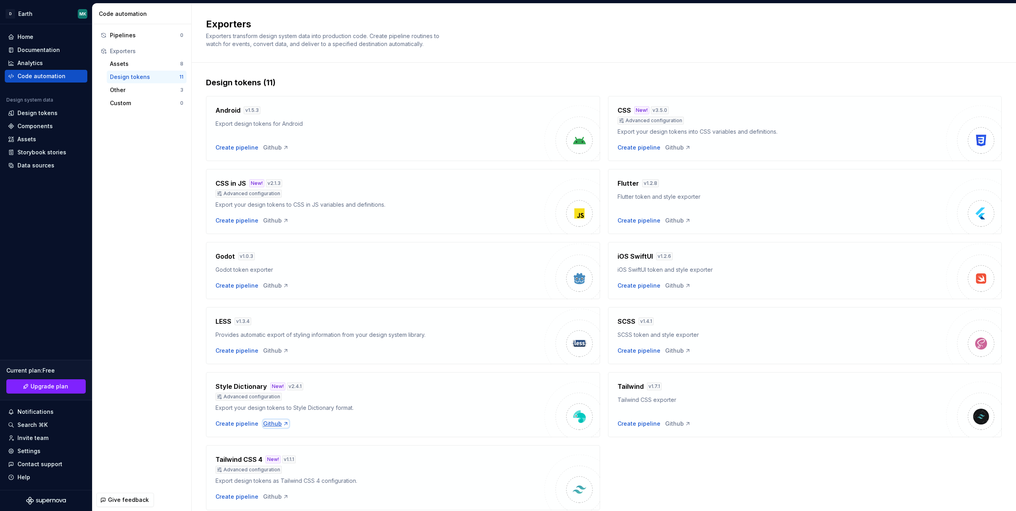
click at [278, 422] on div "Github" at bounding box center [276, 424] width 26 height 8
click at [230, 422] on div "Create pipeline" at bounding box center [237, 424] width 43 height 8
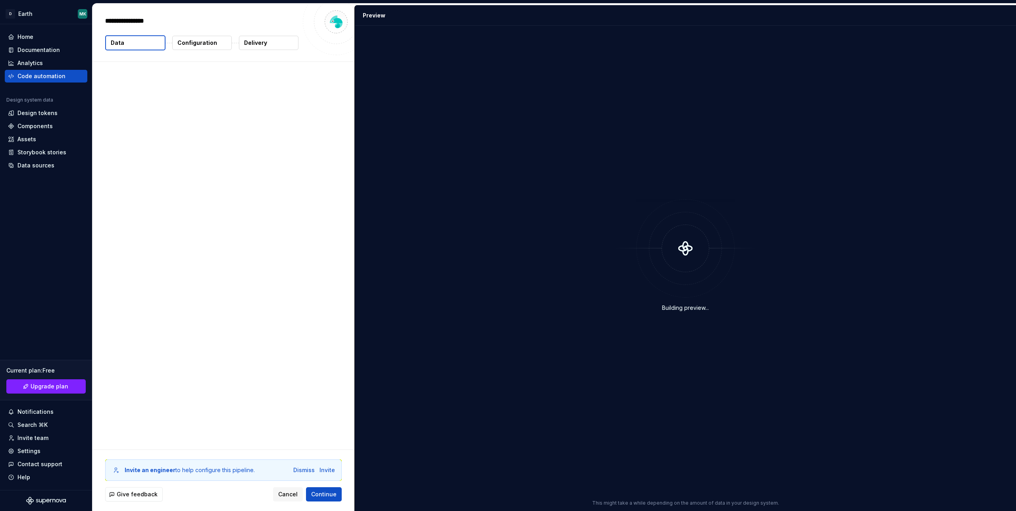
type textarea "*"
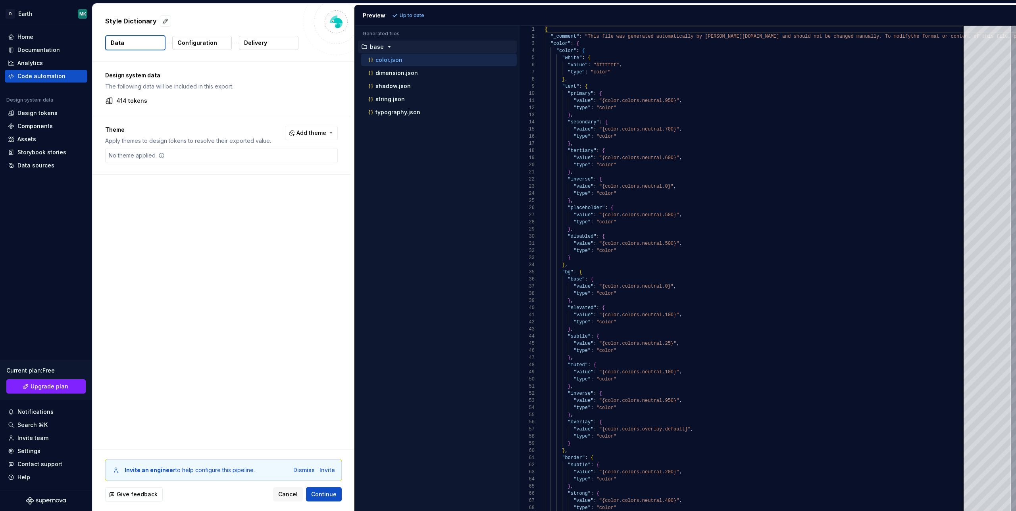
click at [194, 45] on p "Configuration" at bounding box center [197, 43] width 40 height 8
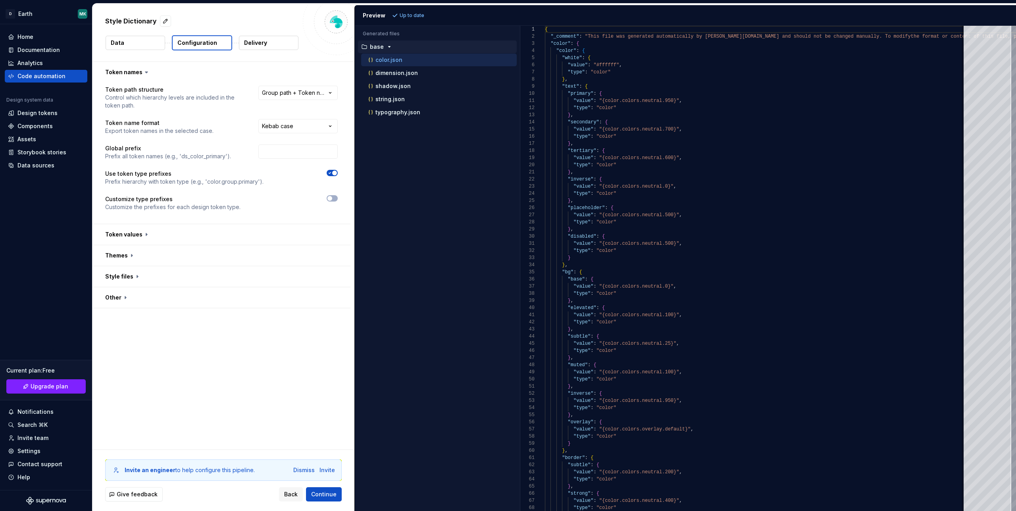
click at [257, 42] on p "Delivery" at bounding box center [255, 43] width 23 height 8
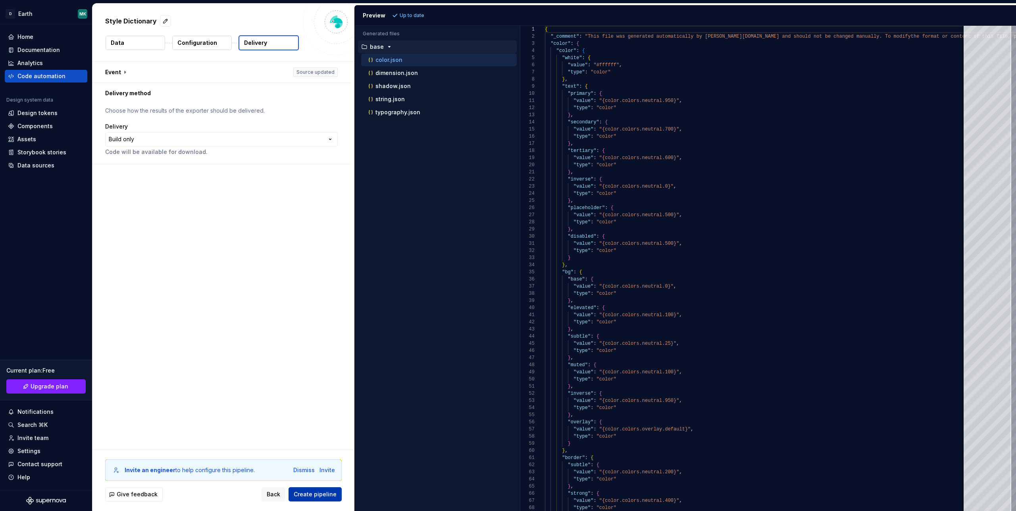
click at [304, 495] on span "Create pipeline" at bounding box center [315, 495] width 43 height 8
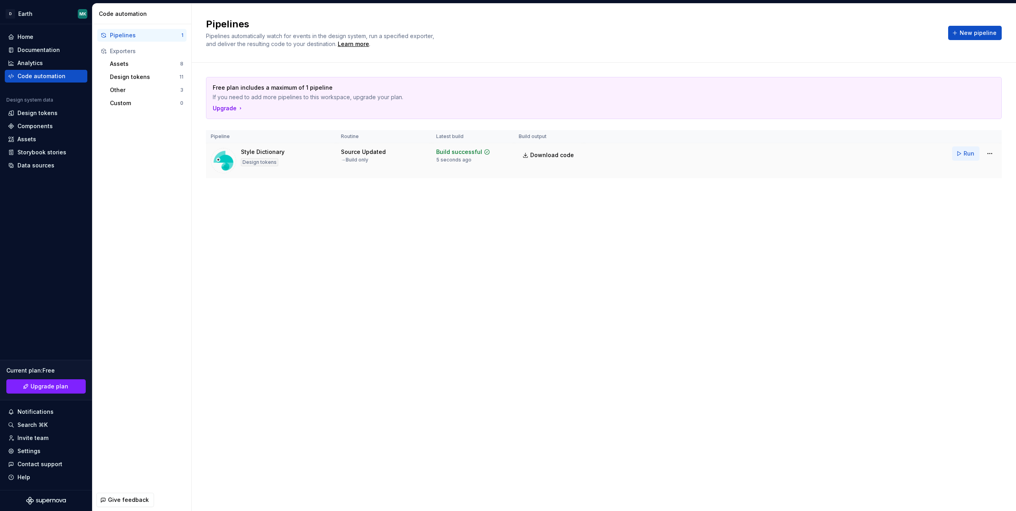
click at [962, 154] on button "Run" at bounding box center [965, 153] width 27 height 14
click at [531, 155] on span "Download code" at bounding box center [552, 155] width 44 height 8
click at [35, 155] on div "Storybook stories" at bounding box center [41, 152] width 49 height 8
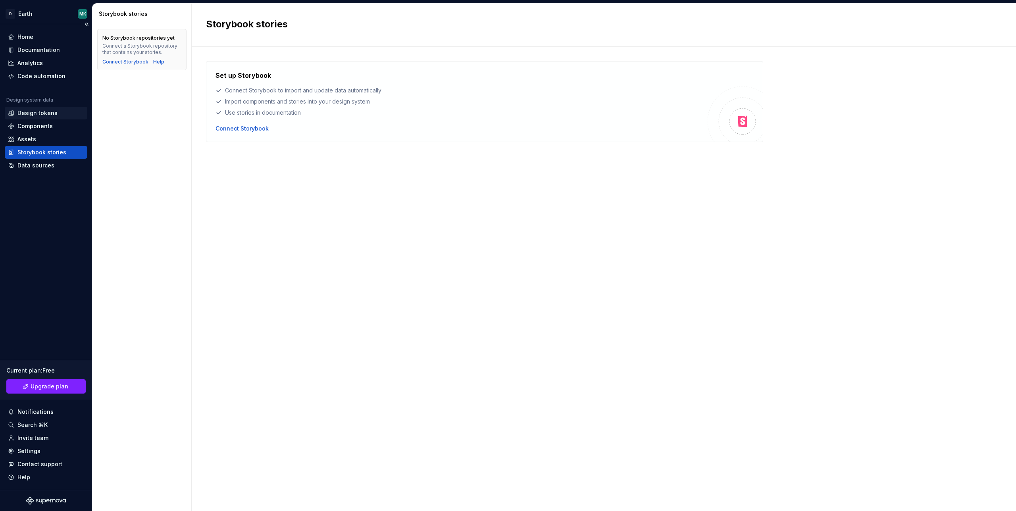
click at [36, 113] on div "Design tokens" at bounding box center [37, 113] width 40 height 8
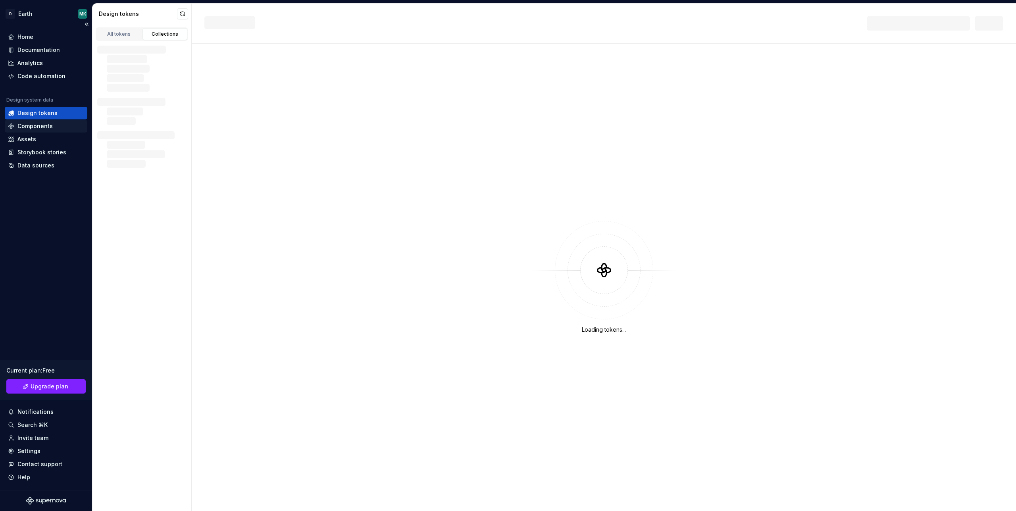
click at [29, 131] on div "Components" at bounding box center [46, 126] width 83 height 13
click at [48, 126] on div "Components" at bounding box center [34, 126] width 35 height 8
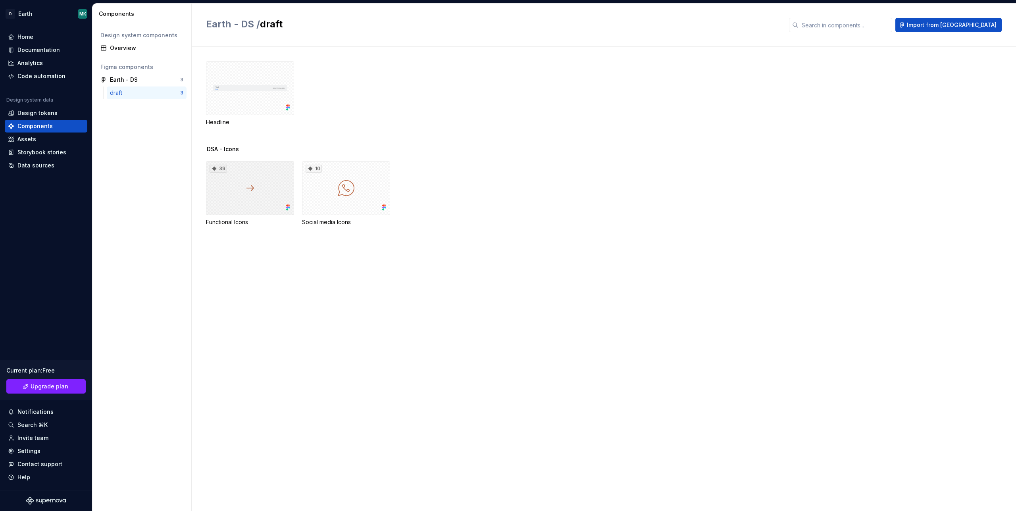
click at [271, 188] on div "39" at bounding box center [250, 188] width 88 height 54
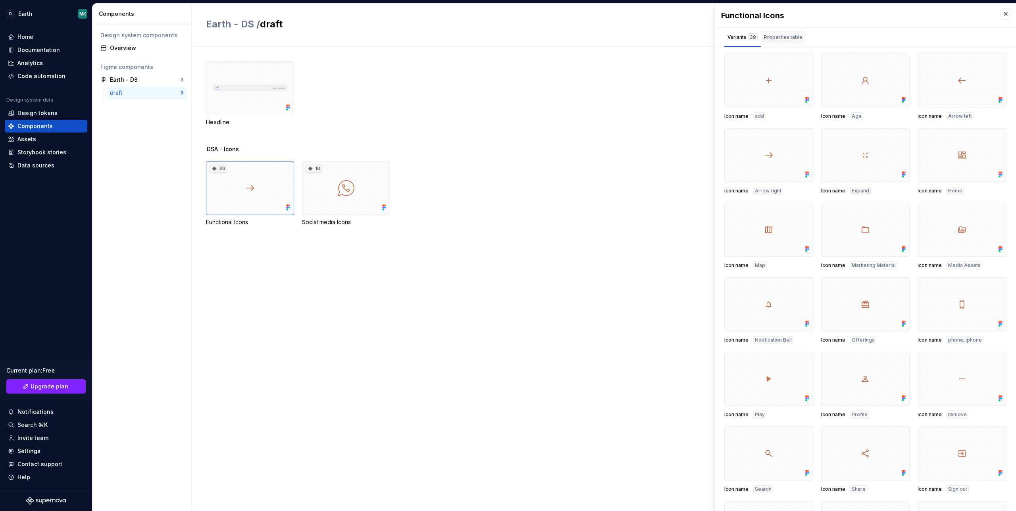
click at [784, 40] on div "Properties table" at bounding box center [783, 37] width 38 height 8
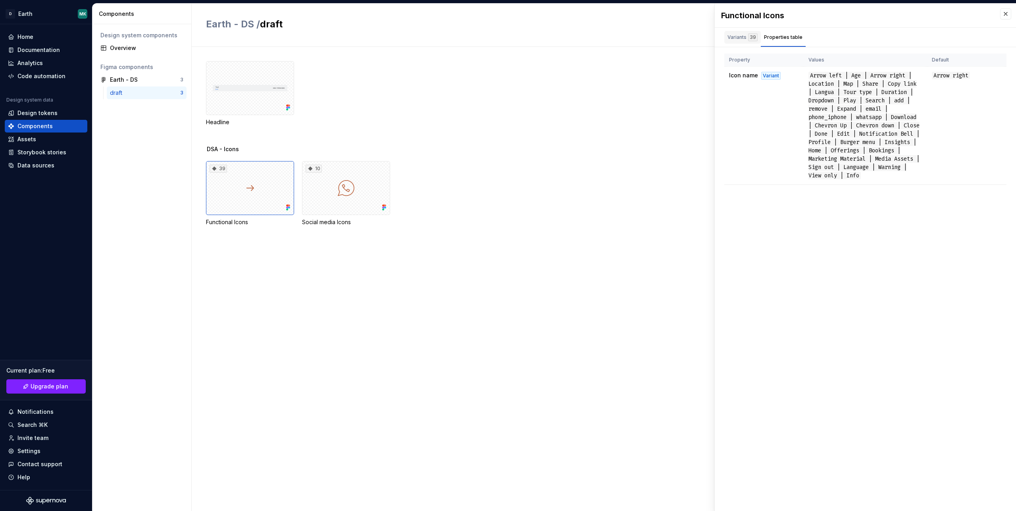
click at [735, 35] on div "Variants 39" at bounding box center [743, 37] width 30 height 8
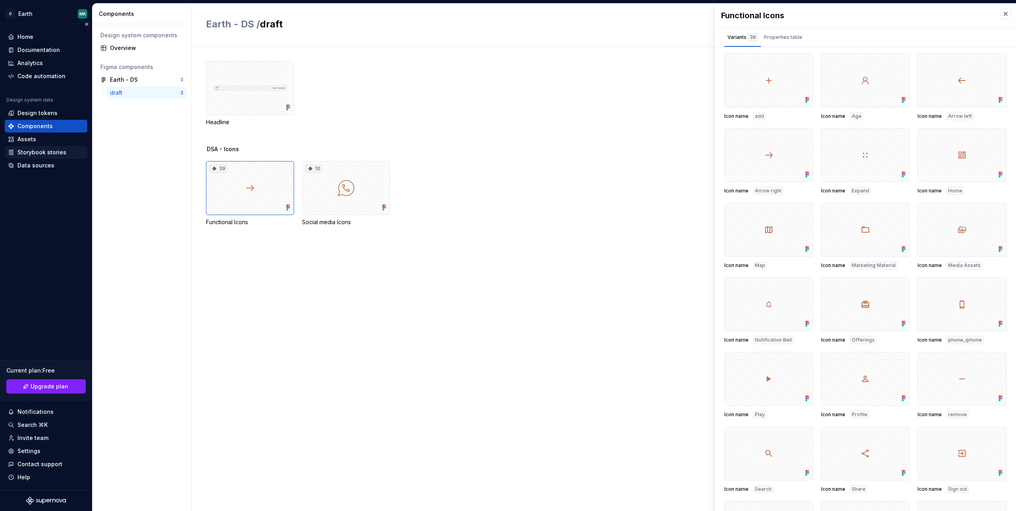
click at [49, 149] on div "Storybook stories" at bounding box center [41, 152] width 49 height 8
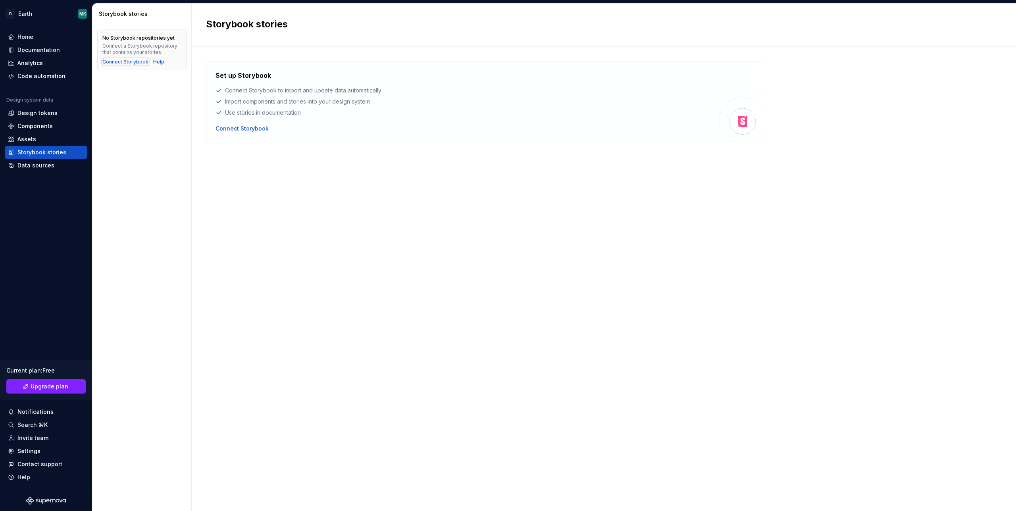
click at [137, 62] on div "Connect Storybook" at bounding box center [125, 62] width 46 height 6
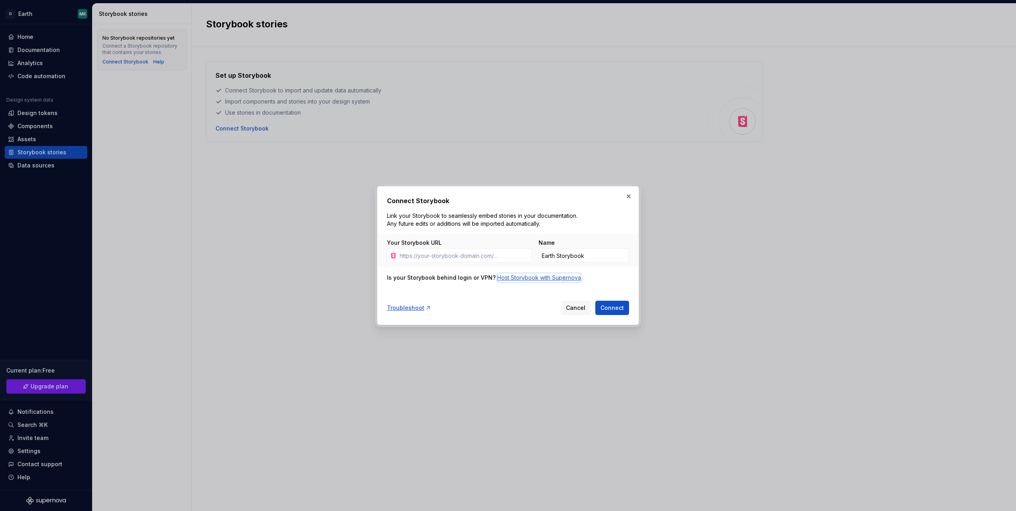
click at [516, 279] on div "Host Storybook with Supernova" at bounding box center [539, 278] width 84 height 8
click at [468, 255] on input "Your Storybook URL" at bounding box center [464, 255] width 136 height 14
click at [401, 308] on div "Troubleshoot" at bounding box center [409, 308] width 44 height 8
